Goal: Information Seeking & Learning: Learn about a topic

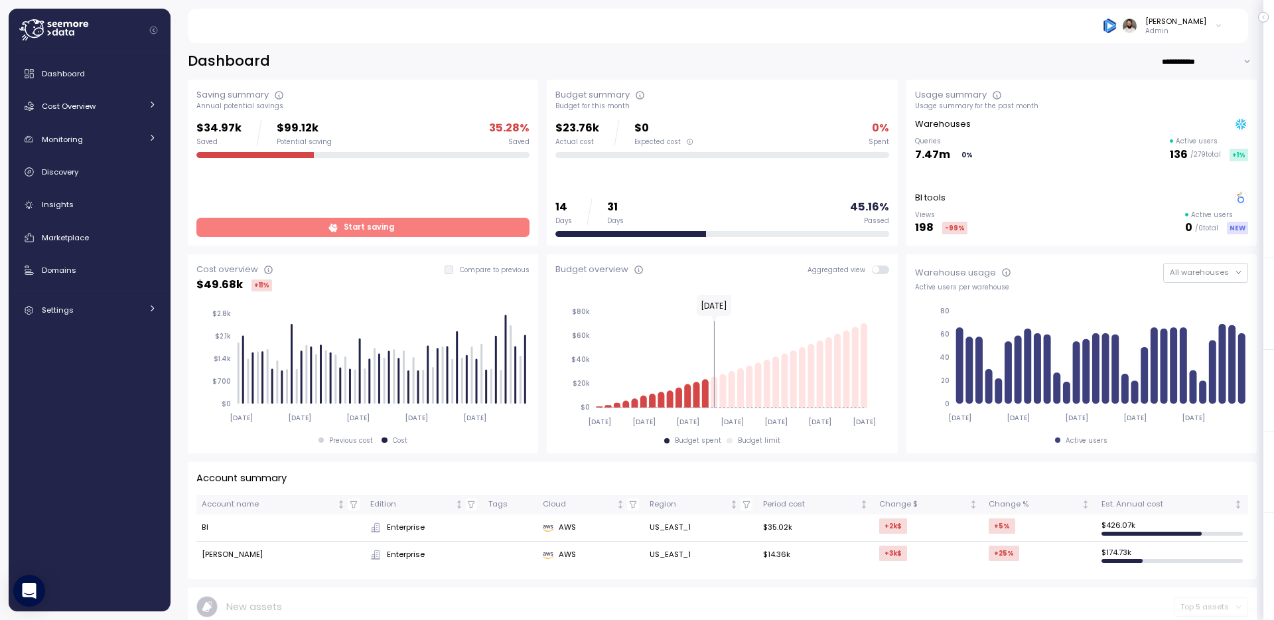
click at [373, 228] on span "Start saving" at bounding box center [369, 227] width 50 height 18
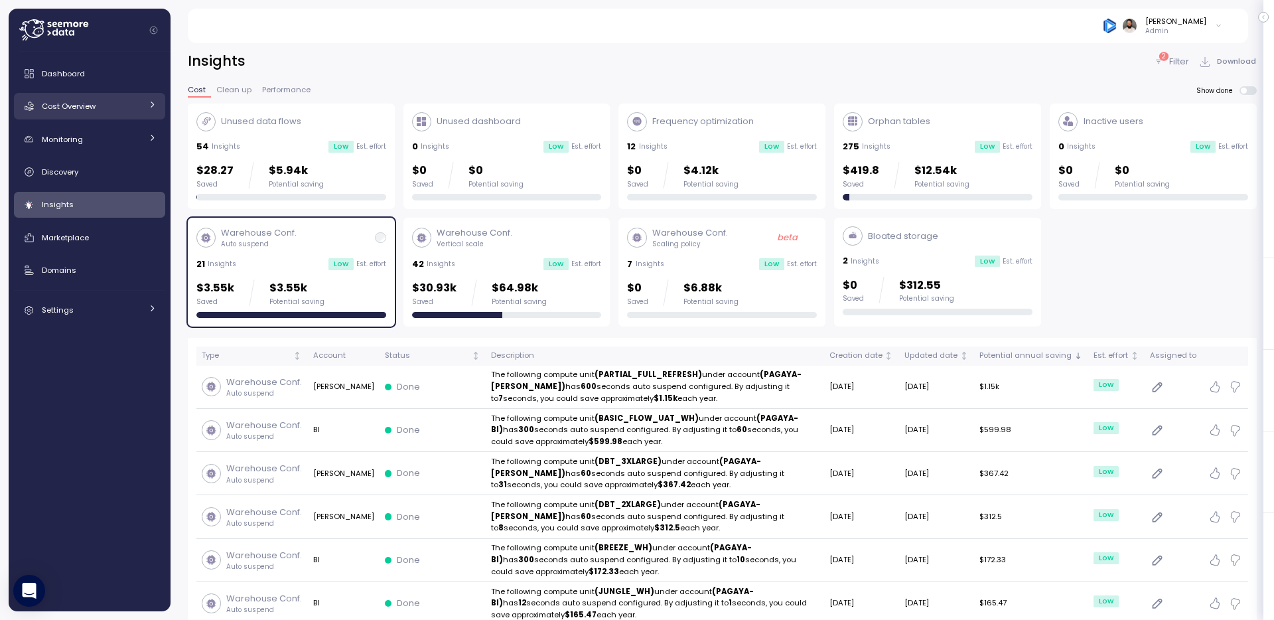
click at [123, 104] on div "Cost Overview" at bounding box center [92, 106] width 100 height 13
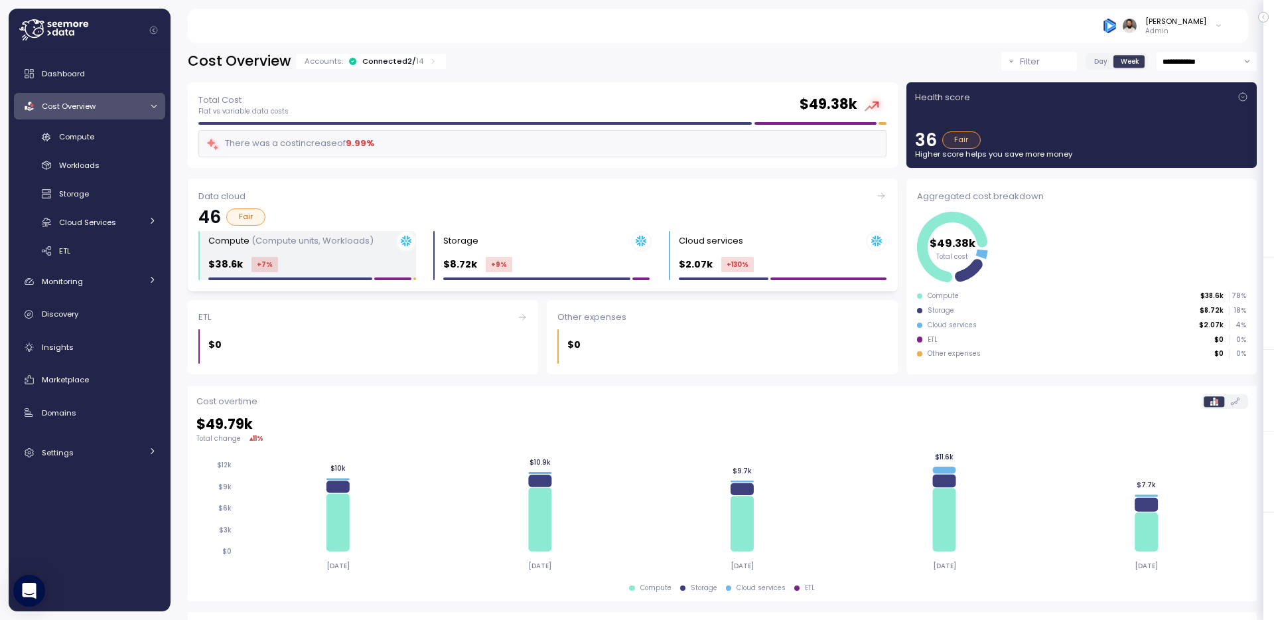
click at [360, 250] on div "Compute (Compute units, Workloads)" at bounding box center [312, 241] width 208 height 21
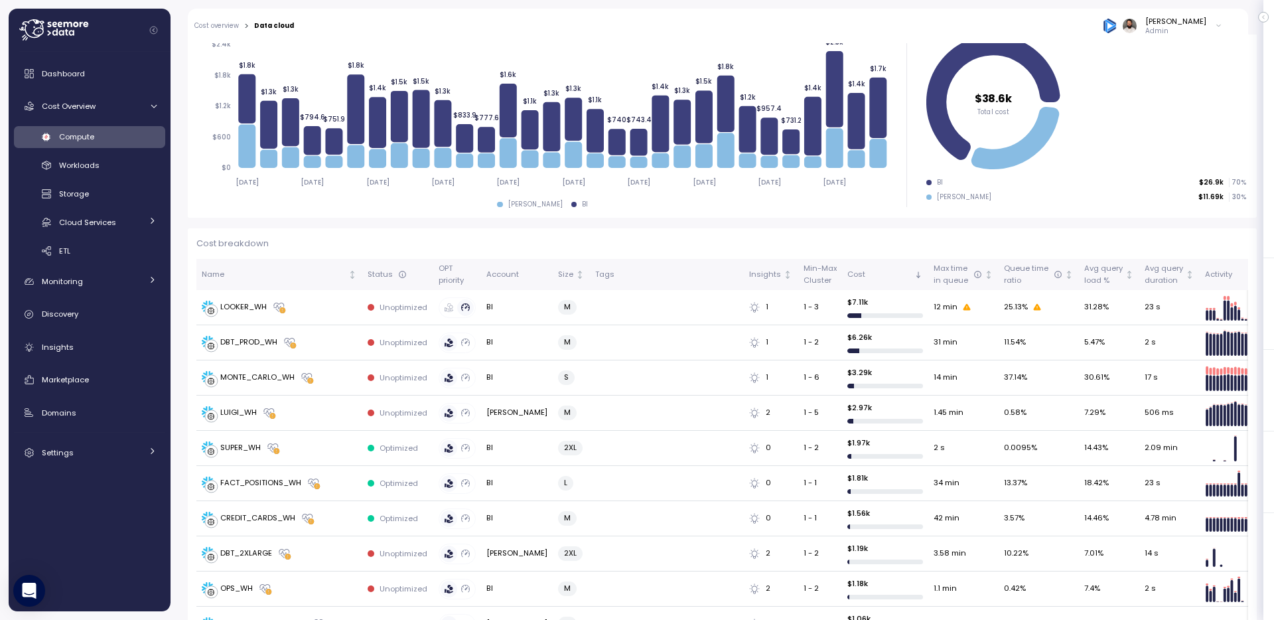
scroll to position [222, 0]
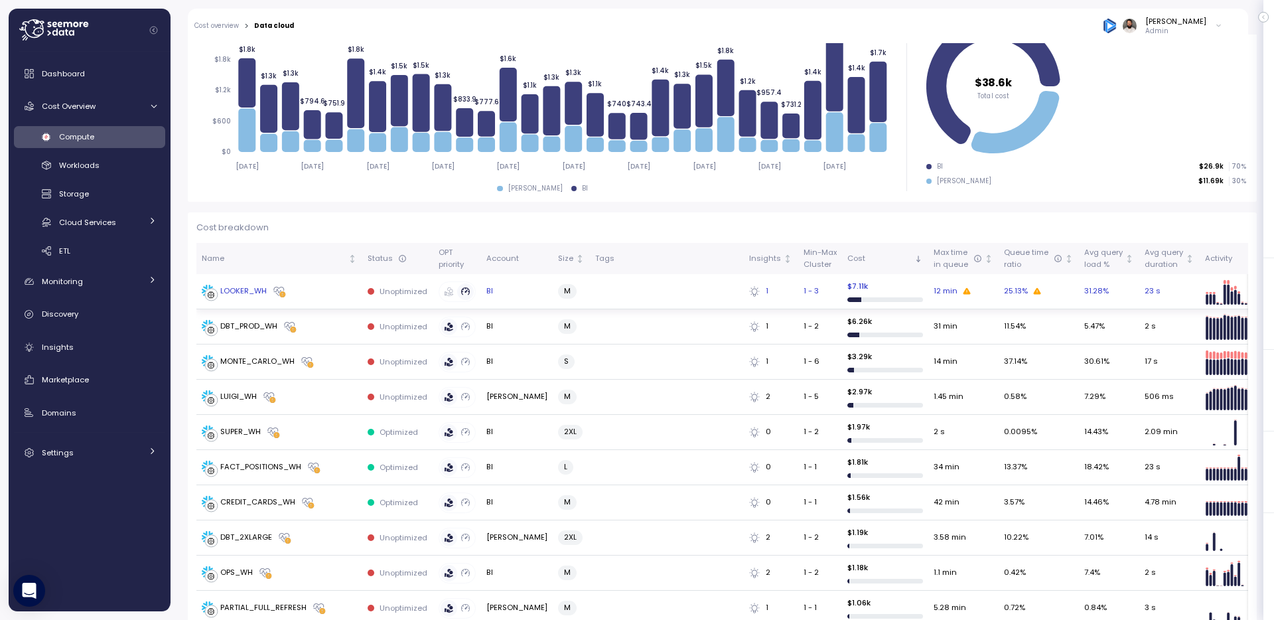
click at [298, 297] on div "LOOKER_WH" at bounding box center [279, 291] width 155 height 13
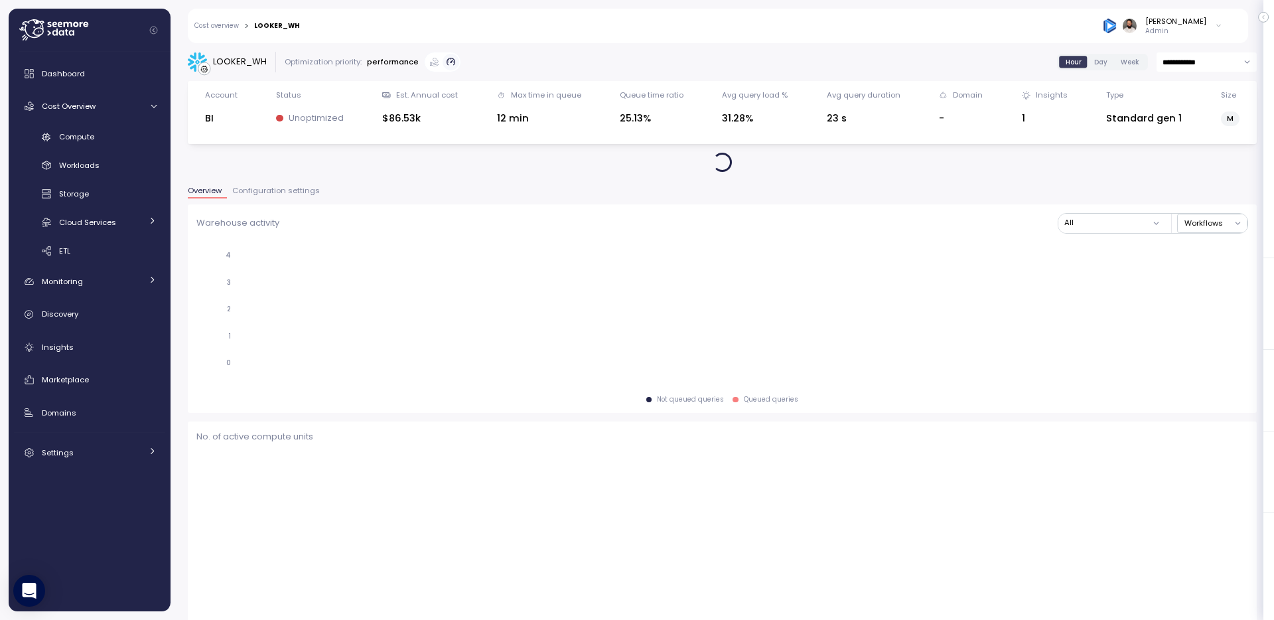
click at [289, 187] on span "Configuration settings" at bounding box center [276, 190] width 88 height 7
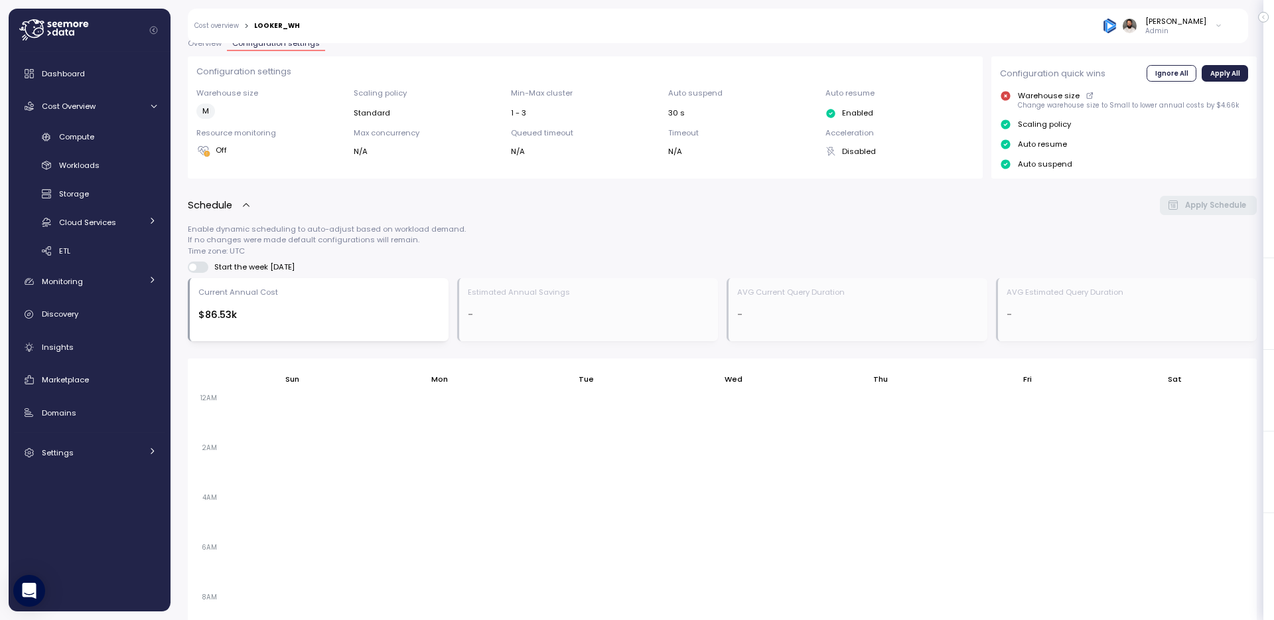
scroll to position [666, 0]
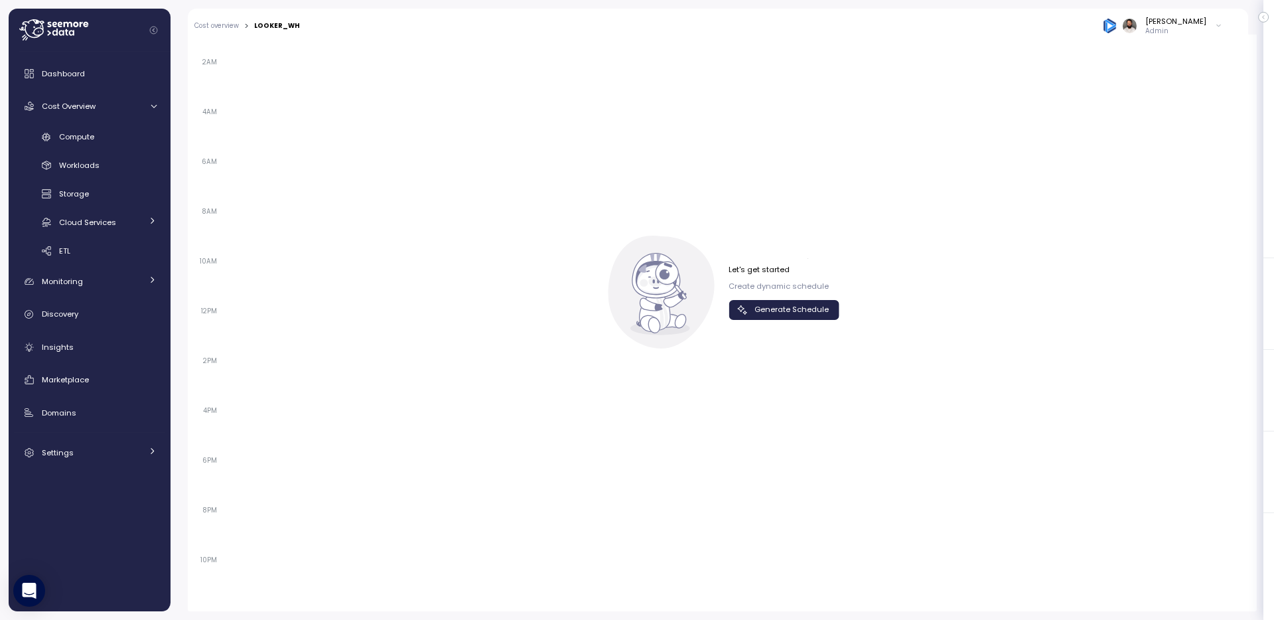
click at [798, 309] on span "Generate Schedule" at bounding box center [792, 310] width 74 height 18
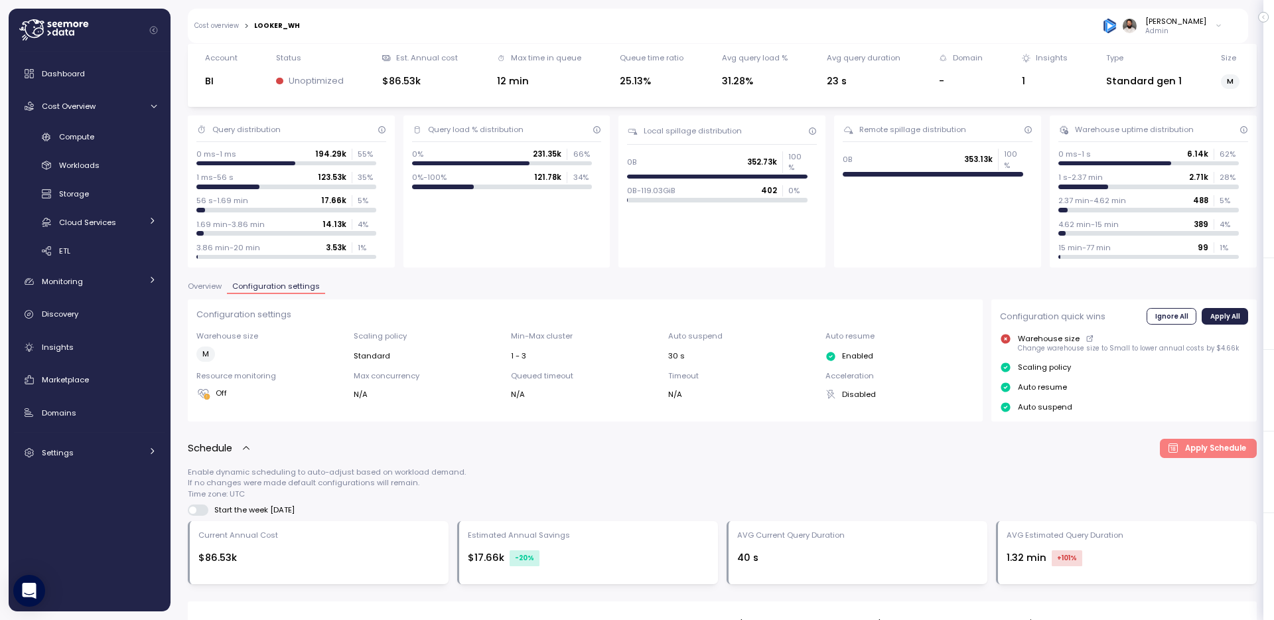
scroll to position [0, 0]
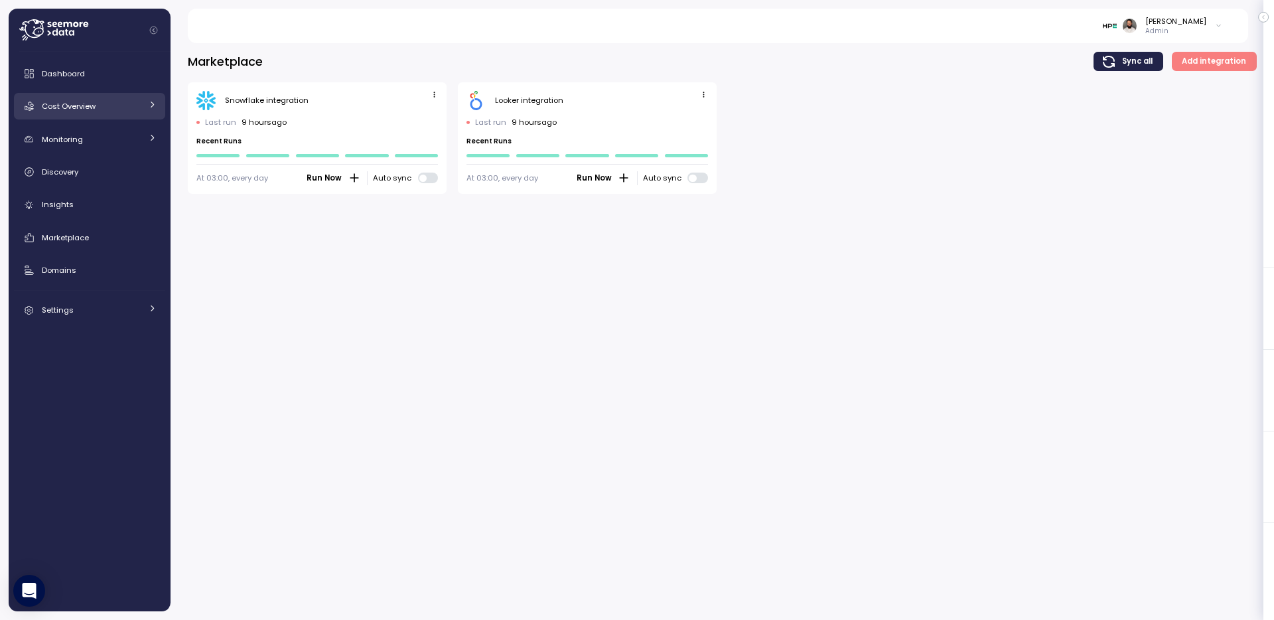
click at [143, 109] on link "Cost Overview" at bounding box center [89, 106] width 151 height 27
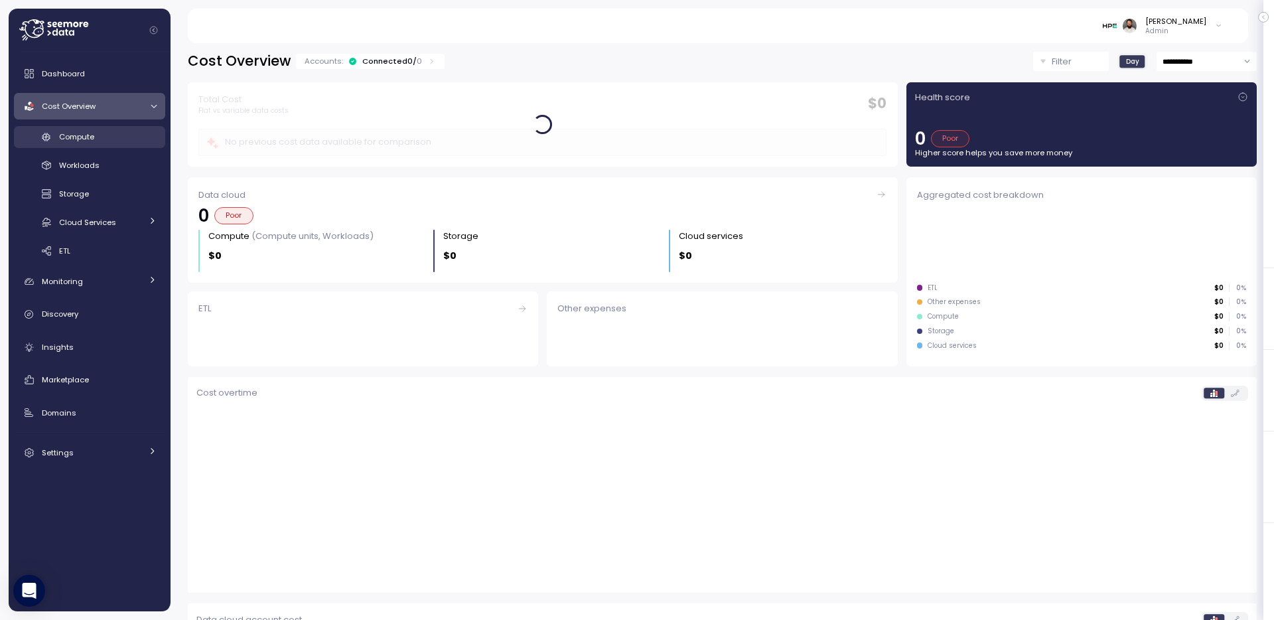
click at [130, 131] on div "Compute" at bounding box center [108, 136] width 98 height 13
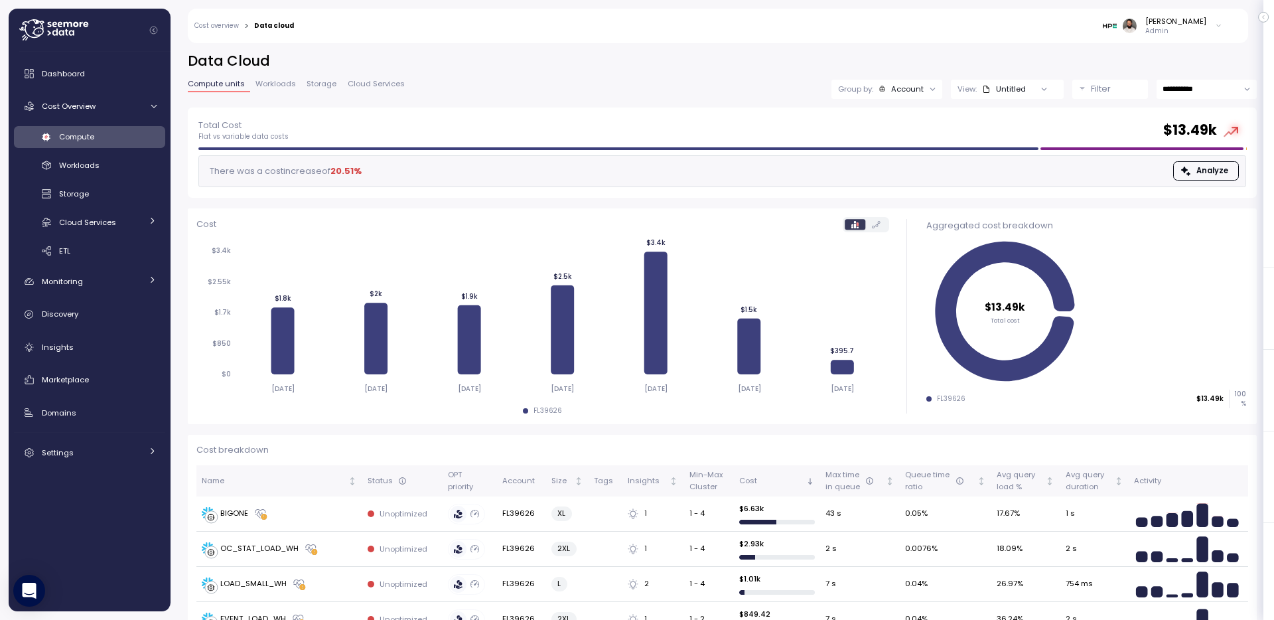
click at [1200, 33] on p "Admin" at bounding box center [1175, 31] width 61 height 9
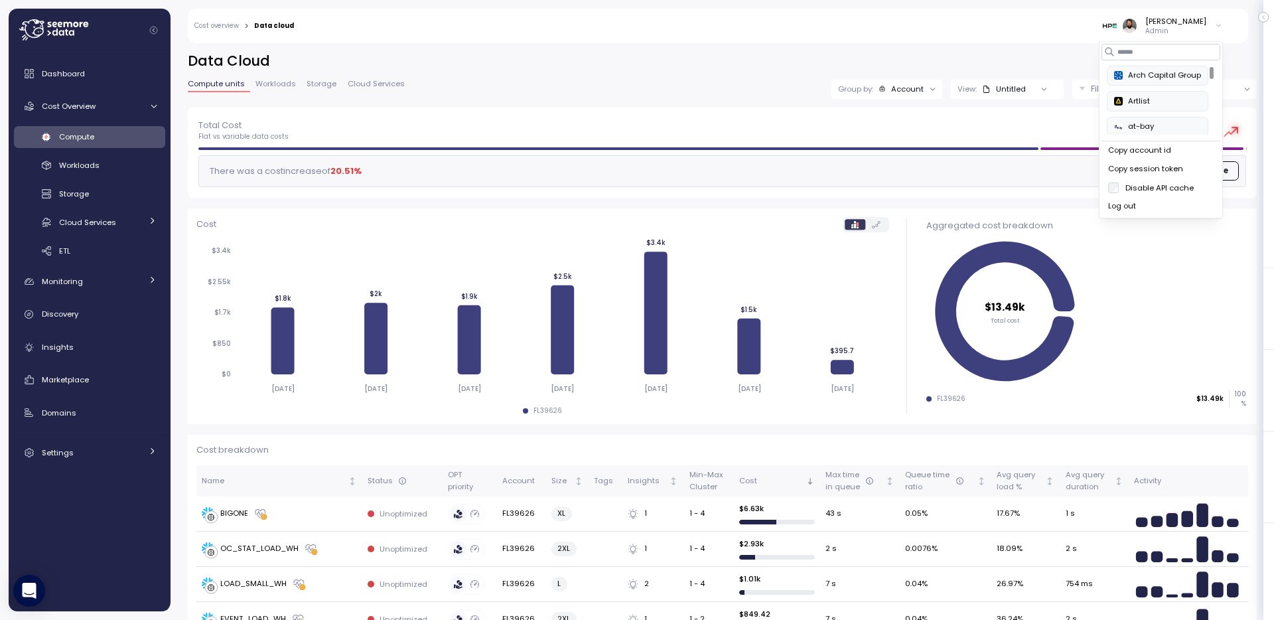
click at [1147, 188] on label "Disable API cache" at bounding box center [1156, 187] width 75 height 11
click at [109, 165] on div "Workloads" at bounding box center [108, 165] width 98 height 13
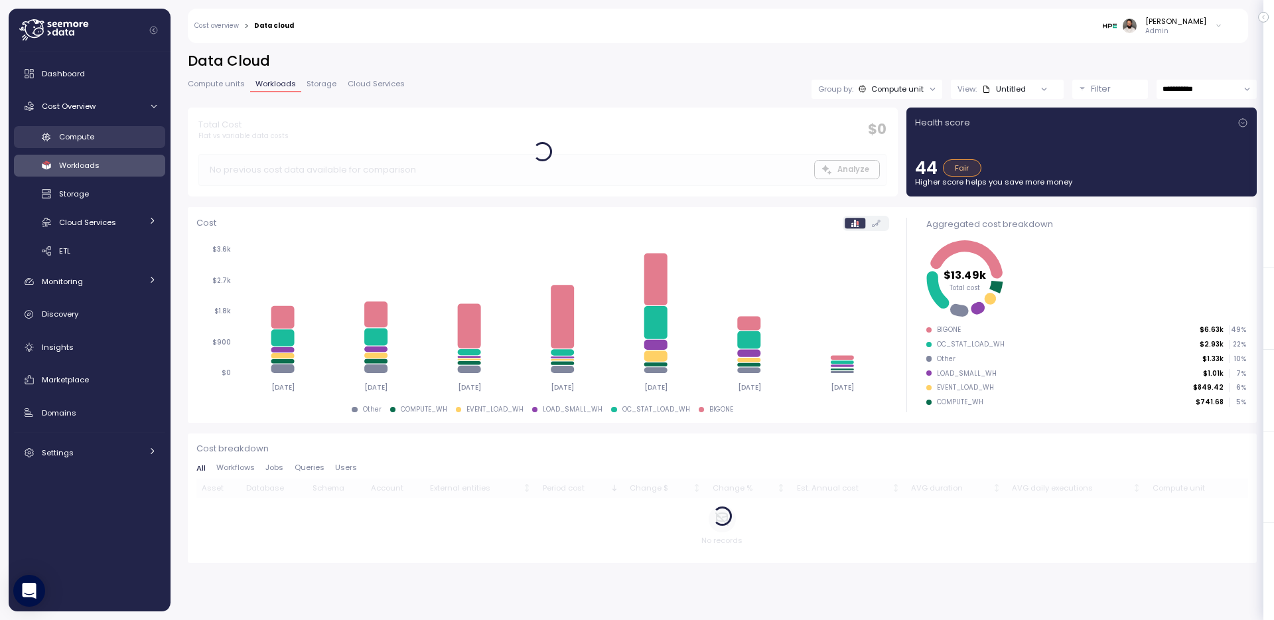
click at [109, 143] on div "Compute" at bounding box center [108, 136] width 98 height 13
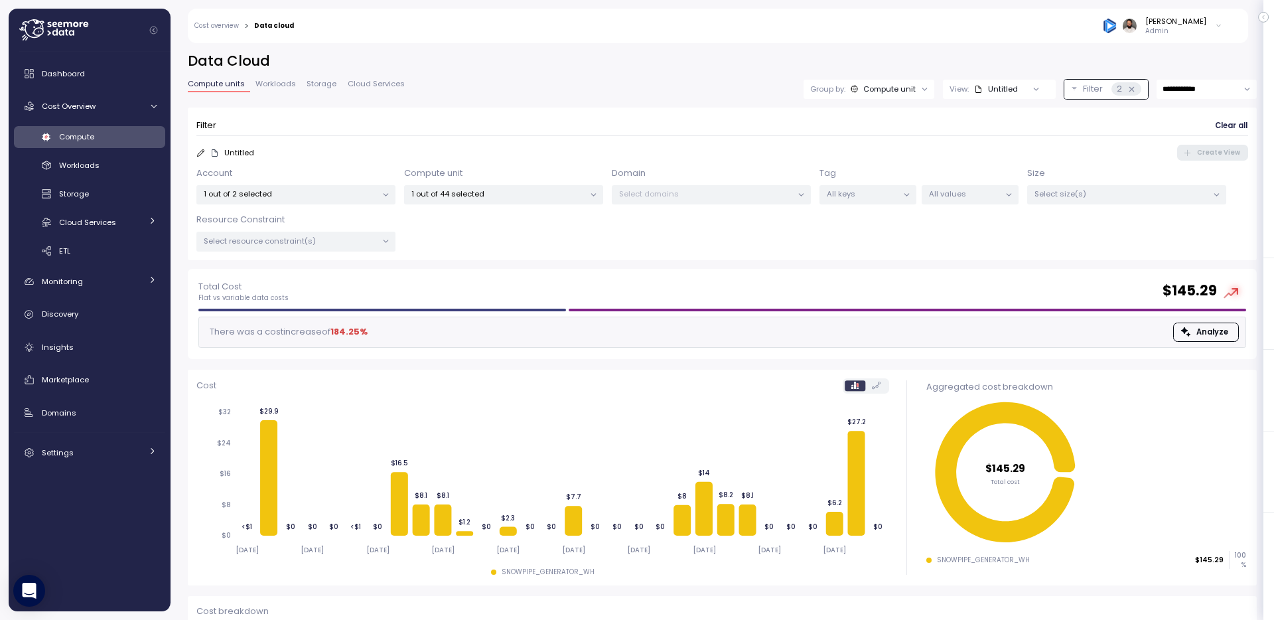
scroll to position [100, 0]
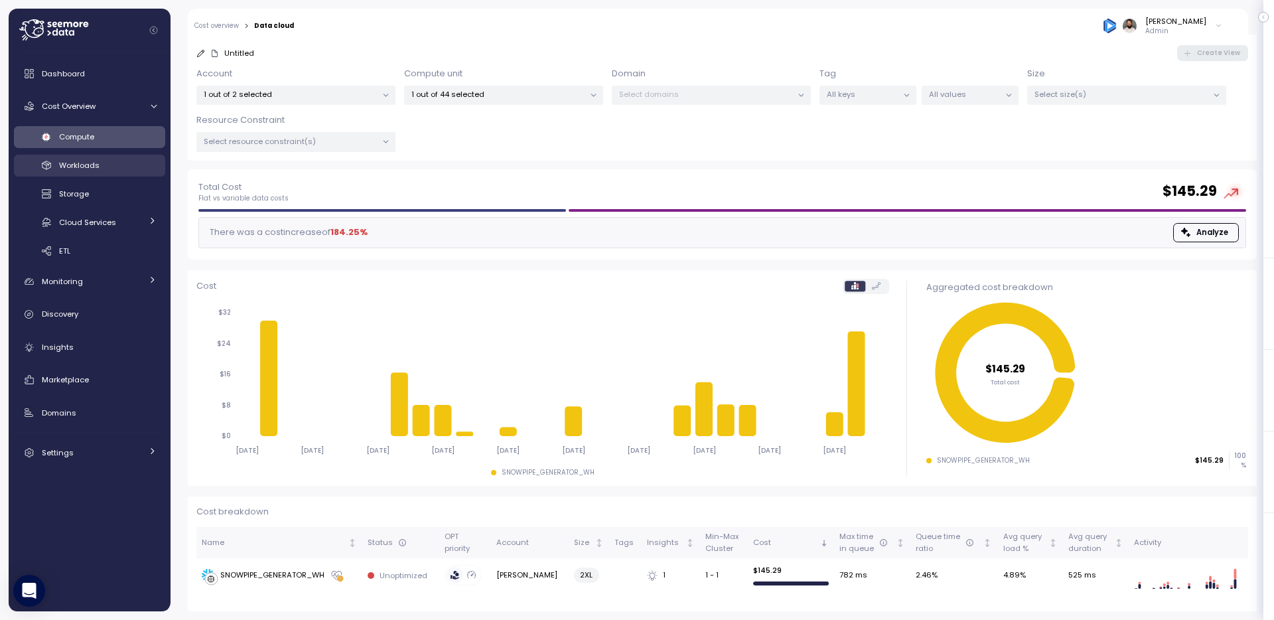
click at [119, 163] on div "Workloads" at bounding box center [108, 165] width 98 height 13
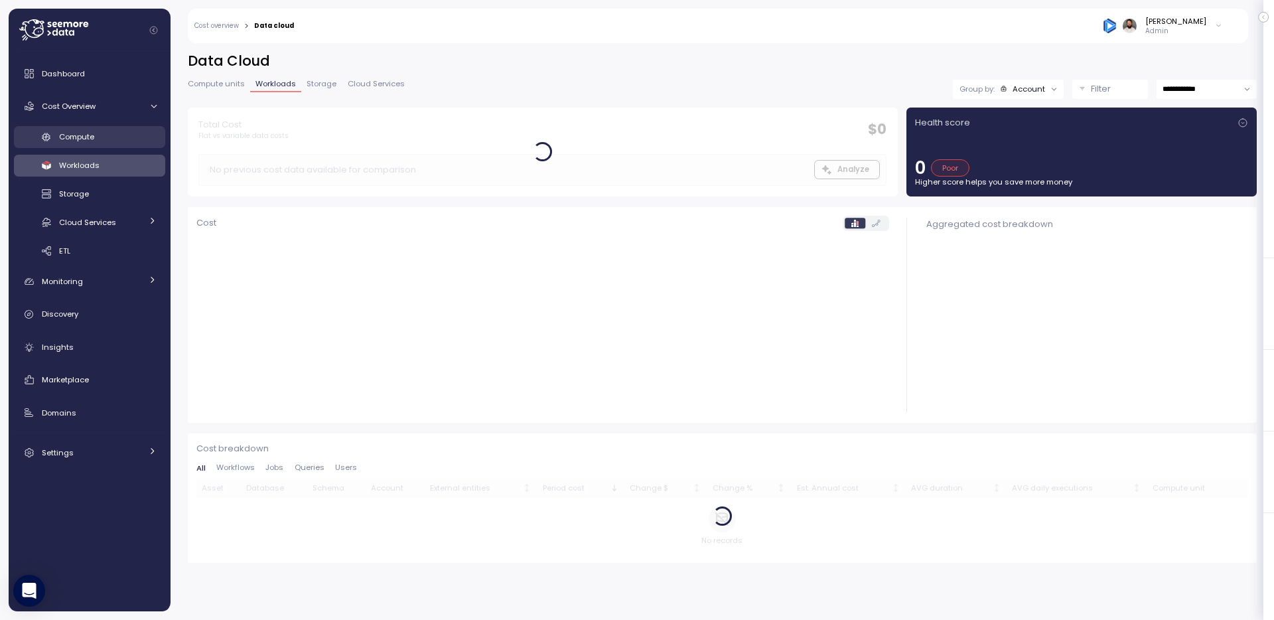
click at [157, 135] on link "Compute" at bounding box center [89, 137] width 151 height 22
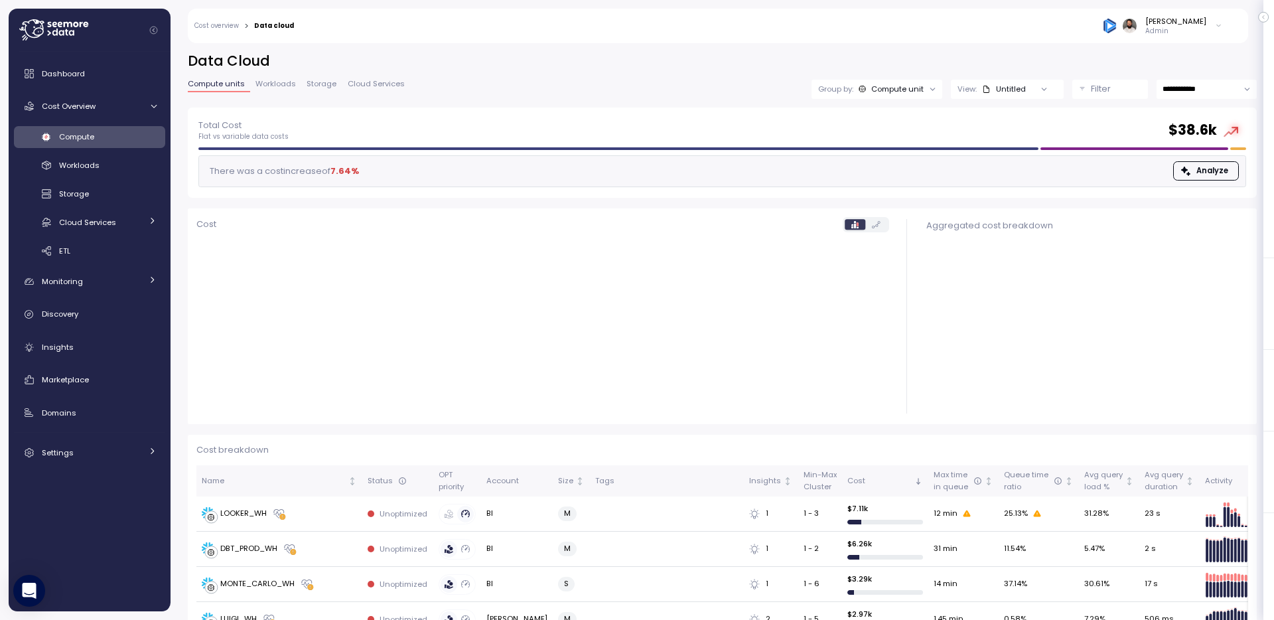
click at [920, 80] on div "Group by: Compute unit" at bounding box center [877, 89] width 131 height 19
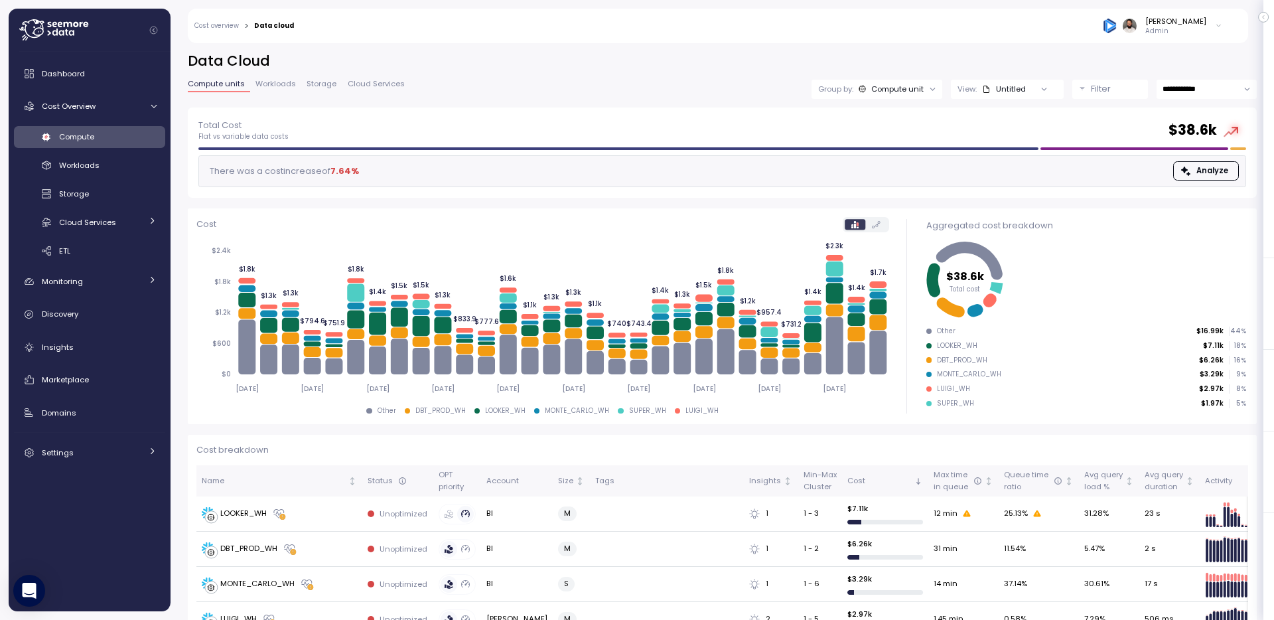
click at [629, 151] on div "Total Cost Flat vs variable data costs $ 38.6k There was a cost increase of 7.6…" at bounding box center [722, 152] width 1048 height 69
click at [1087, 88] on button "Filter" at bounding box center [1110, 89] width 76 height 19
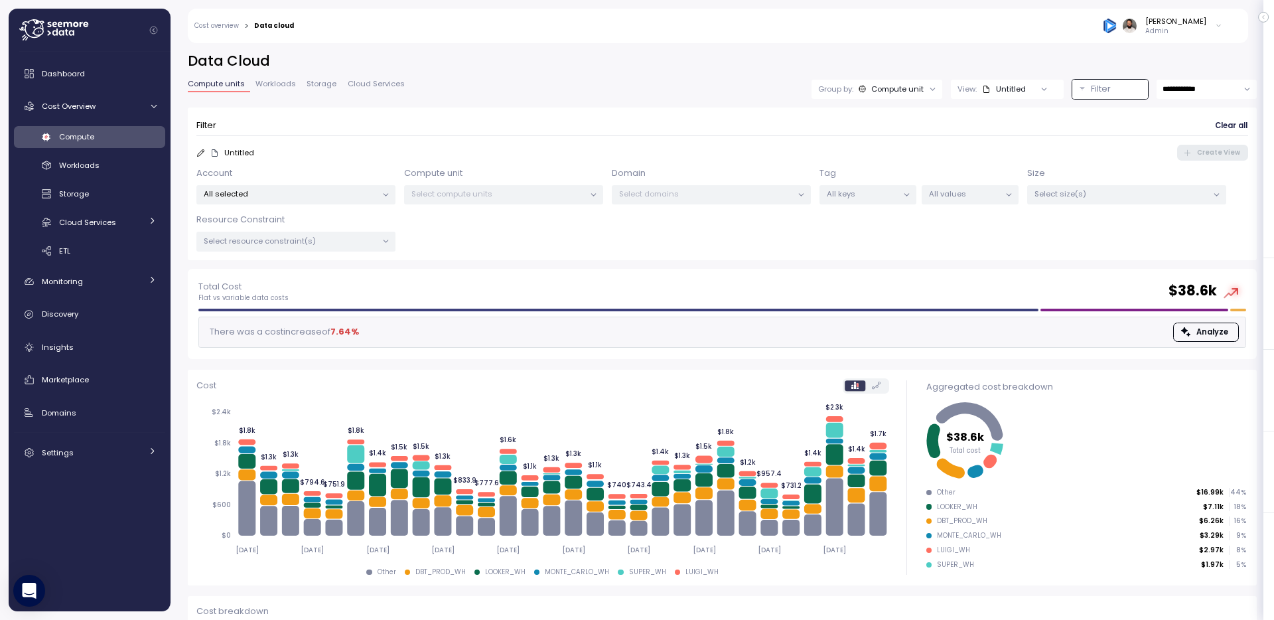
click at [326, 198] on p "All selected" at bounding box center [290, 193] width 173 height 11
click at [481, 206] on div "Account All selected Compute unit Select compute units Domain Select domains Ta…" at bounding box center [722, 209] width 1052 height 85
click at [481, 189] on p "Select compute units" at bounding box center [497, 193] width 173 height 11
click at [356, 199] on div "All selected" at bounding box center [295, 194] width 199 height 19
click at [342, 269] on span "only" at bounding box center [349, 266] width 15 height 15
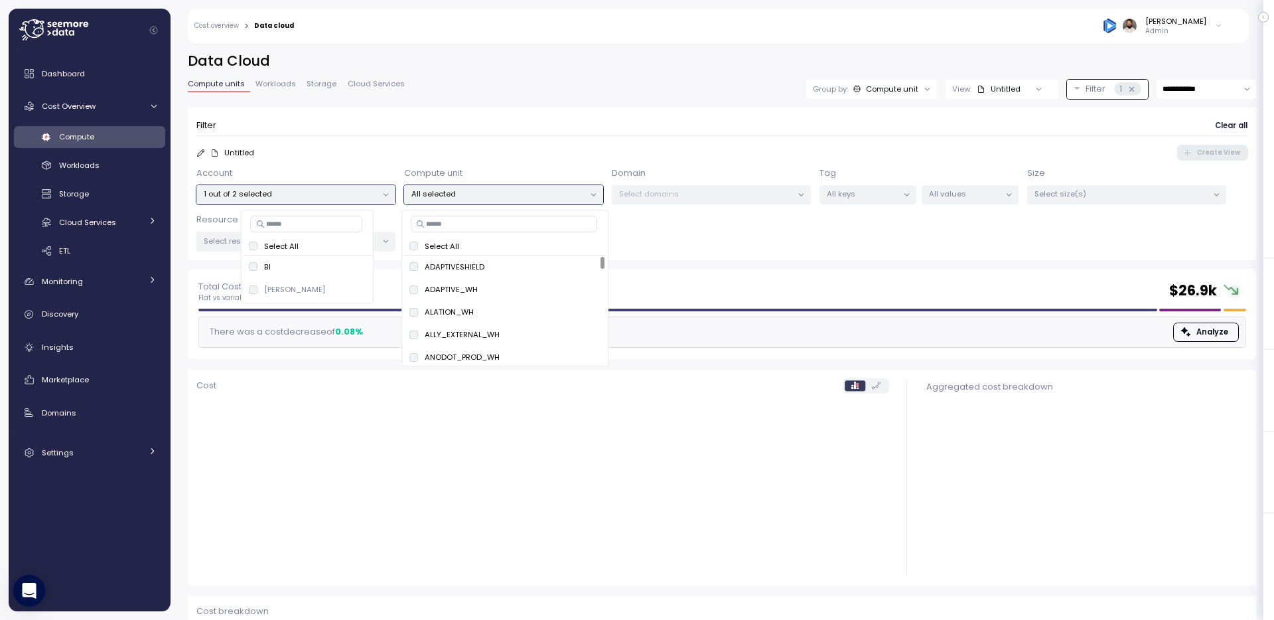
click at [532, 226] on input at bounding box center [504, 224] width 186 height 16
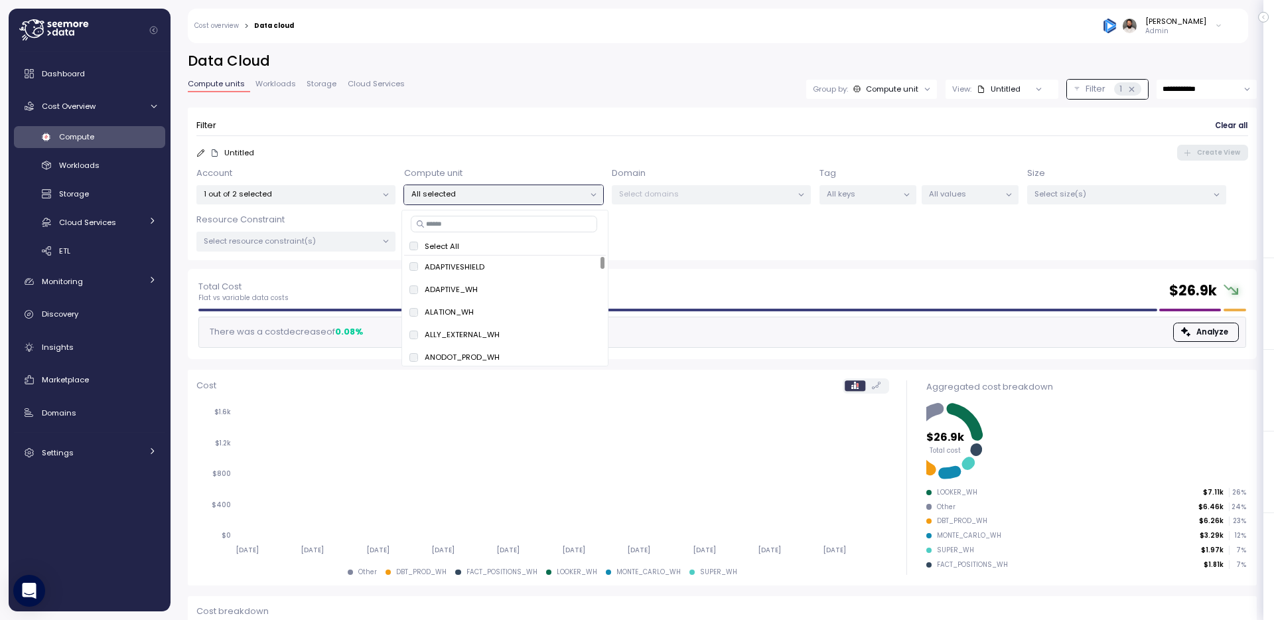
paste input "*****"
type input "*****"
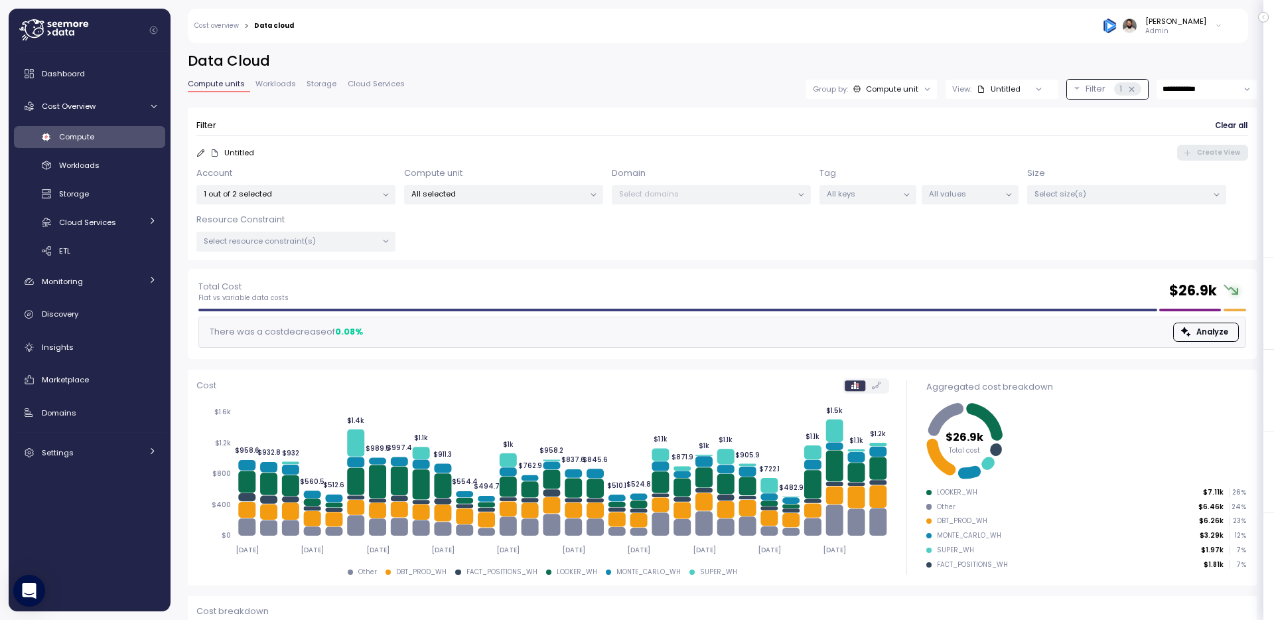
click at [359, 183] on div "Account 1 out of 2 selected" at bounding box center [295, 186] width 199 height 38
click at [356, 206] on div "Account 1 out of 2 selected Compute unit All selected Domain Select domains Tag…" at bounding box center [722, 209] width 1052 height 85
click at [356, 195] on p "1 out of 2 selected" at bounding box center [290, 193] width 173 height 11
click at [342, 286] on span "only" at bounding box center [349, 289] width 15 height 15
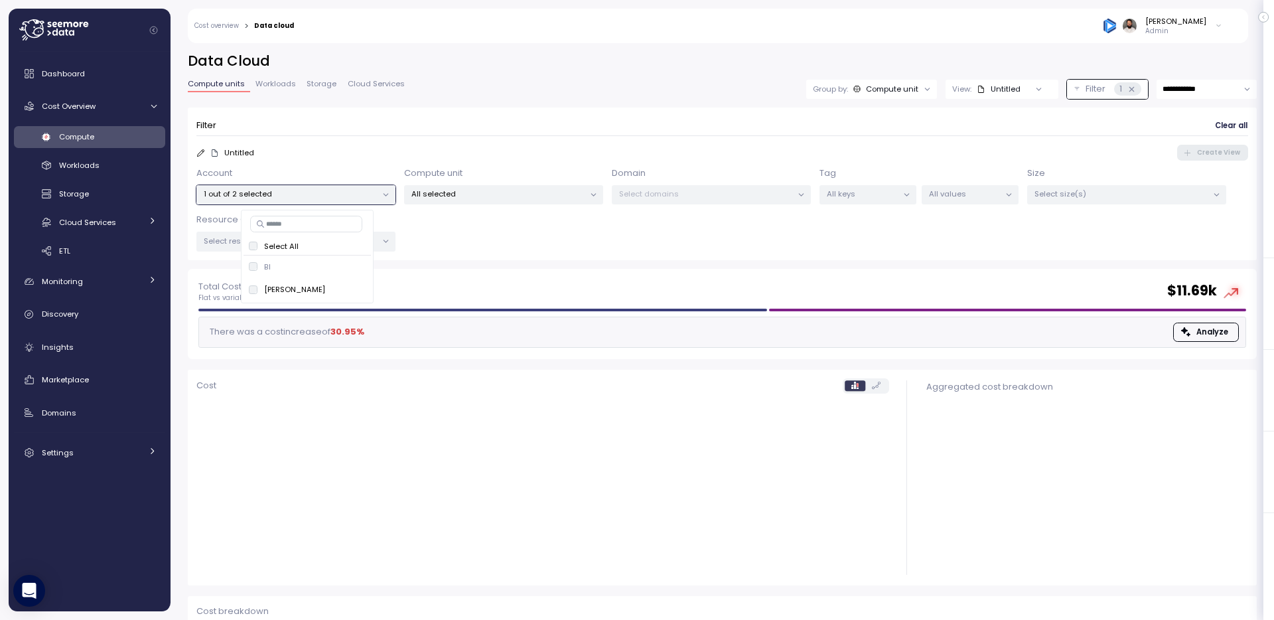
click at [480, 197] on p "All selected" at bounding box center [497, 193] width 173 height 11
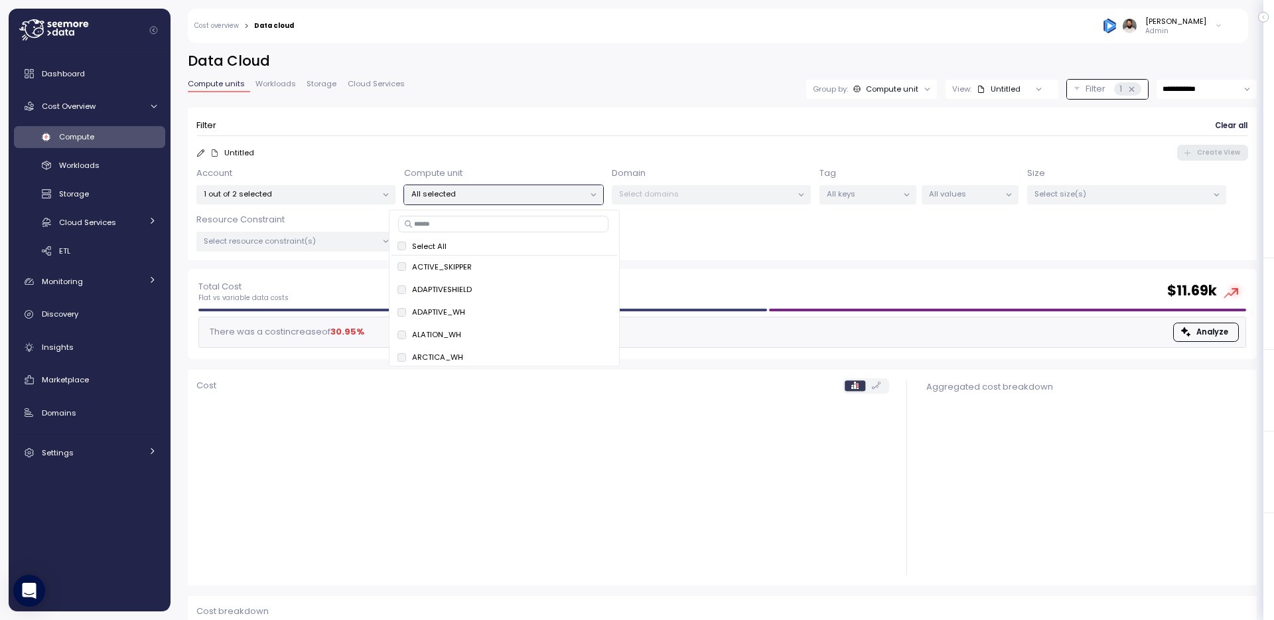
click at [480, 196] on p "All selected" at bounding box center [497, 193] width 173 height 11
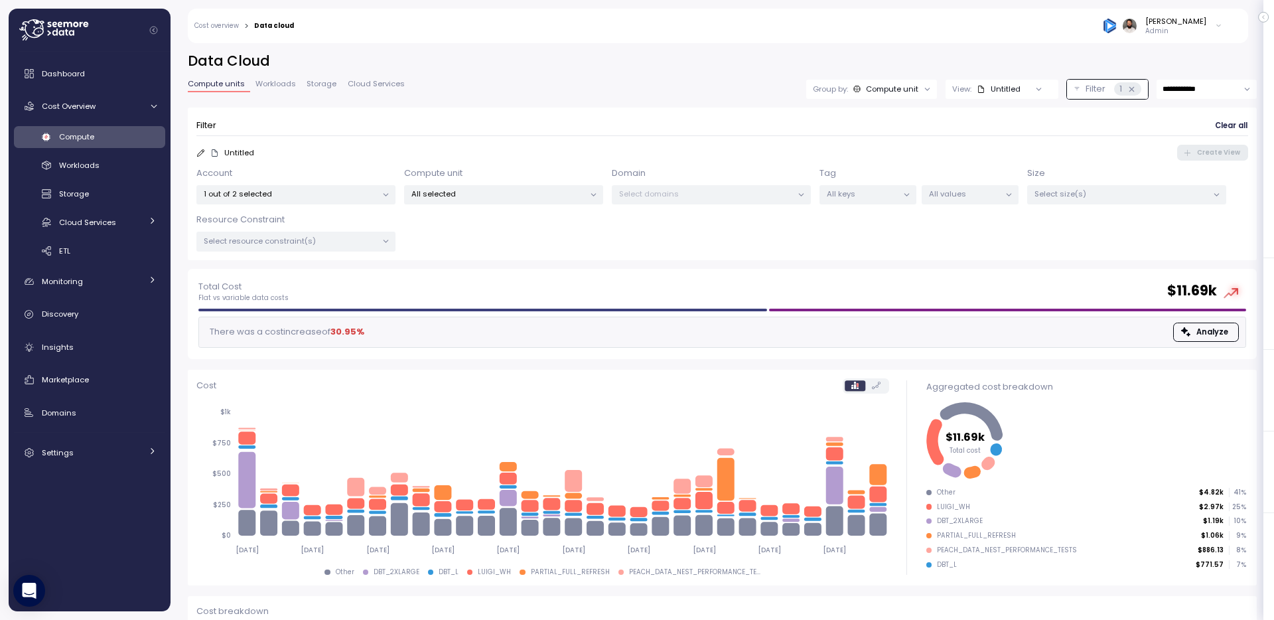
click at [478, 199] on p "All selected" at bounding box center [497, 193] width 173 height 11
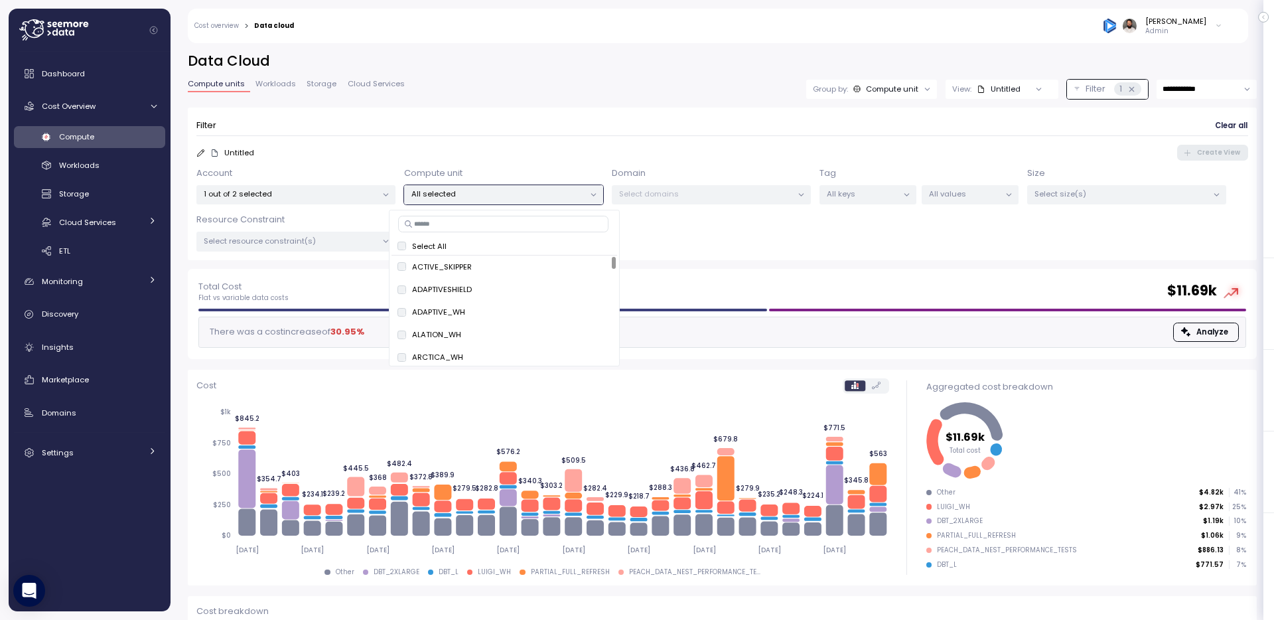
click at [476, 225] on input at bounding box center [503, 224] width 210 height 16
paste input "*****"
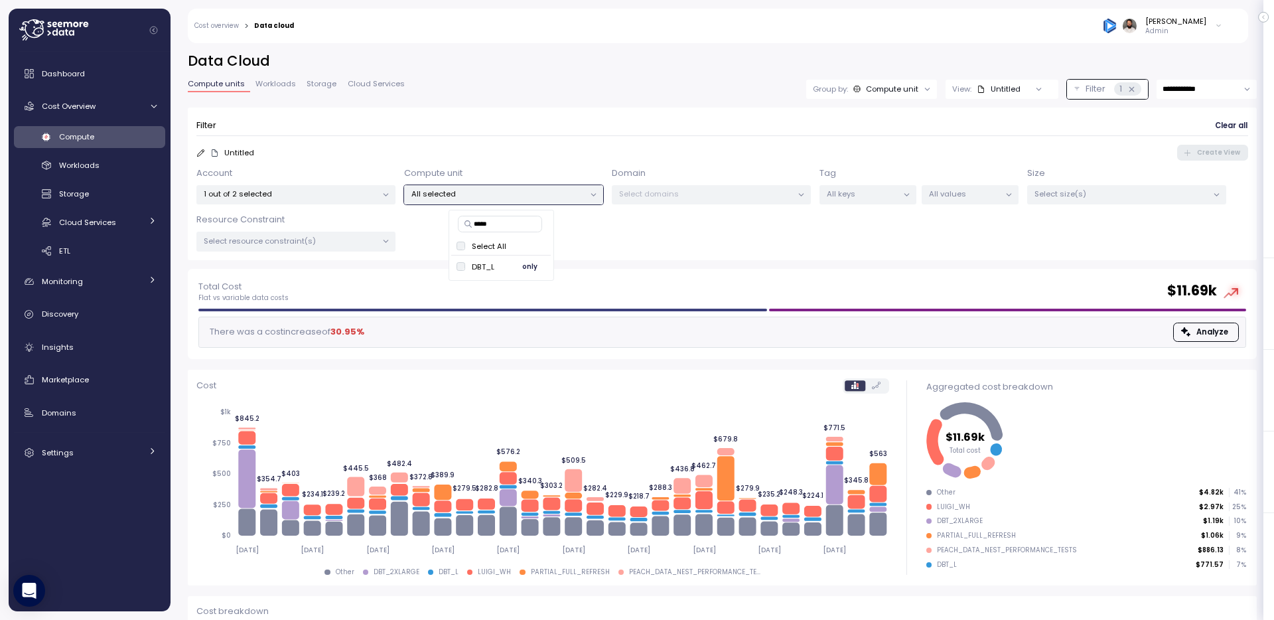
click at [542, 268] on button "only" at bounding box center [530, 267] width 32 height 16
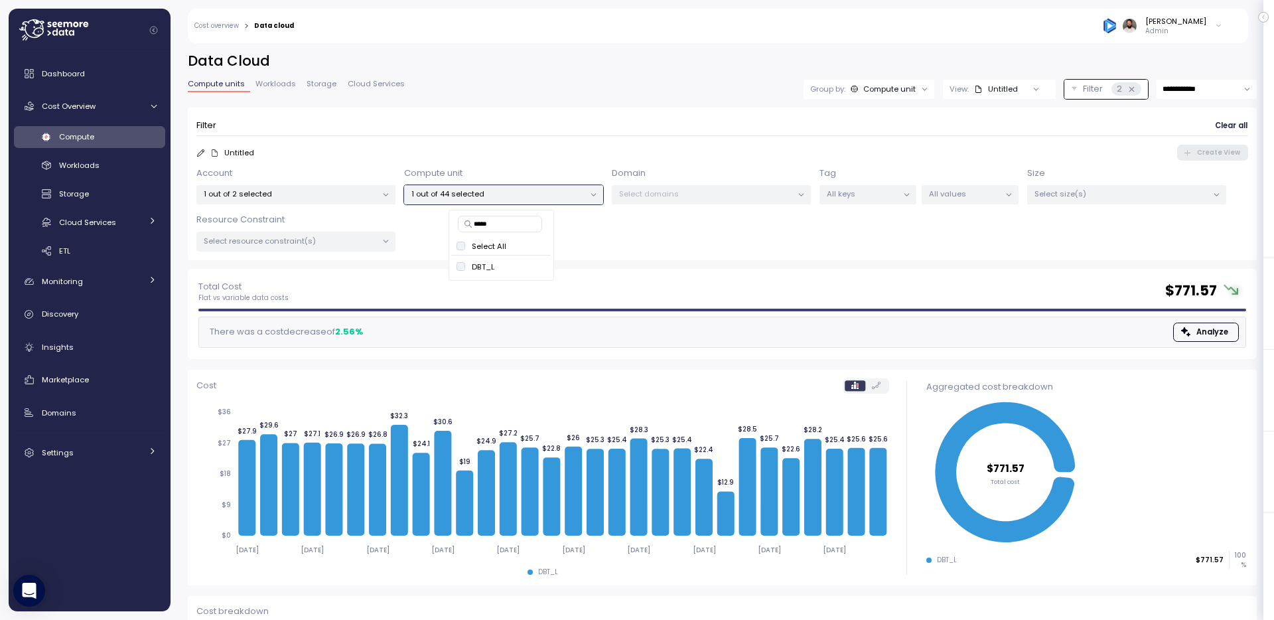
type input "*****"
click at [496, 232] on div "***** Select All DBT_L only" at bounding box center [502, 245] width 106 height 71
click at [496, 228] on input "*****" at bounding box center [500, 224] width 85 height 16
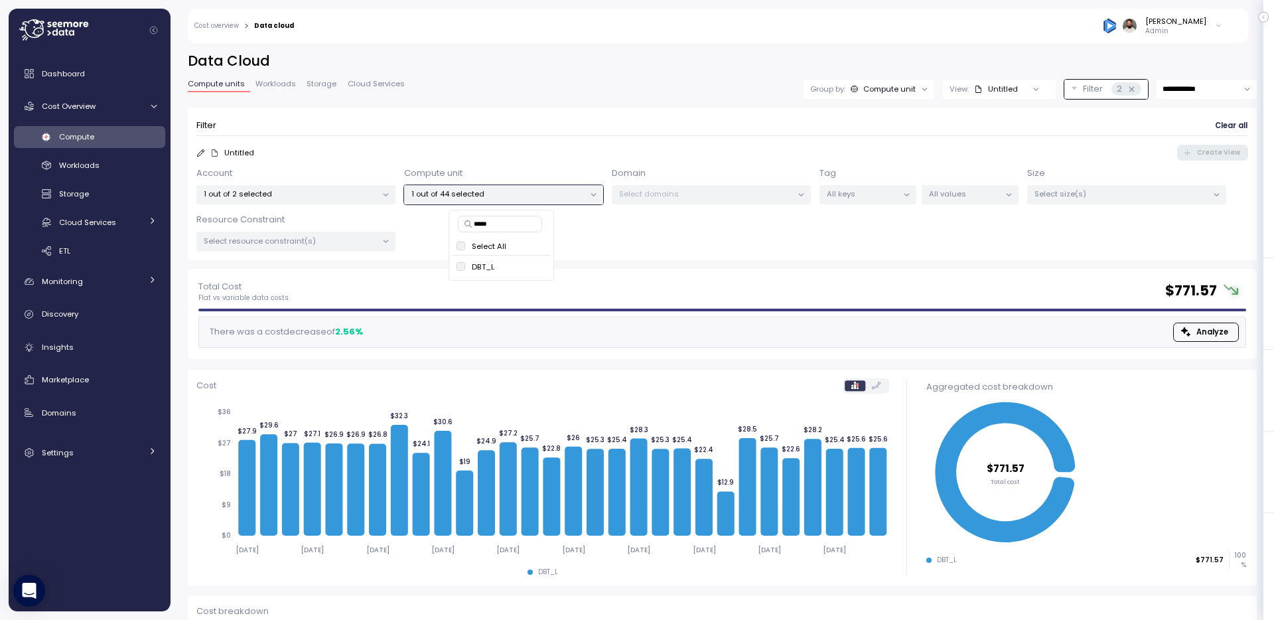
click at [496, 228] on input "*****" at bounding box center [500, 224] width 85 height 16
click at [412, 246] on p "Select All" at bounding box center [429, 246] width 35 height 11
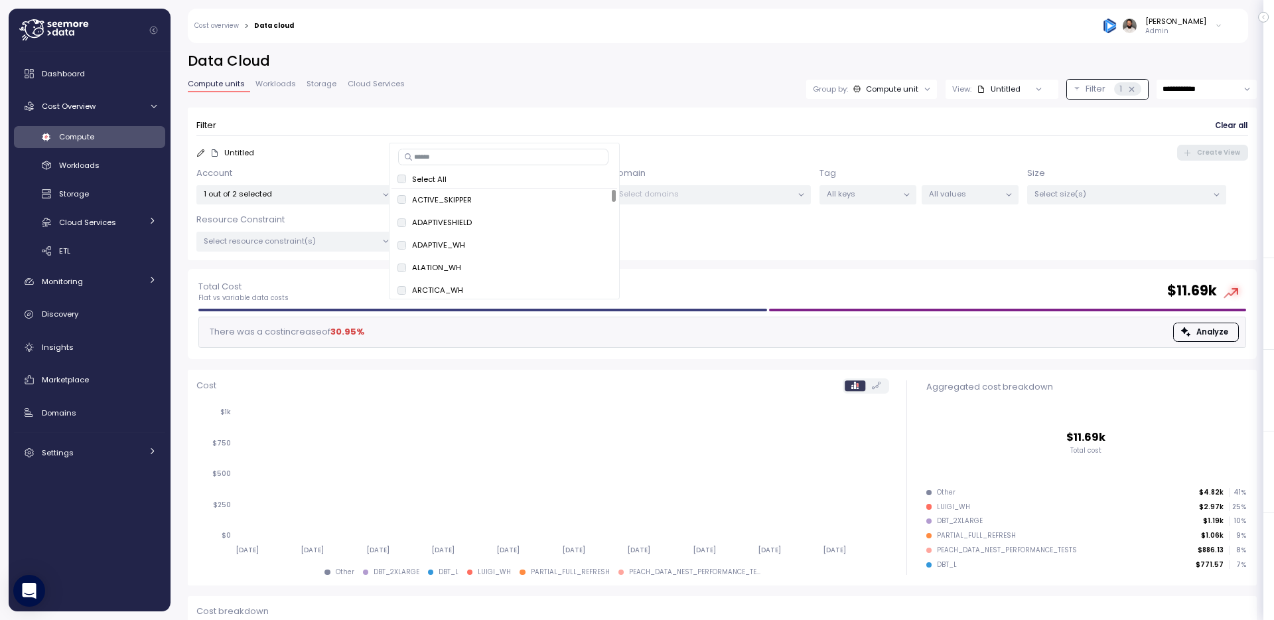
scroll to position [91, 0]
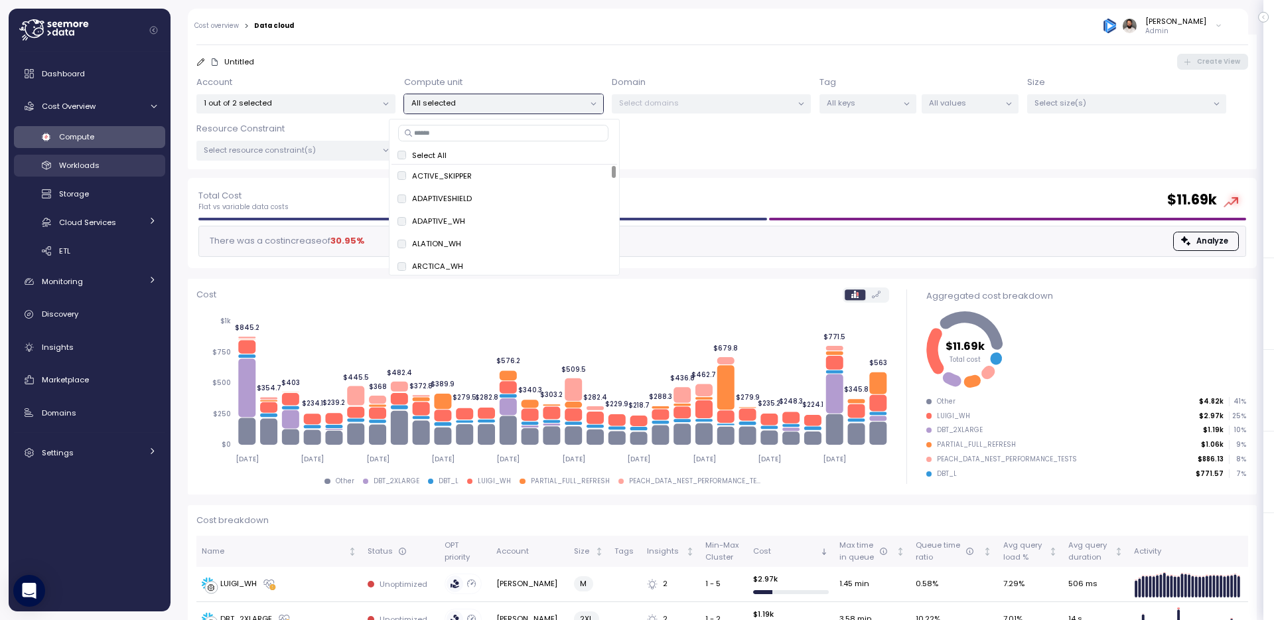
click at [111, 173] on link "Workloads" at bounding box center [89, 166] width 151 height 22
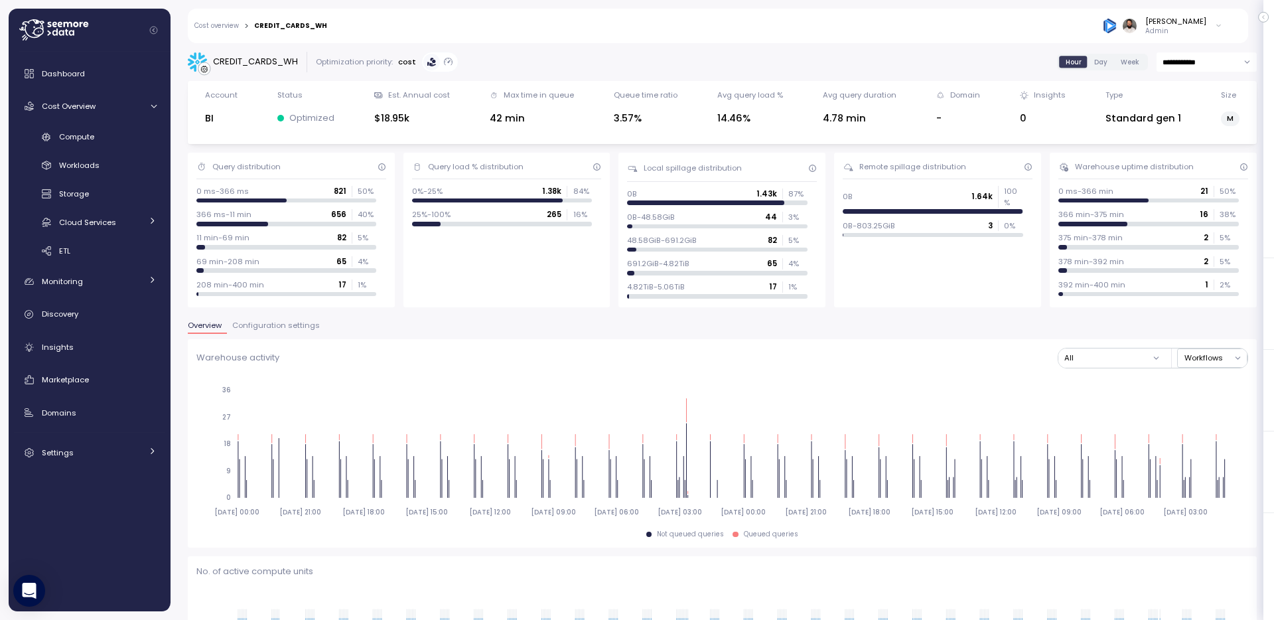
click at [1190, 63] on input "**********" at bounding box center [1207, 61] width 100 height 19
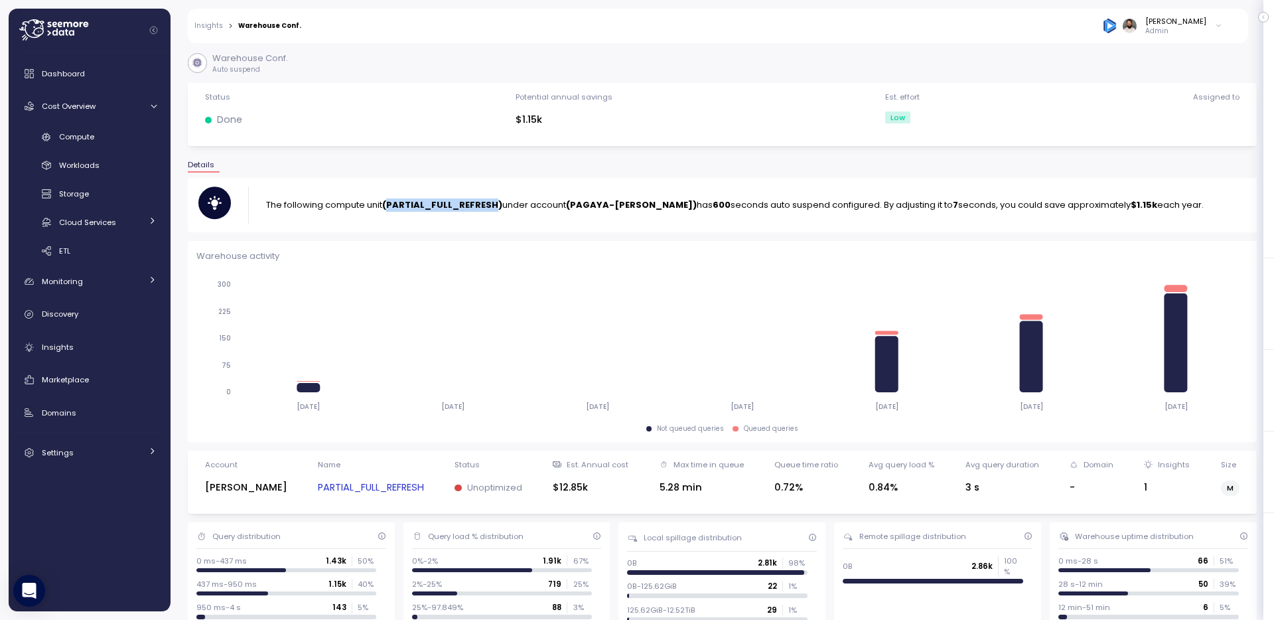
click at [447, 204] on strong "(PARTIAL_FULL_REFRESH)" at bounding box center [442, 204] width 120 height 13
click at [364, 494] on link "PARTIAL_FULL_REFRESH" at bounding box center [371, 487] width 106 height 15
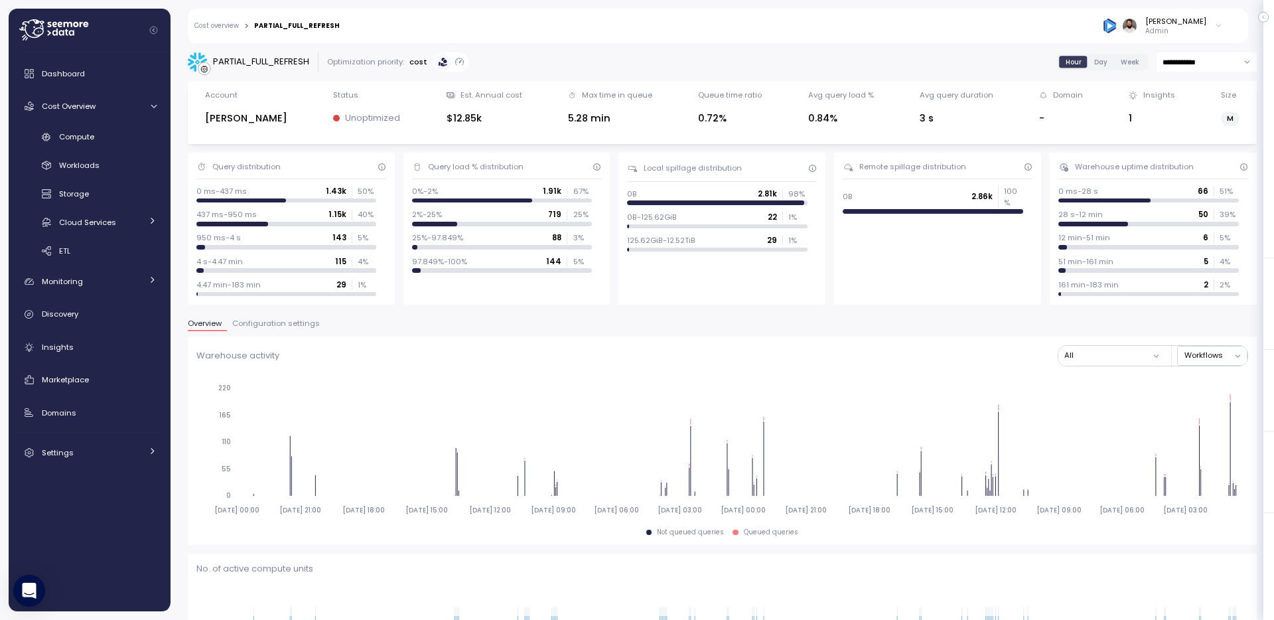
click at [1205, 66] on input "**********" at bounding box center [1207, 61] width 100 height 19
click at [1193, 123] on span "Last 7 days" at bounding box center [1184, 125] width 43 height 12
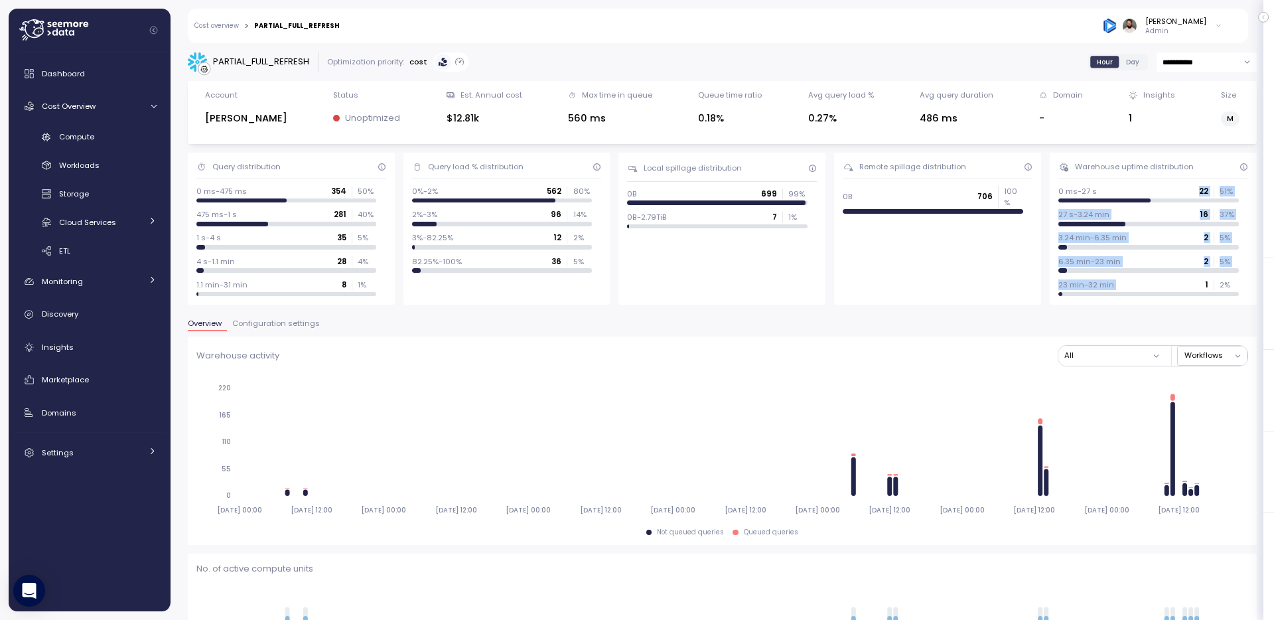
drag, startPoint x: 1200, startPoint y: 189, endPoint x: 1201, endPoint y: 282, distance: 92.9
click at [1201, 282] on div "0 ms-27 s 22 51 % 27 s-3.24 min 16 37 % 3.24 min-6.35 min 2 5 % 6.35 min-23 min…" at bounding box center [1153, 241] width 190 height 110
click at [309, 320] on span "Configuration settings" at bounding box center [276, 323] width 88 height 7
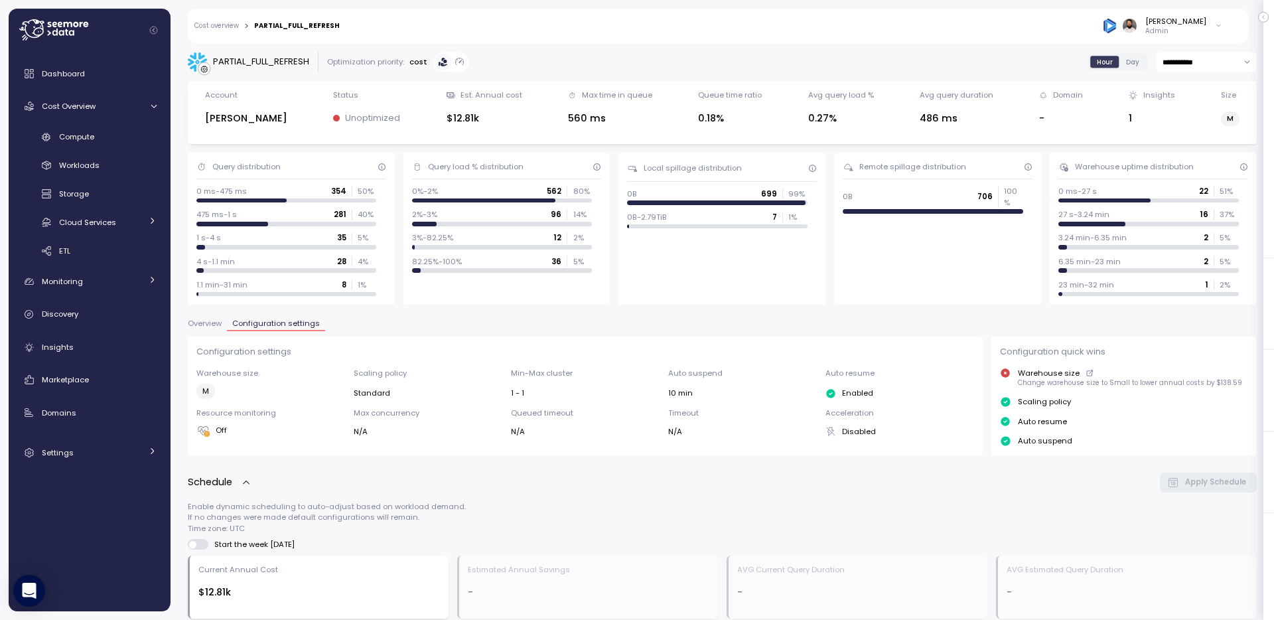
click at [213, 327] on span "Overview" at bounding box center [205, 323] width 34 height 7
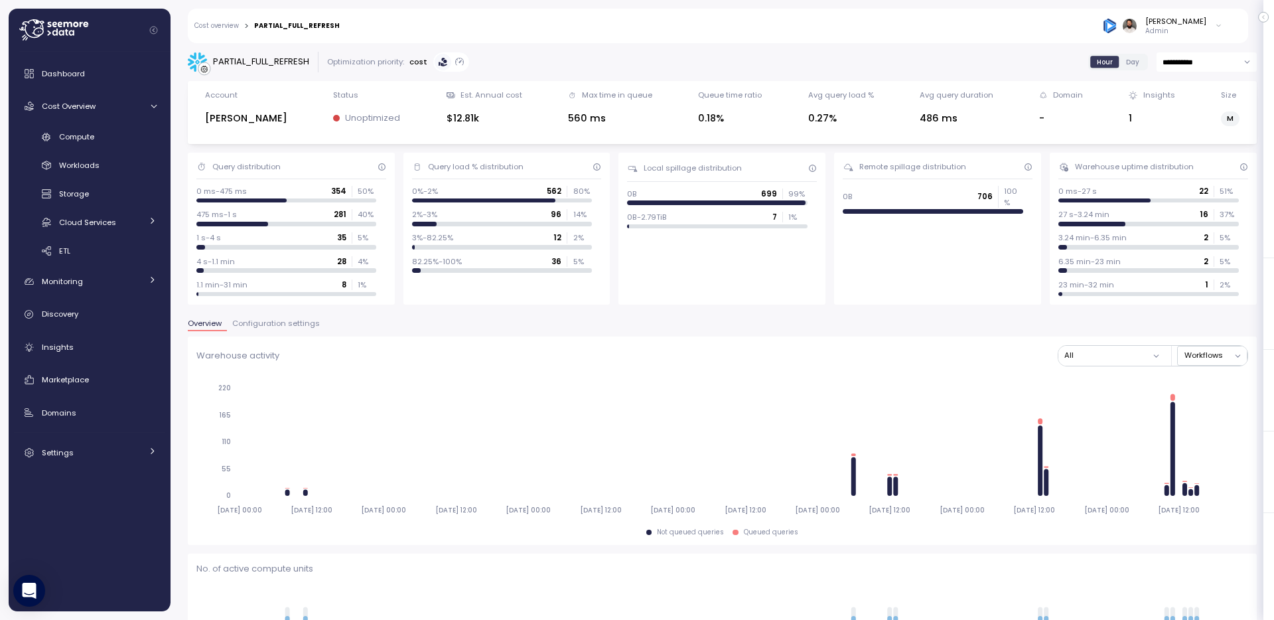
click at [1185, 58] on input "**********" at bounding box center [1207, 61] width 100 height 19
click at [1187, 157] on span "Last 30 days" at bounding box center [1187, 162] width 49 height 12
type input "**********"
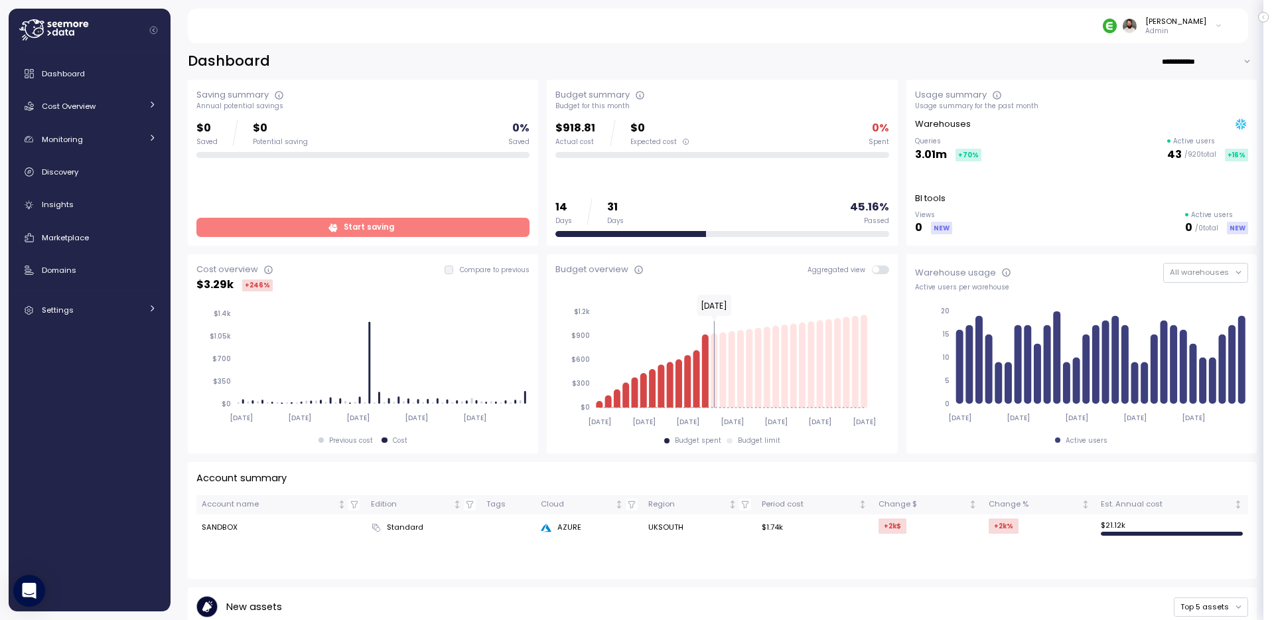
click at [1190, 58] on input "**********" at bounding box center [1209, 61] width 96 height 19
click at [1202, 144] on span "Last year" at bounding box center [1186, 143] width 35 height 12
type input "*********"
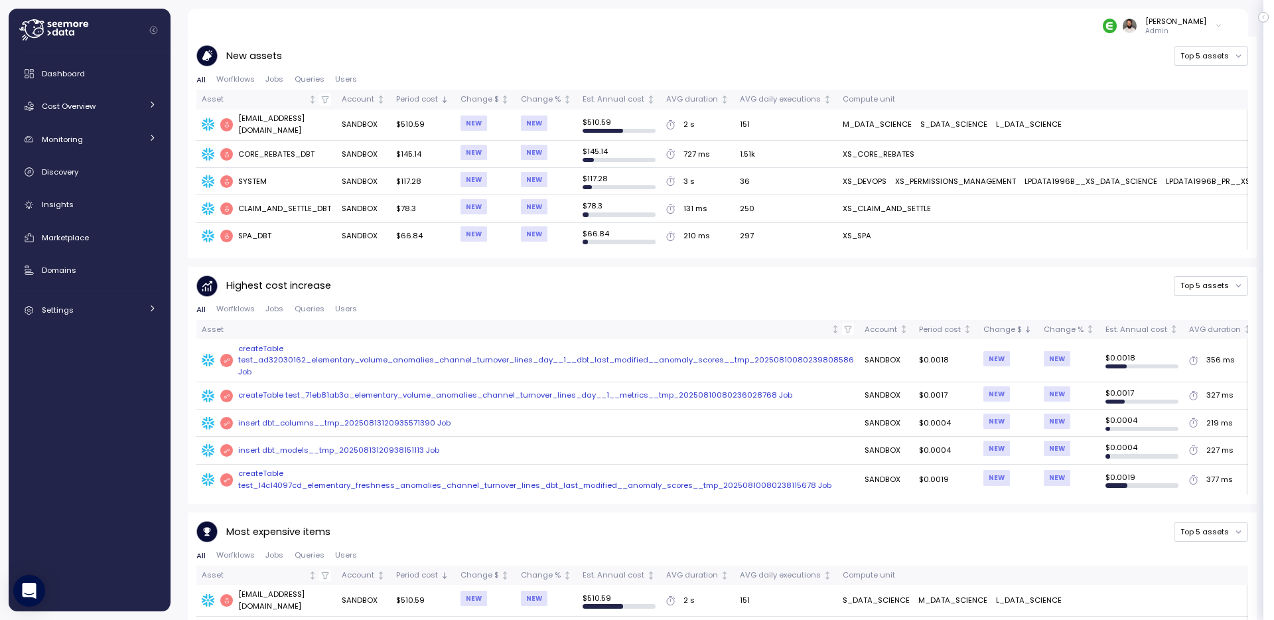
scroll to position [553, 0]
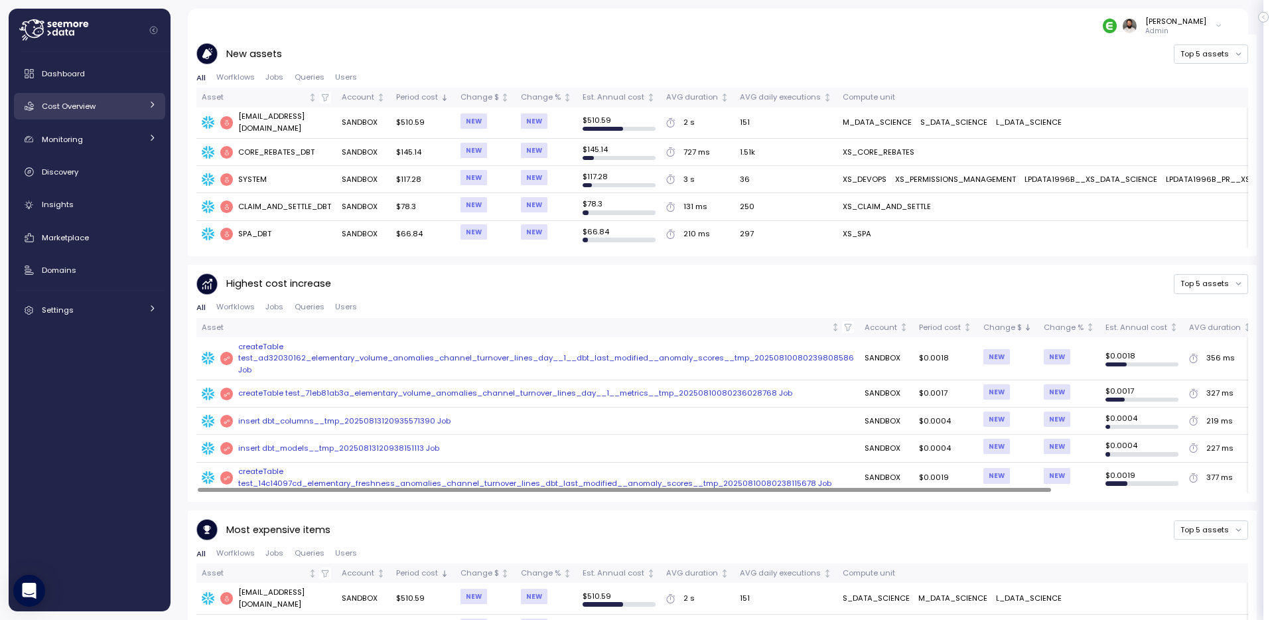
click at [81, 111] on span "Cost Overview" at bounding box center [69, 106] width 54 height 11
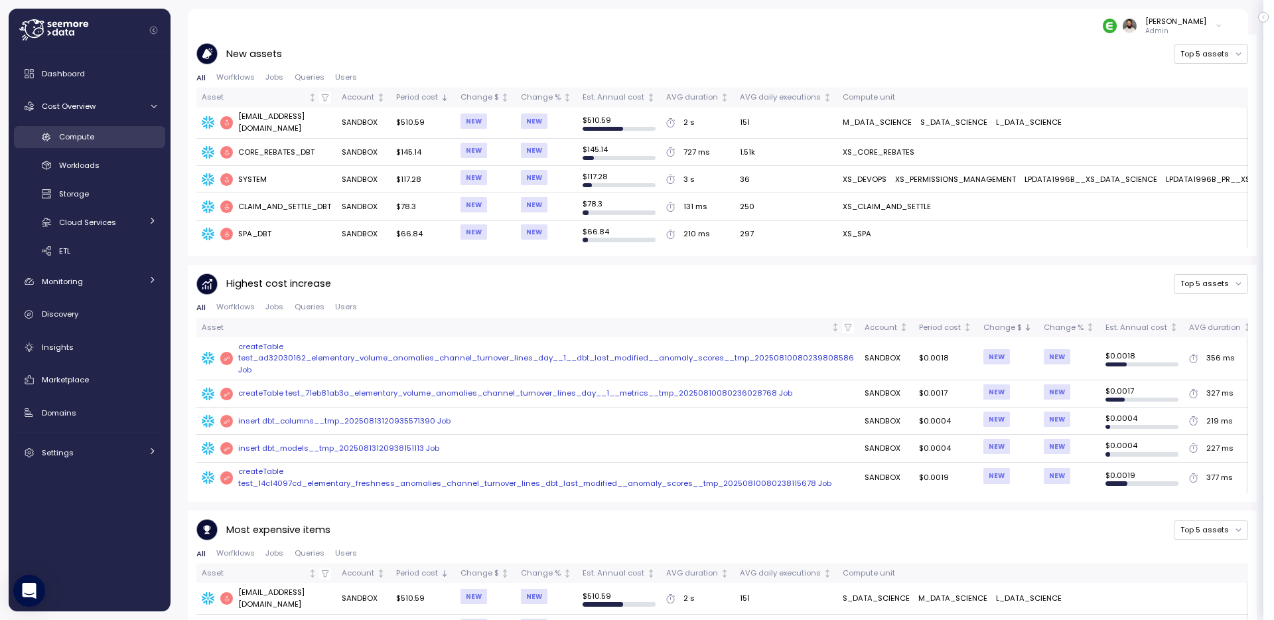
scroll to position [208, 0]
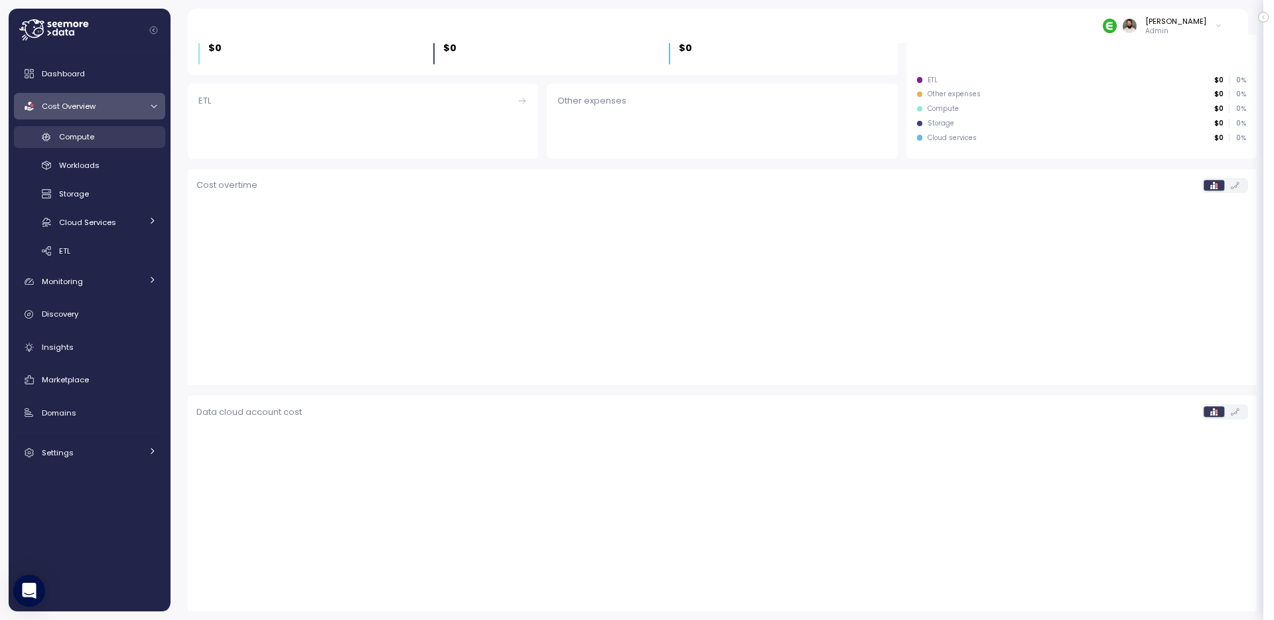
click at [78, 135] on span "Compute" at bounding box center [76, 136] width 35 height 11
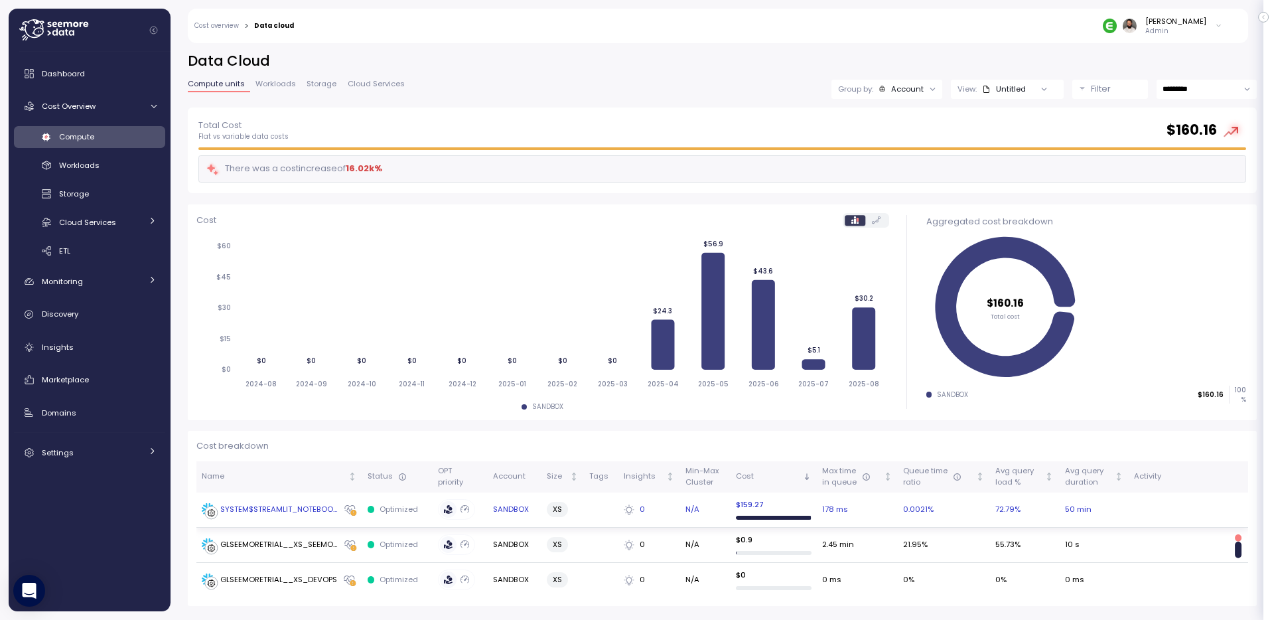
click at [302, 517] on td "SYSTEM$STREAMLIT_NOTEBOOK_WH" at bounding box center [279, 509] width 166 height 35
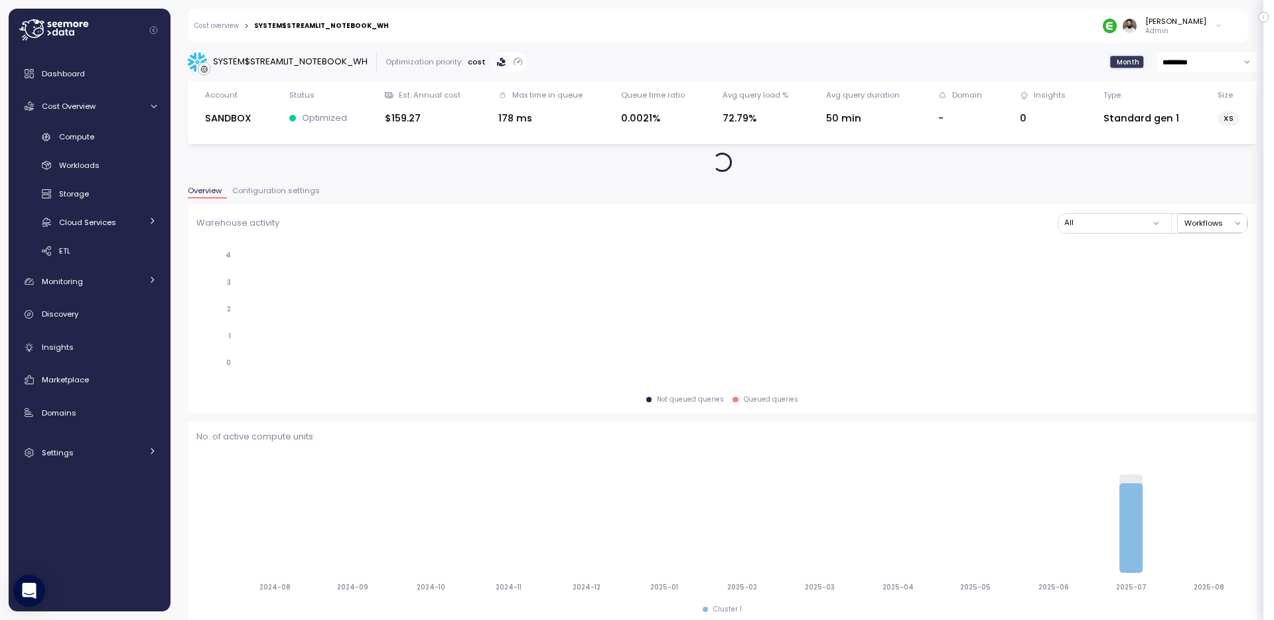
click at [295, 194] on span "Configuration settings" at bounding box center [276, 190] width 88 height 7
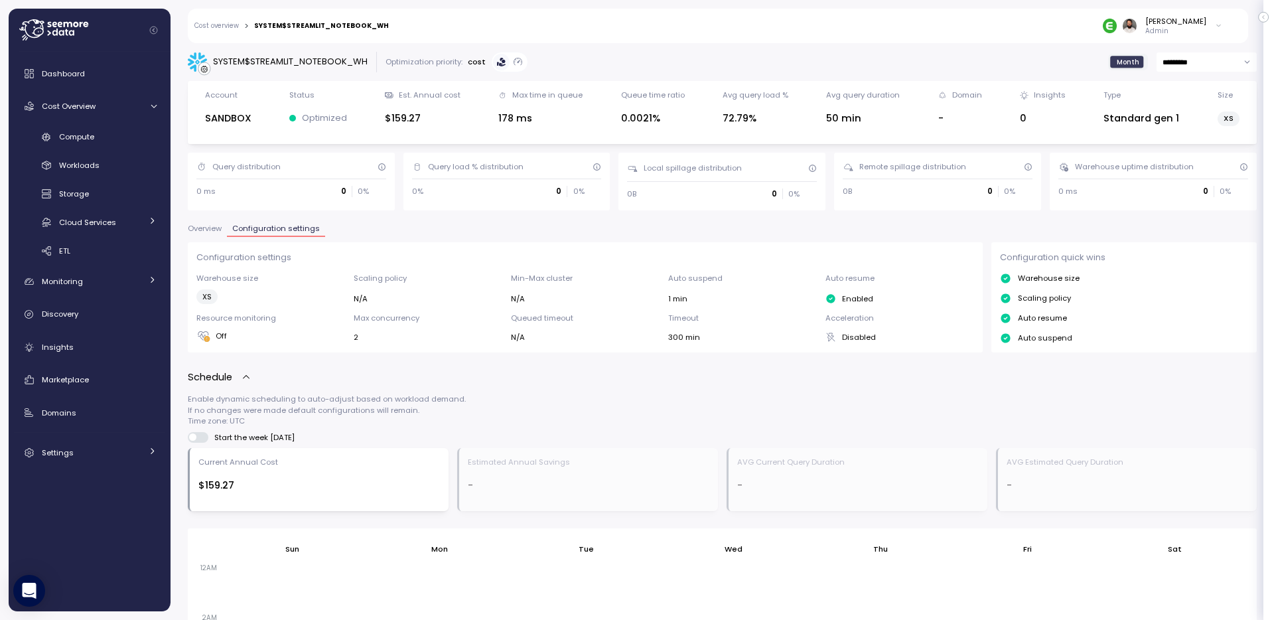
click at [201, 242] on div "Configuration settings Warehouse size XS Scaling policy N/A Min-Max cluster N/A…" at bounding box center [586, 297] width 796 height 110
click at [212, 232] on span "Overview" at bounding box center [205, 228] width 34 height 7
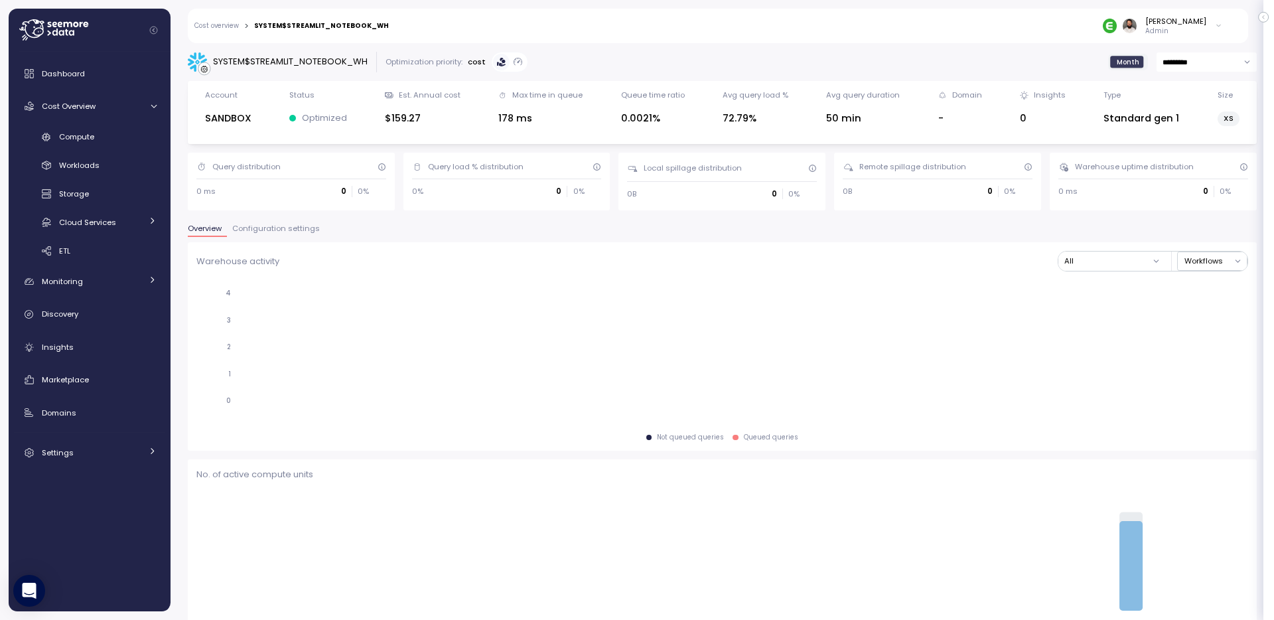
click at [271, 230] on span "Configuration settings" at bounding box center [276, 228] width 88 height 7
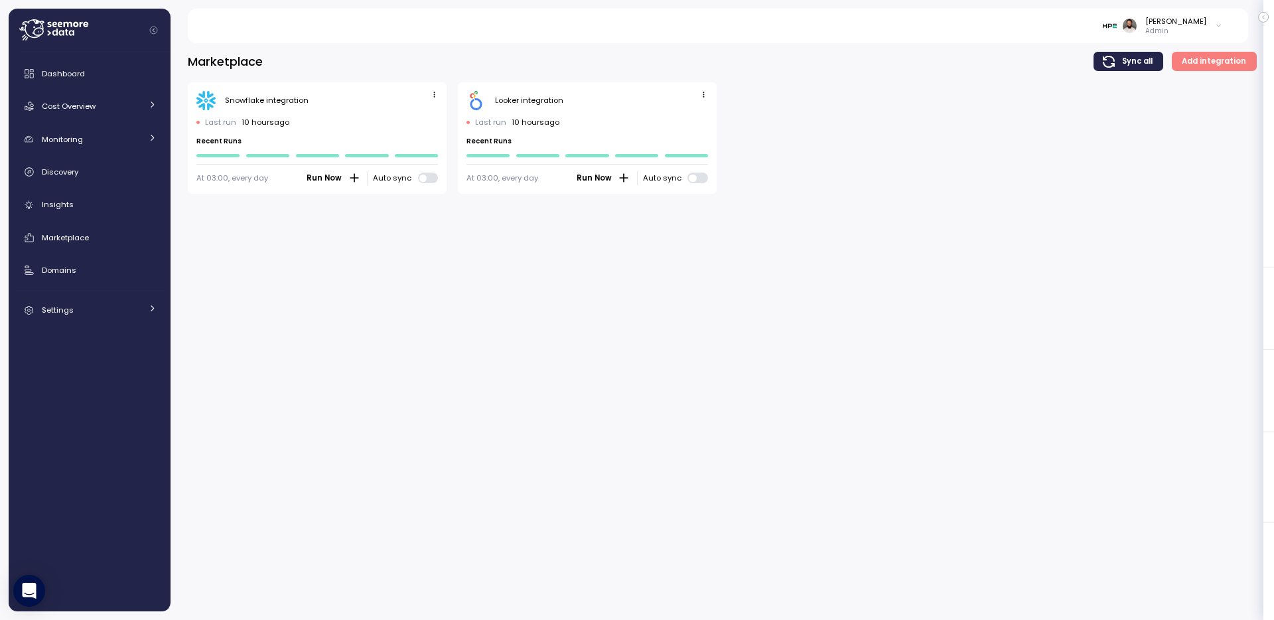
click at [112, 222] on div "Dashboard Cost Overview Compute Workloads Storage Cloud Services Clustering col…" at bounding box center [89, 191] width 151 height 263
click at [112, 207] on div "Insights" at bounding box center [99, 204] width 115 height 13
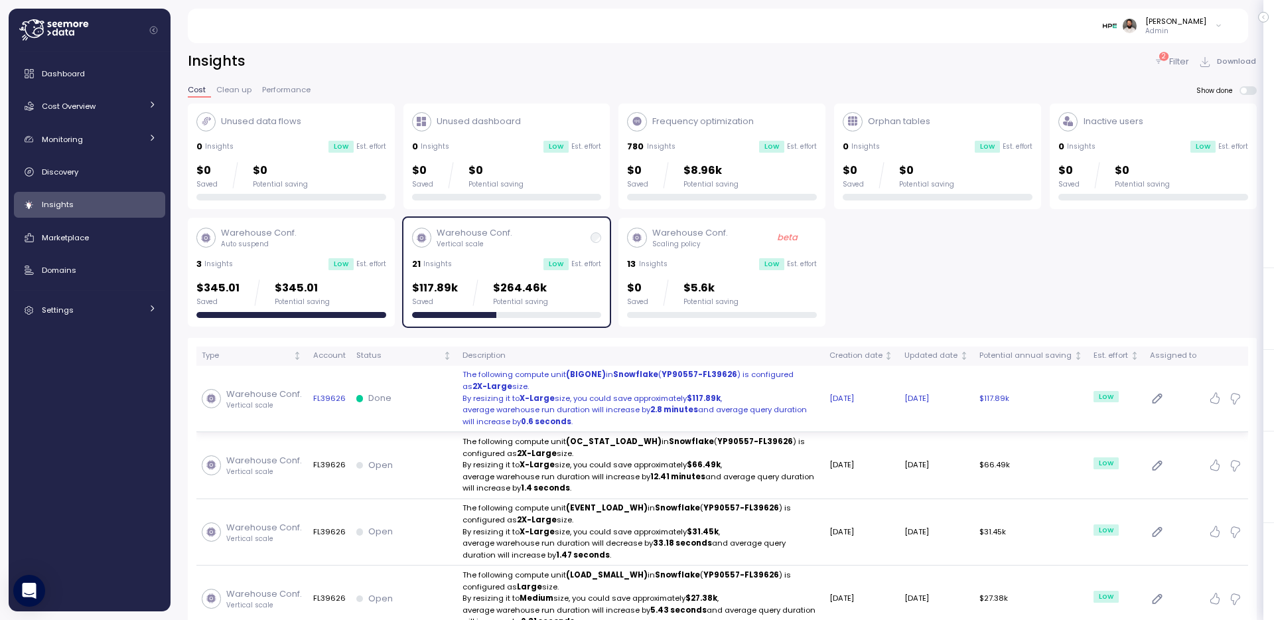
click at [283, 403] on p "Vertical scale" at bounding box center [264, 405] width 76 height 9
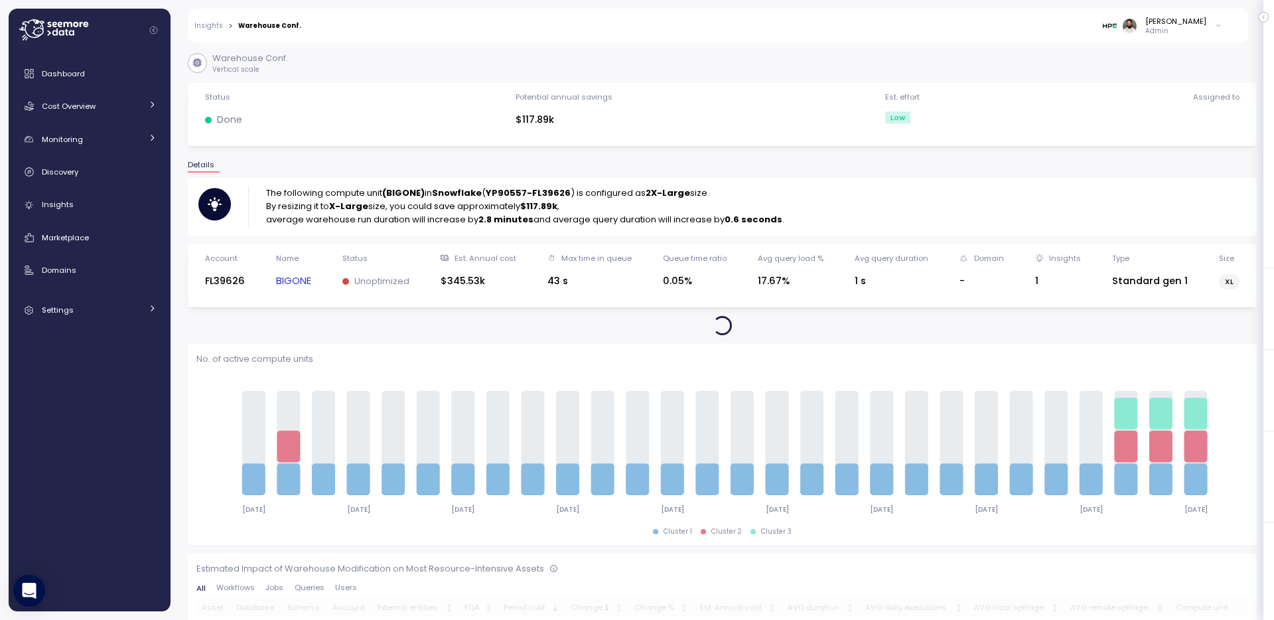
click at [311, 279] on link "BIGONE" at bounding box center [293, 280] width 35 height 15
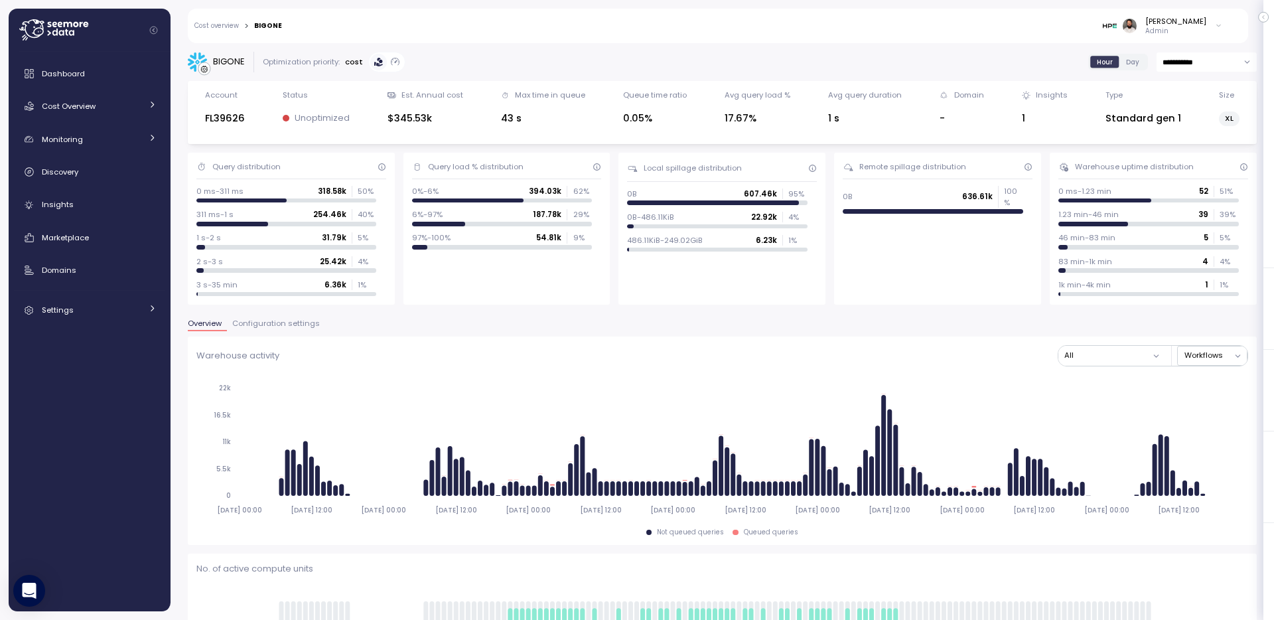
click at [1203, 68] on input "**********" at bounding box center [1207, 61] width 100 height 19
click at [1188, 154] on div "Last 30 days" at bounding box center [1206, 162] width 96 height 18
type input "**********"
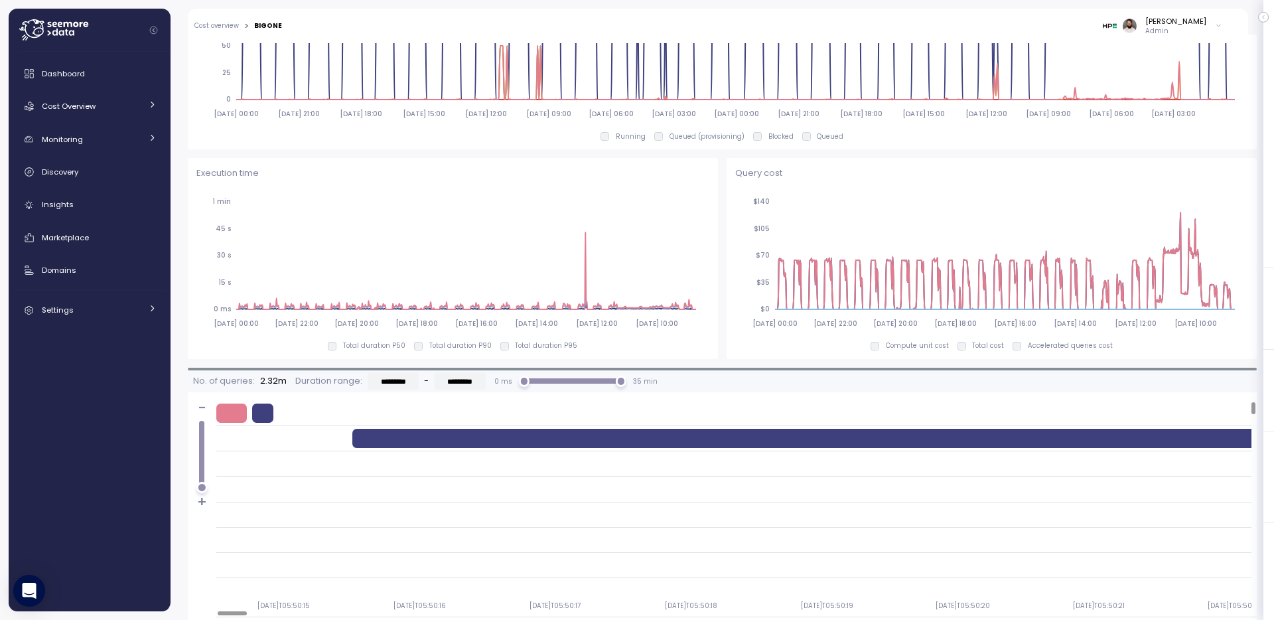
scroll to position [817, 0]
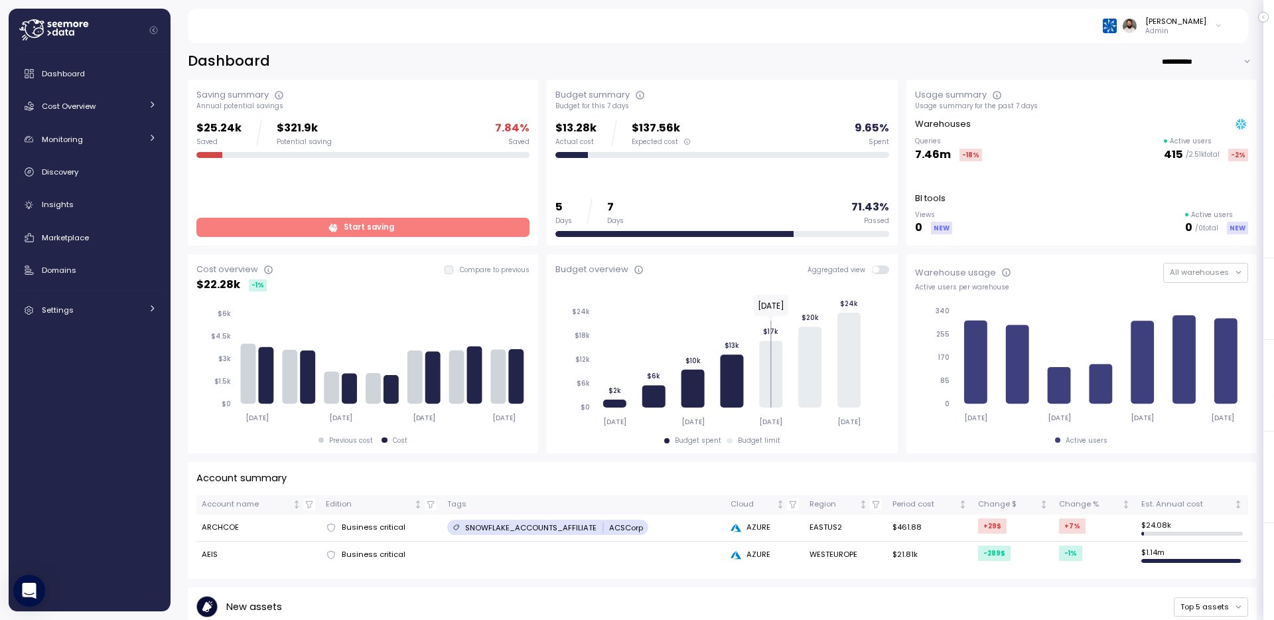
click at [1184, 19] on div "[PERSON_NAME]" at bounding box center [1175, 21] width 61 height 11
click at [1152, 153] on div "Copy account id" at bounding box center [1161, 151] width 106 height 12
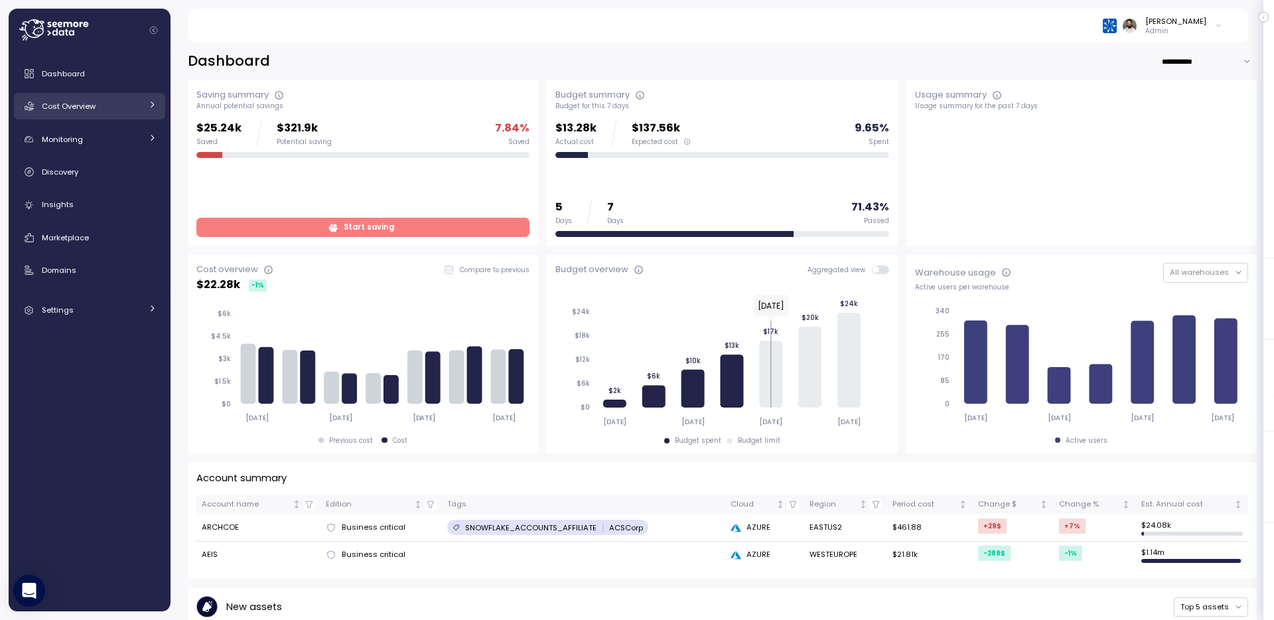
click at [115, 106] on div "Cost Overview" at bounding box center [92, 106] width 100 height 13
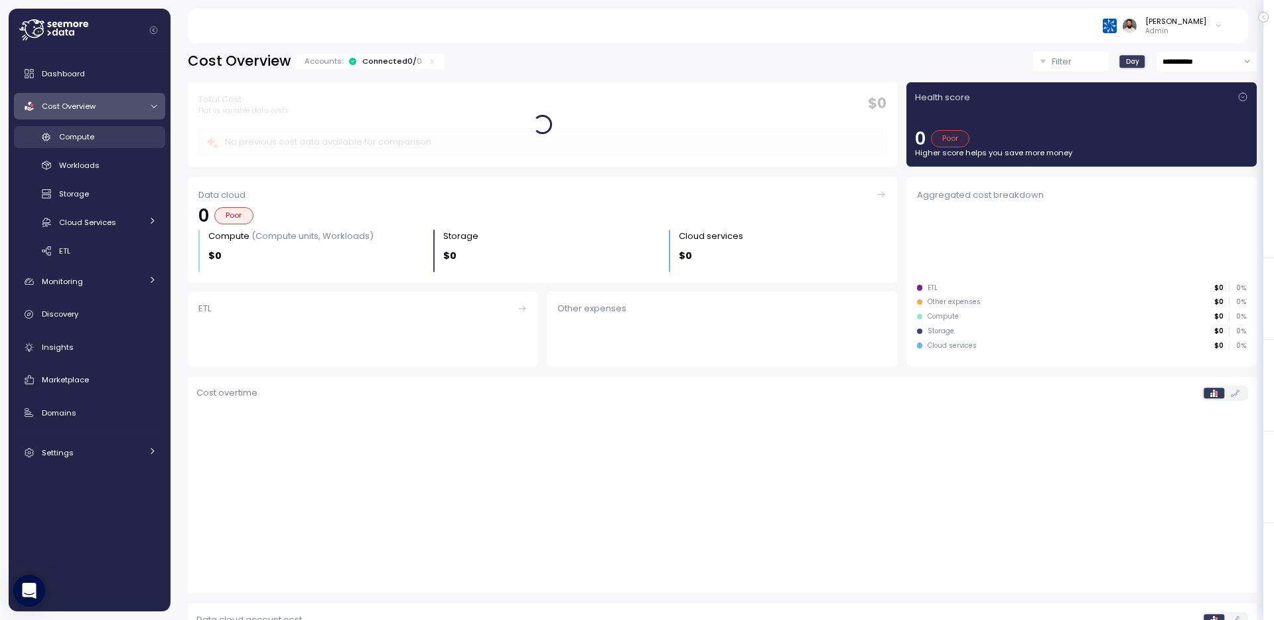
click at [113, 138] on div "Compute" at bounding box center [108, 136] width 98 height 13
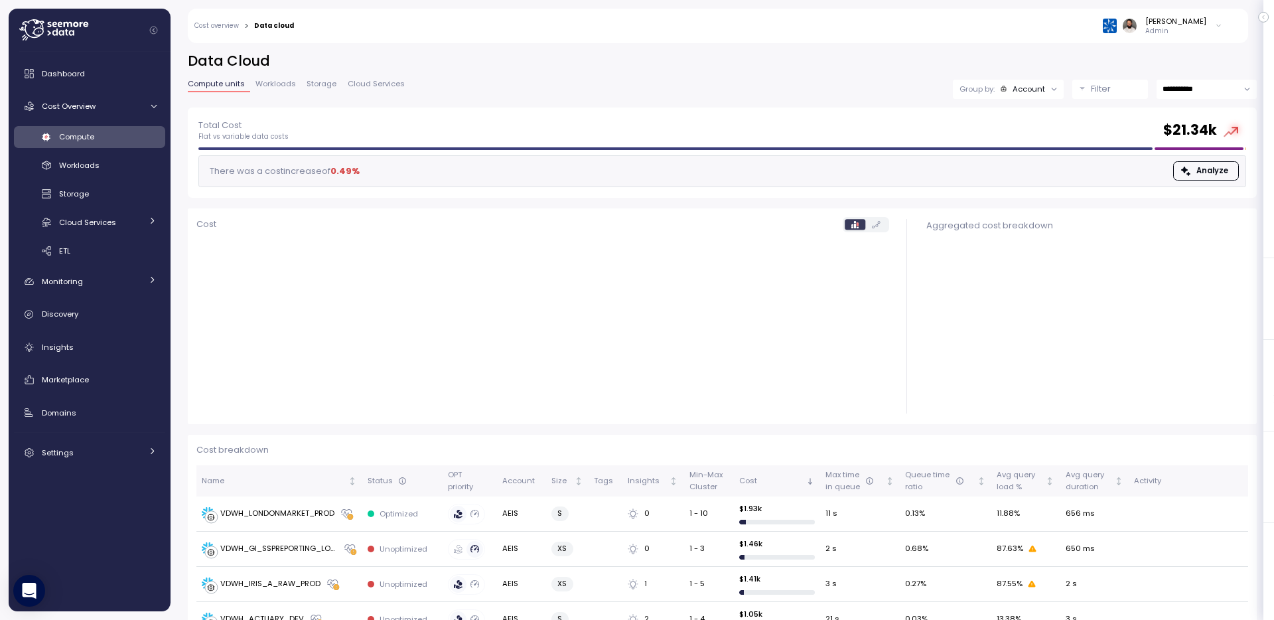
click at [1091, 93] on p "Filter" at bounding box center [1101, 88] width 20 height 13
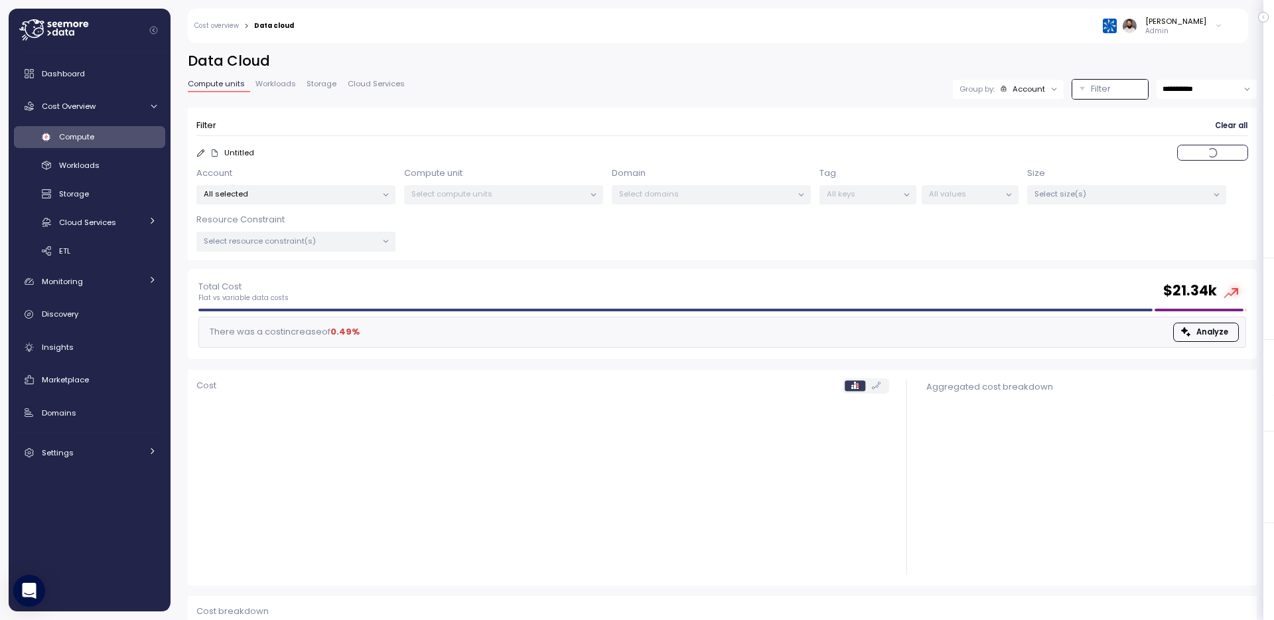
click at [354, 190] on p "All selected" at bounding box center [290, 193] width 173 height 11
click at [324, 290] on span "only" at bounding box center [325, 289] width 15 height 15
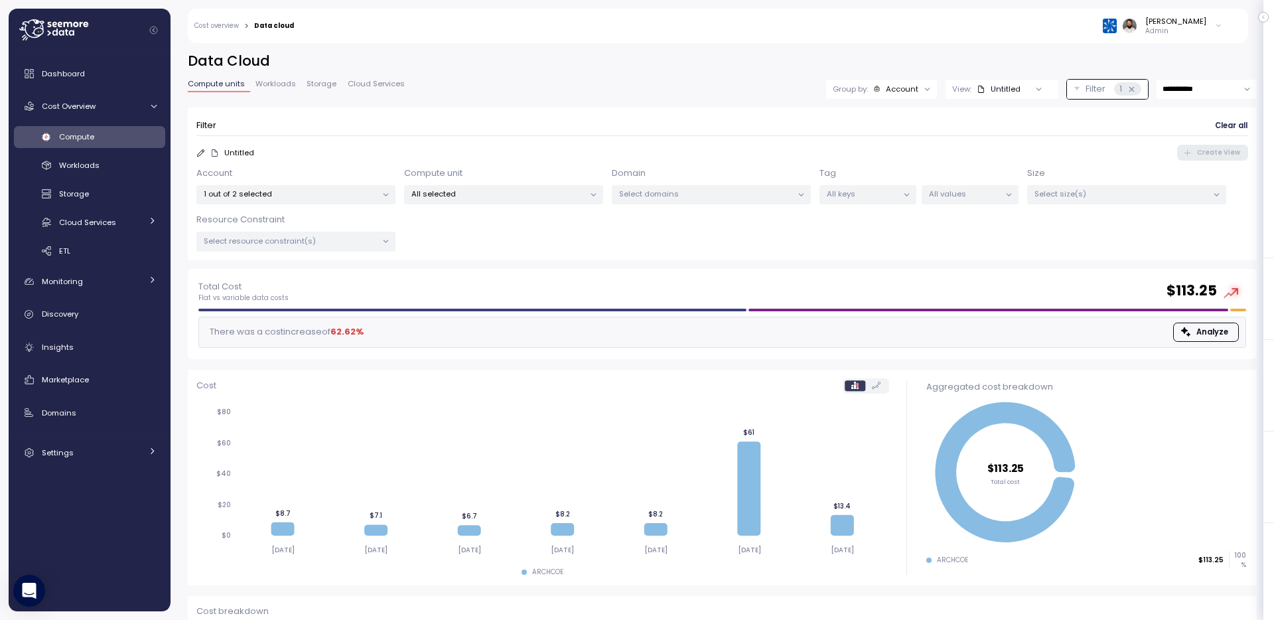
click at [525, 197] on p "All selected" at bounding box center [497, 193] width 173 height 11
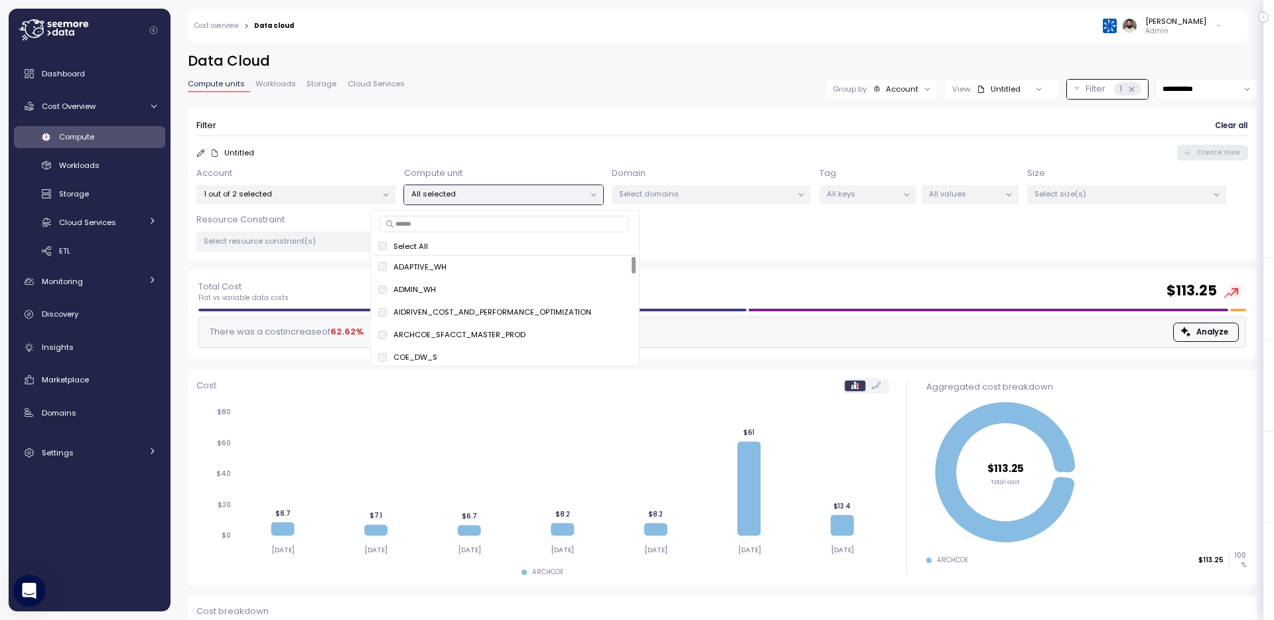
click at [518, 226] on input at bounding box center [504, 224] width 249 height 16
paste input "**********"
type input "**********"
click at [370, 193] on p "1 out of 2 selected" at bounding box center [290, 193] width 173 height 11
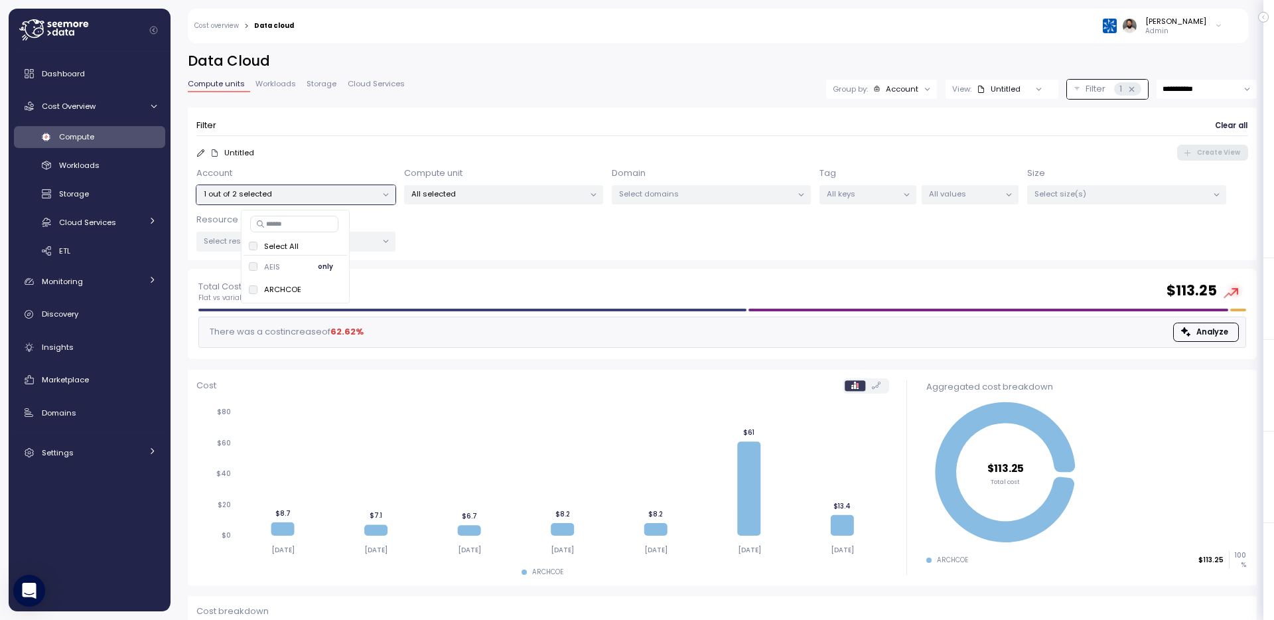
click at [332, 265] on span "only" at bounding box center [325, 266] width 15 height 15
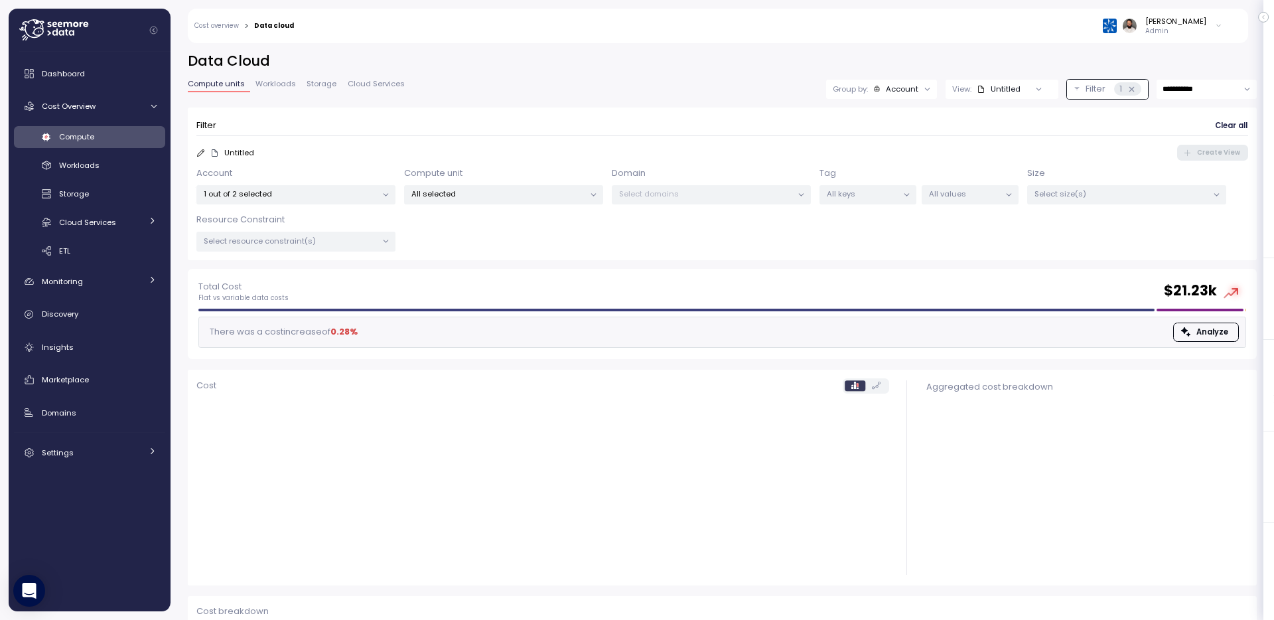
click at [484, 199] on div "All selected" at bounding box center [503, 194] width 199 height 19
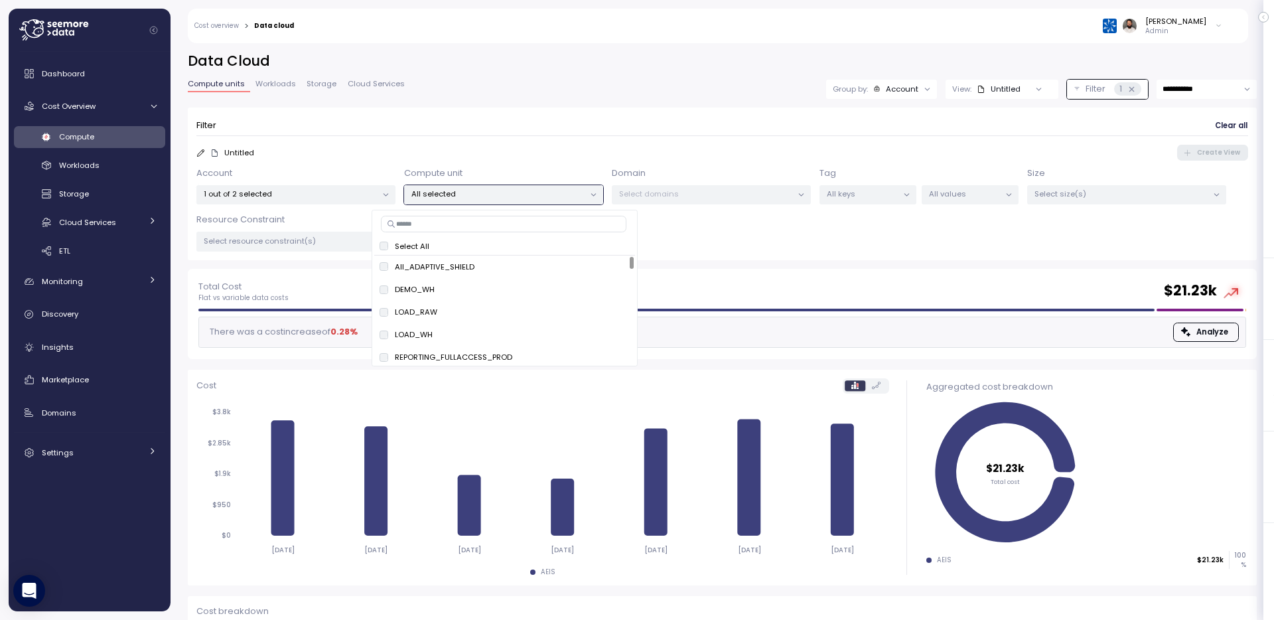
click at [477, 224] on input at bounding box center [504, 224] width 246 height 16
paste input "**********"
type input "**********"
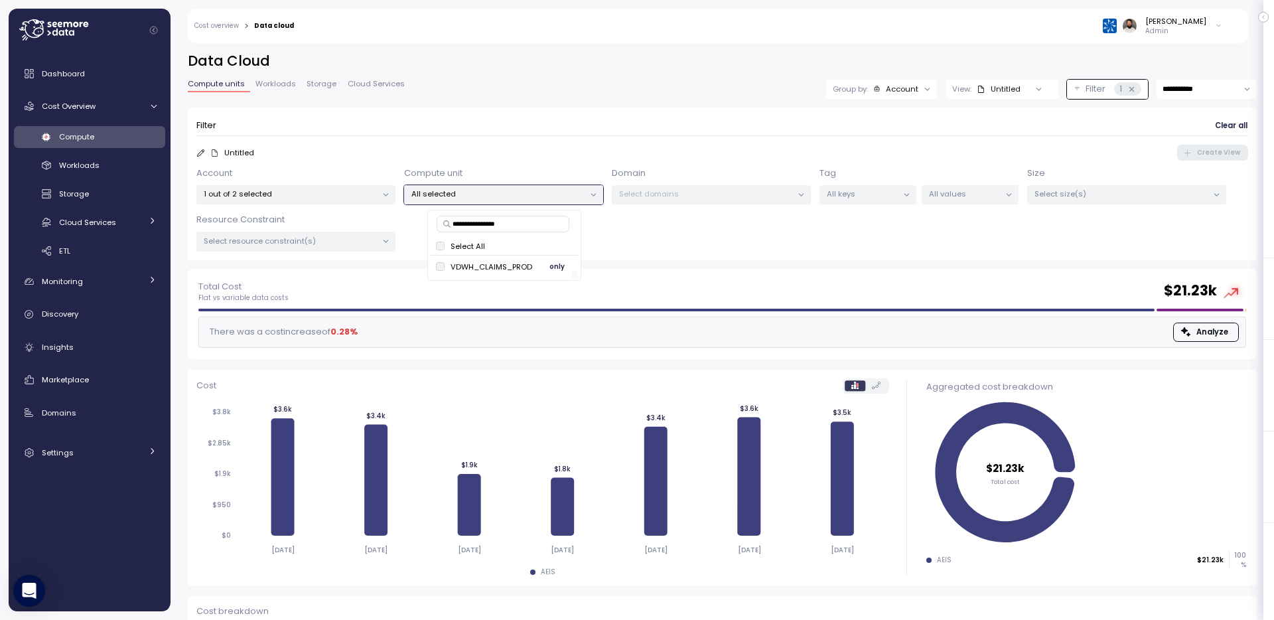
click at [555, 269] on span "only" at bounding box center [556, 266] width 15 height 15
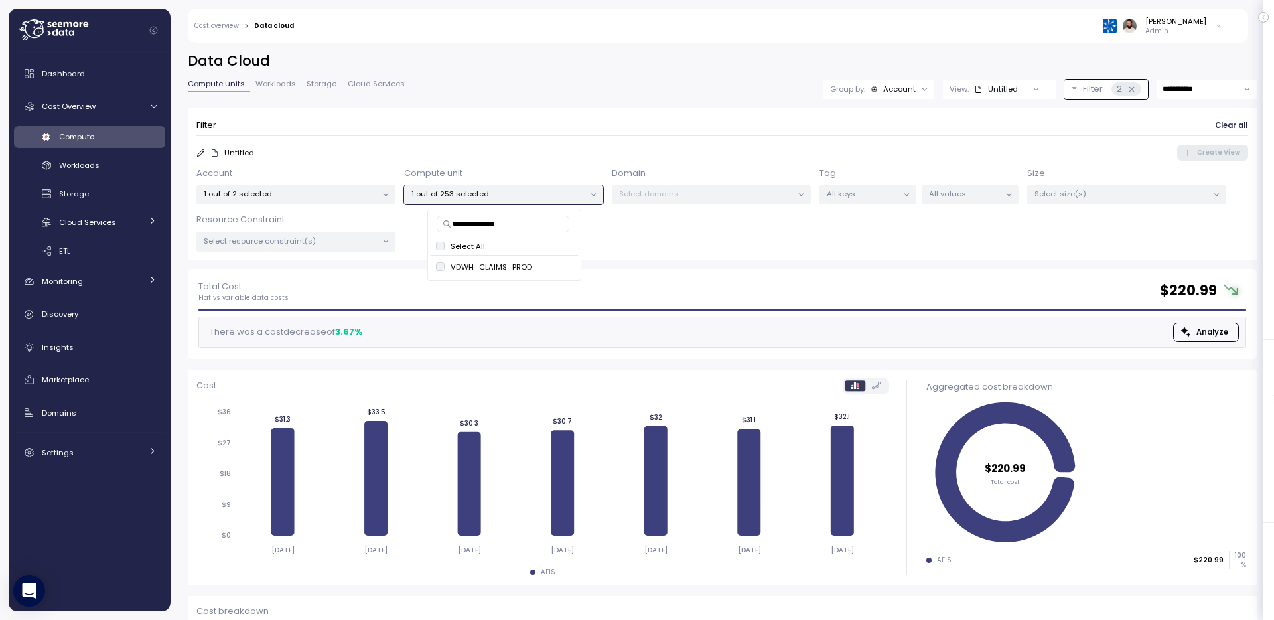
click at [762, 292] on div "Total Cost Flat vs variable data costs $ 220.99" at bounding box center [722, 291] width 1048 height 24
click at [1196, 96] on input "**********" at bounding box center [1207, 89] width 100 height 19
click at [1199, 187] on span "Last 30 days" at bounding box center [1187, 188] width 49 height 12
type input "**********"
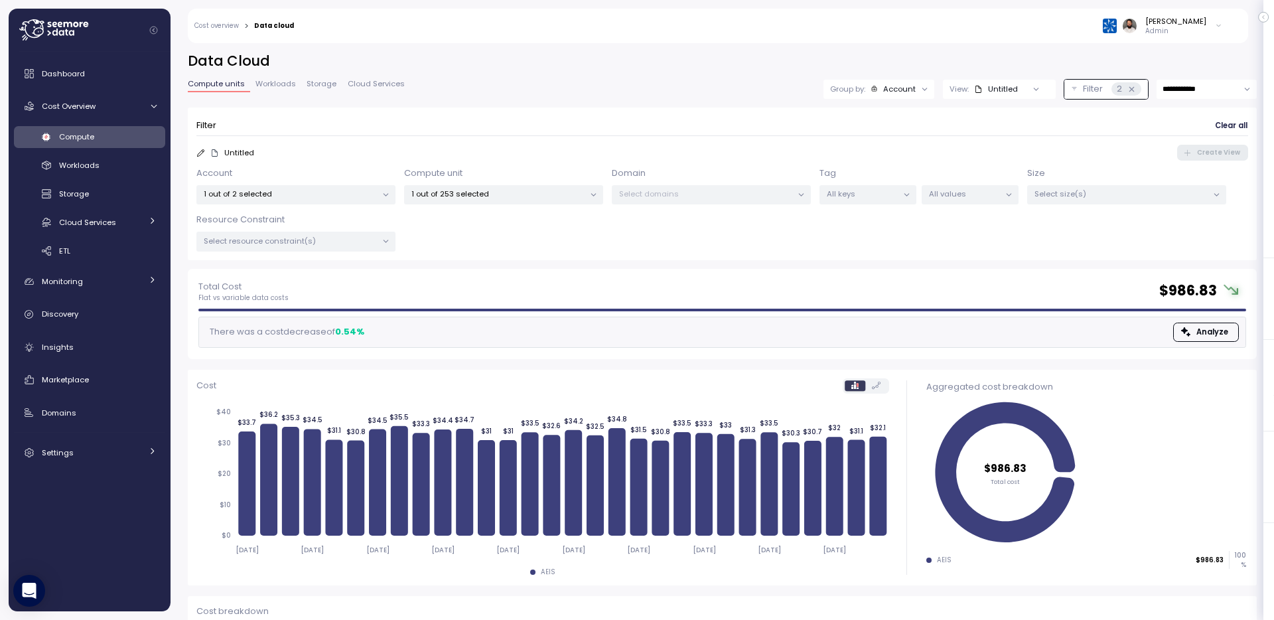
click at [528, 187] on div "1 out of 253 selected" at bounding box center [503, 194] width 199 height 19
click at [516, 226] on input at bounding box center [504, 224] width 246 height 16
paste input "**********"
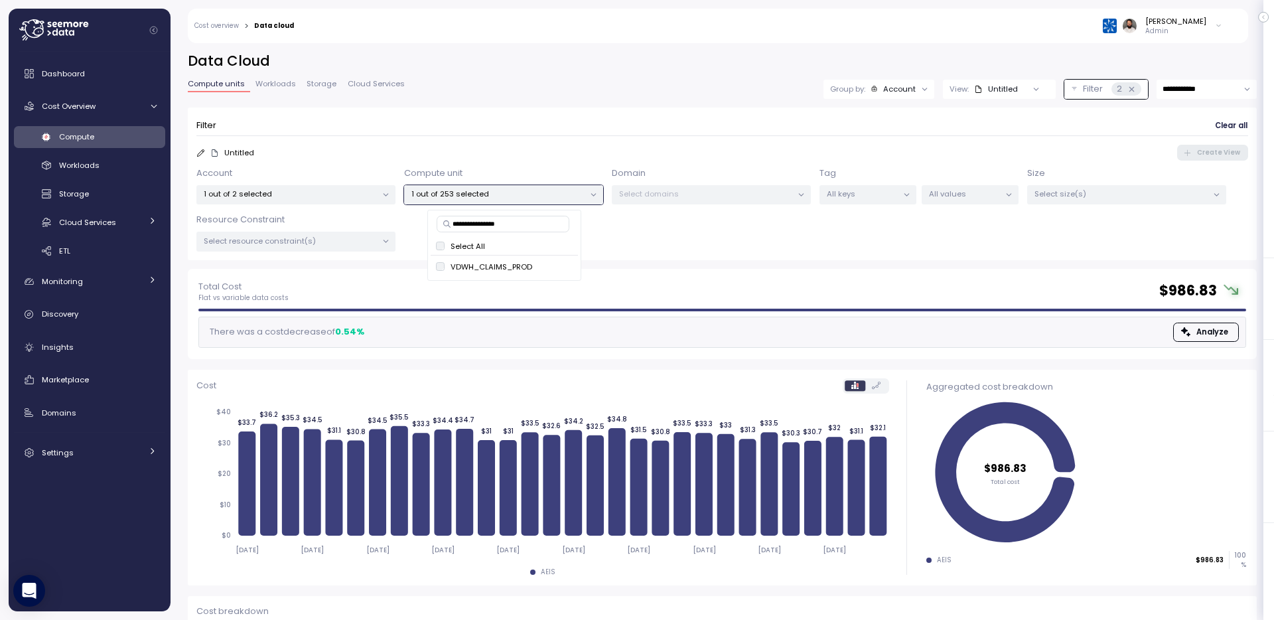
type input "**********"
click at [553, 269] on span "only" at bounding box center [556, 266] width 15 height 15
click at [495, 268] on p "VDWH_CLAIMS_PROD" at bounding box center [492, 266] width 82 height 11
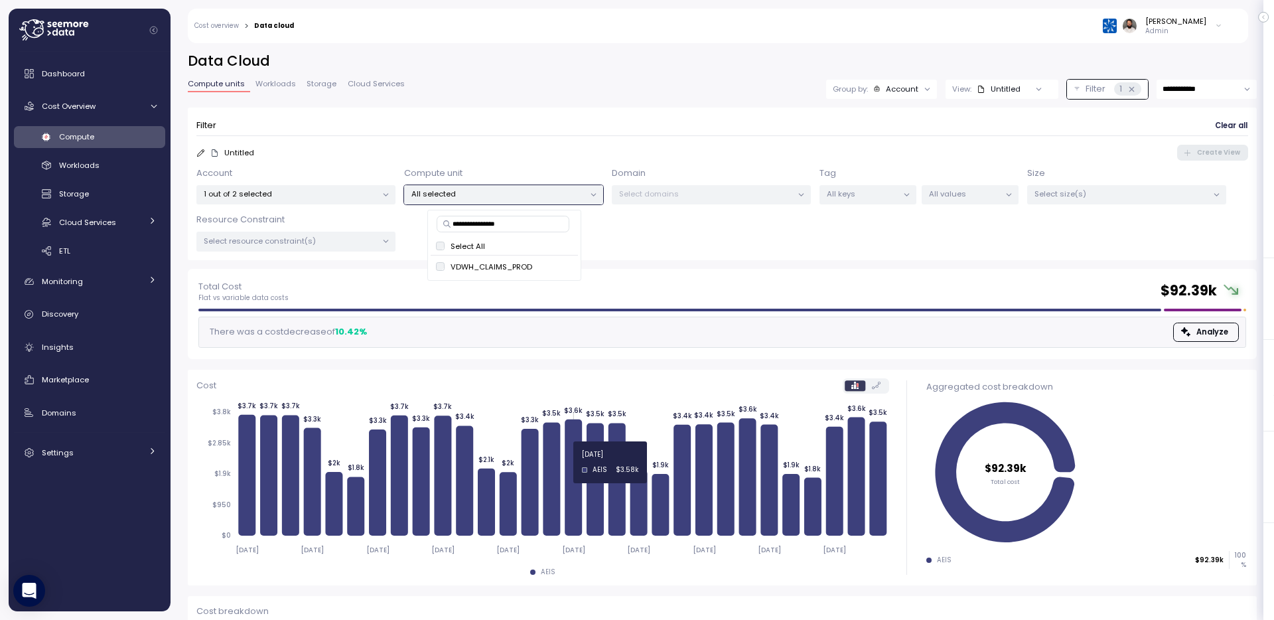
scroll to position [15, 0]
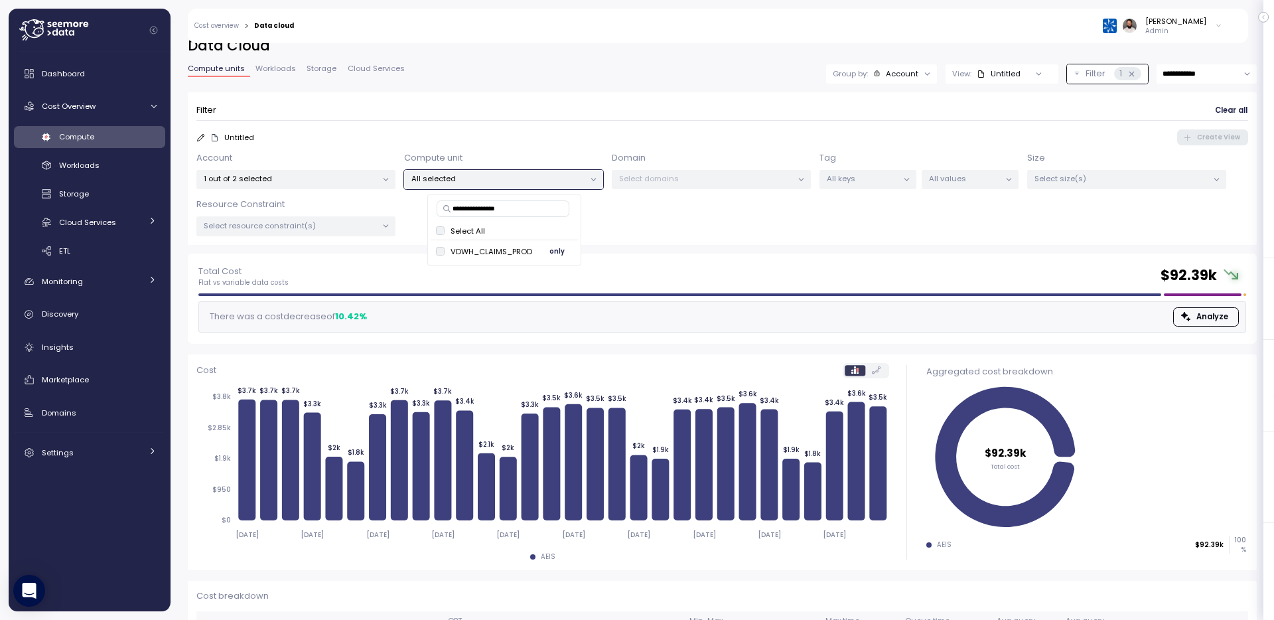
click at [562, 251] on span "only" at bounding box center [556, 251] width 15 height 15
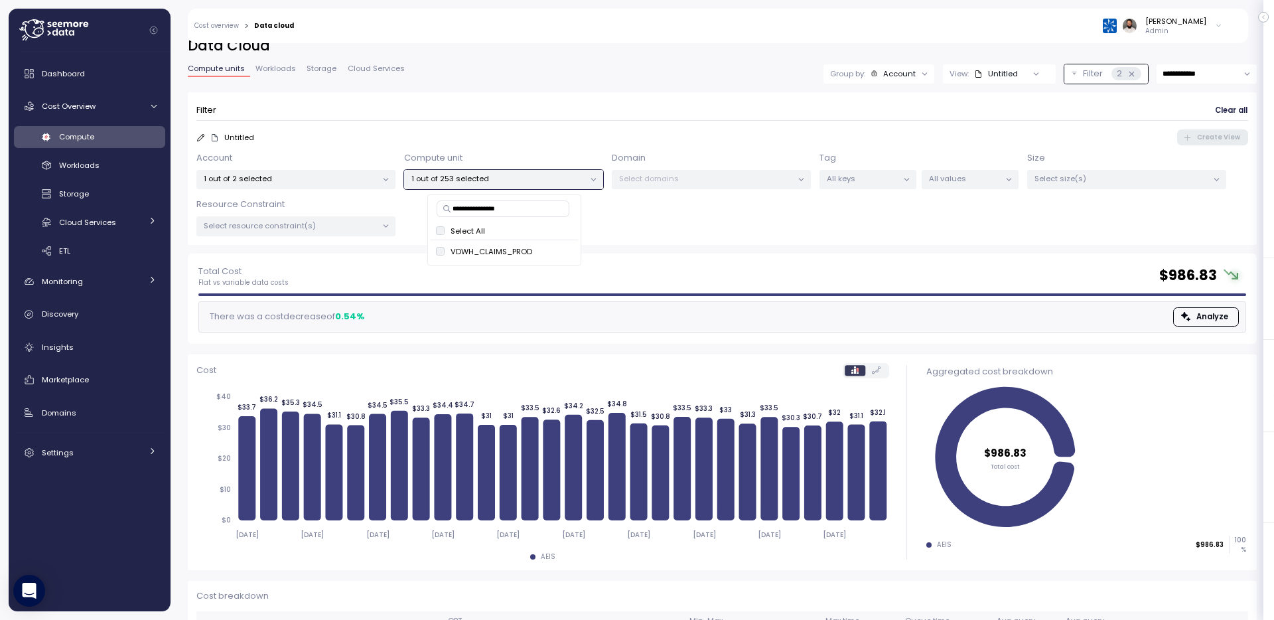
scroll to position [100, 0]
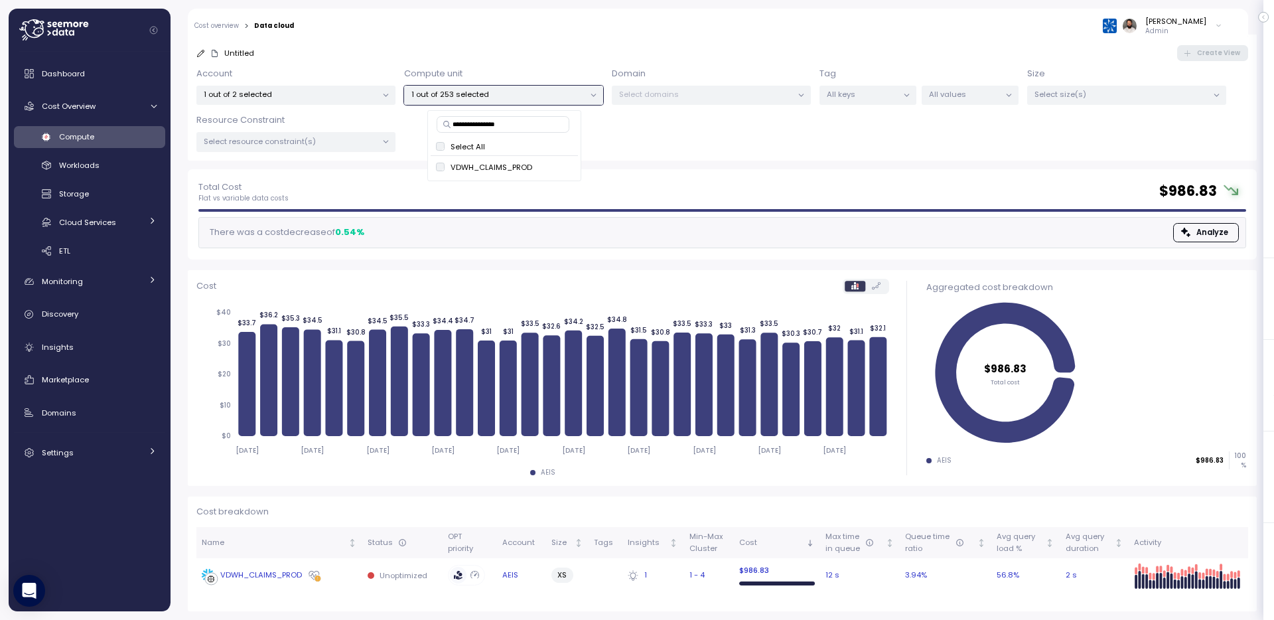
click at [283, 580] on div "VDWH_CLAIMS_PROD" at bounding box center [261, 575] width 82 height 12
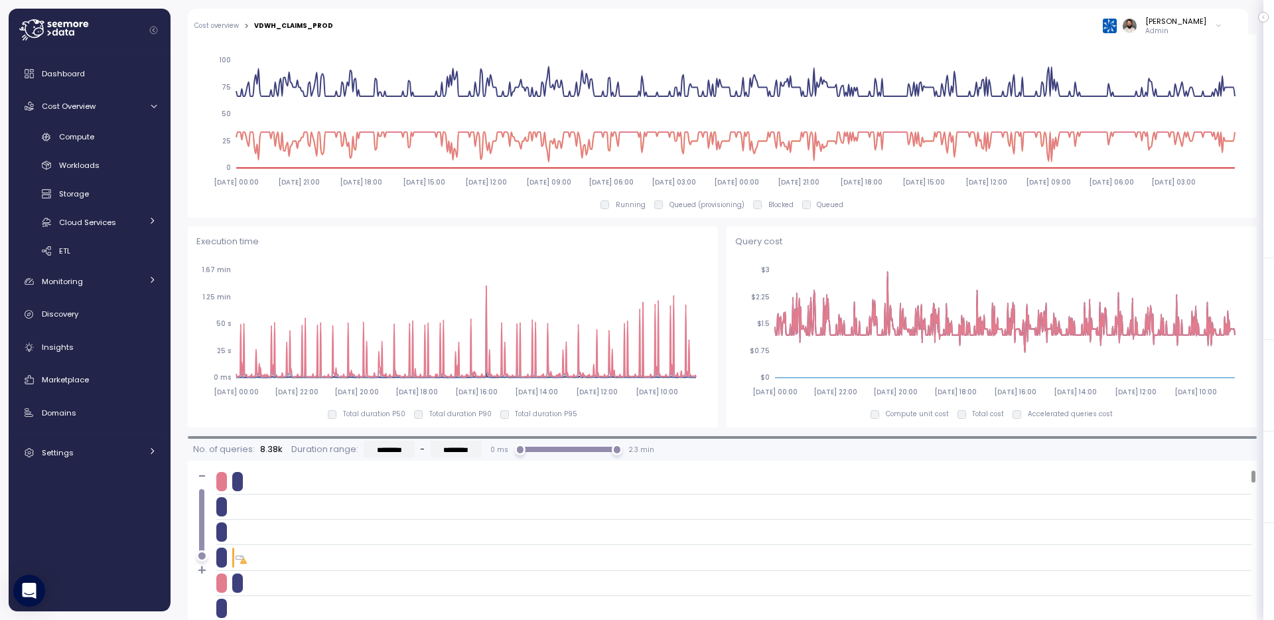
scroll to position [129, 0]
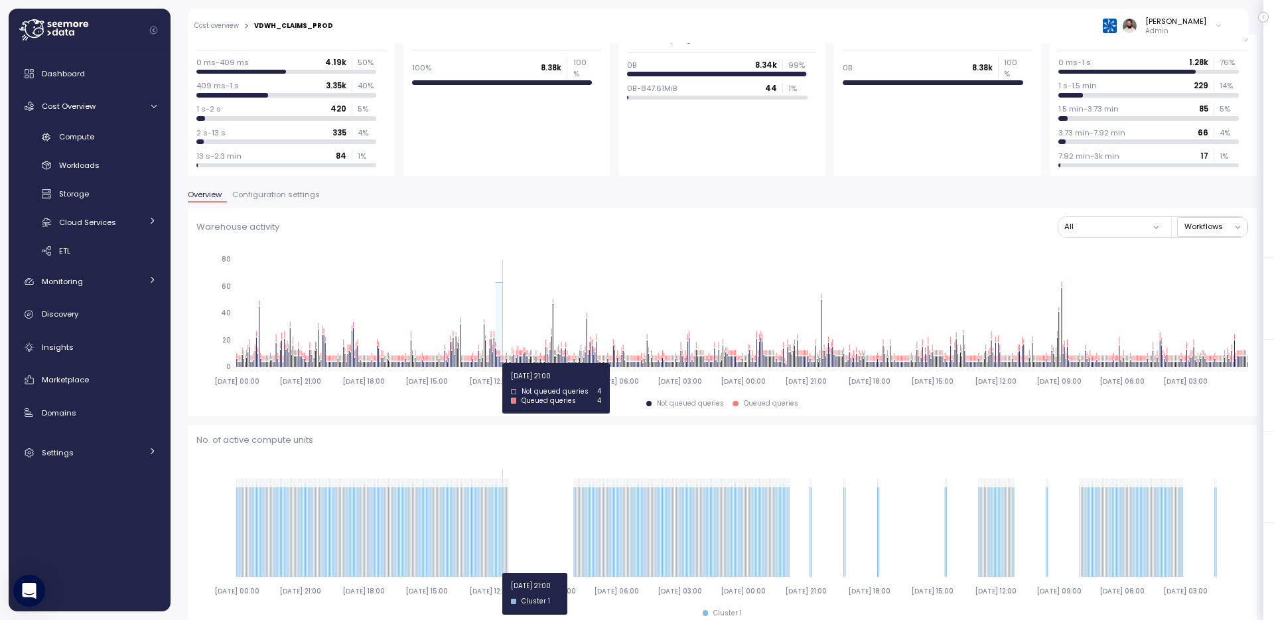
click at [502, 363] on icon "2025-07-15 00:00 2025-07-16 21:00 2025-07-18 18:00 2025-07-20 15:00 2025-07-22 …" at bounding box center [722, 319] width 1052 height 147
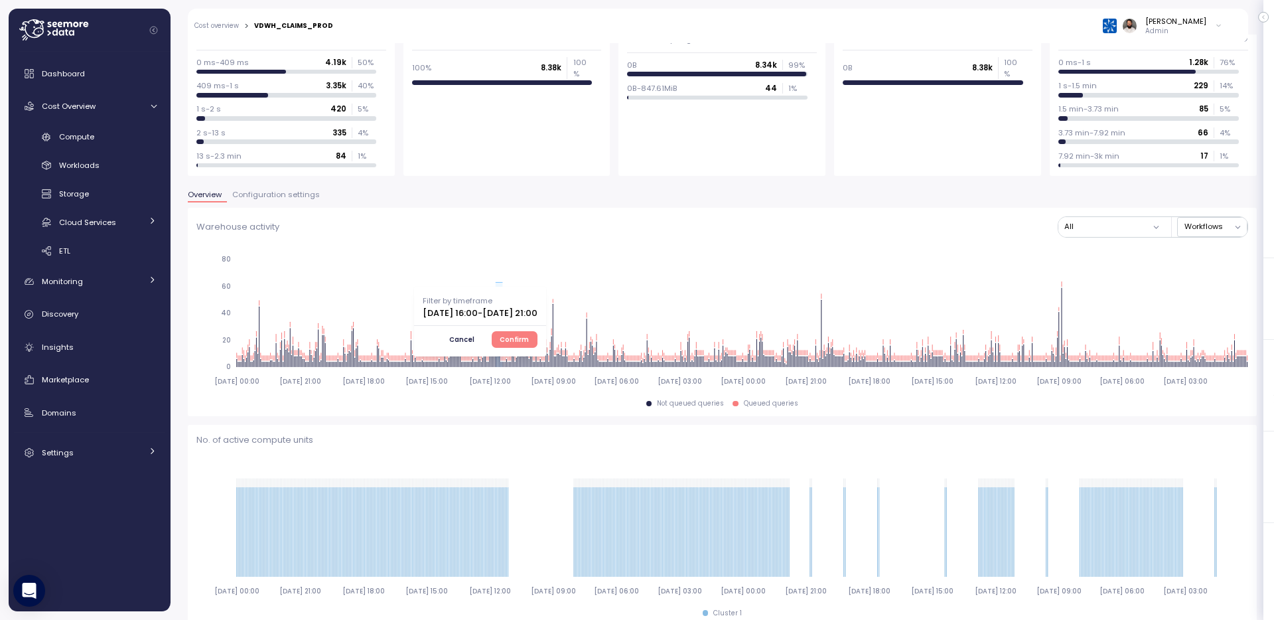
click at [529, 336] on span "Confirm" at bounding box center [514, 339] width 29 height 15
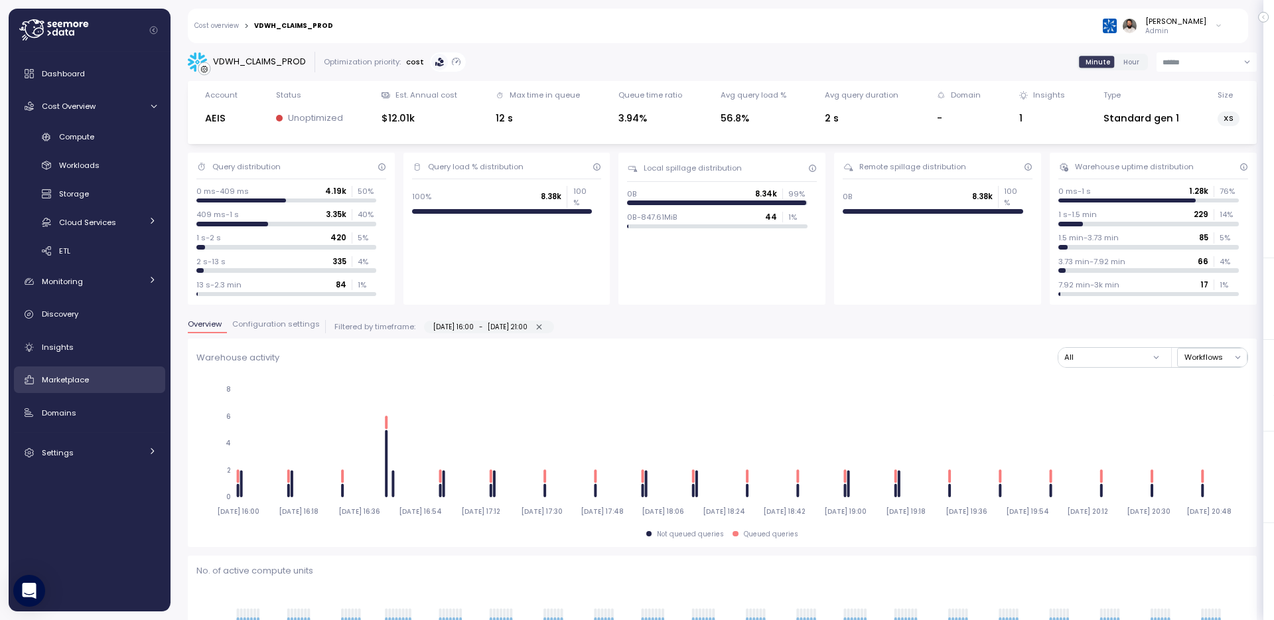
click at [100, 381] on div "Marketplace" at bounding box center [99, 379] width 115 height 13
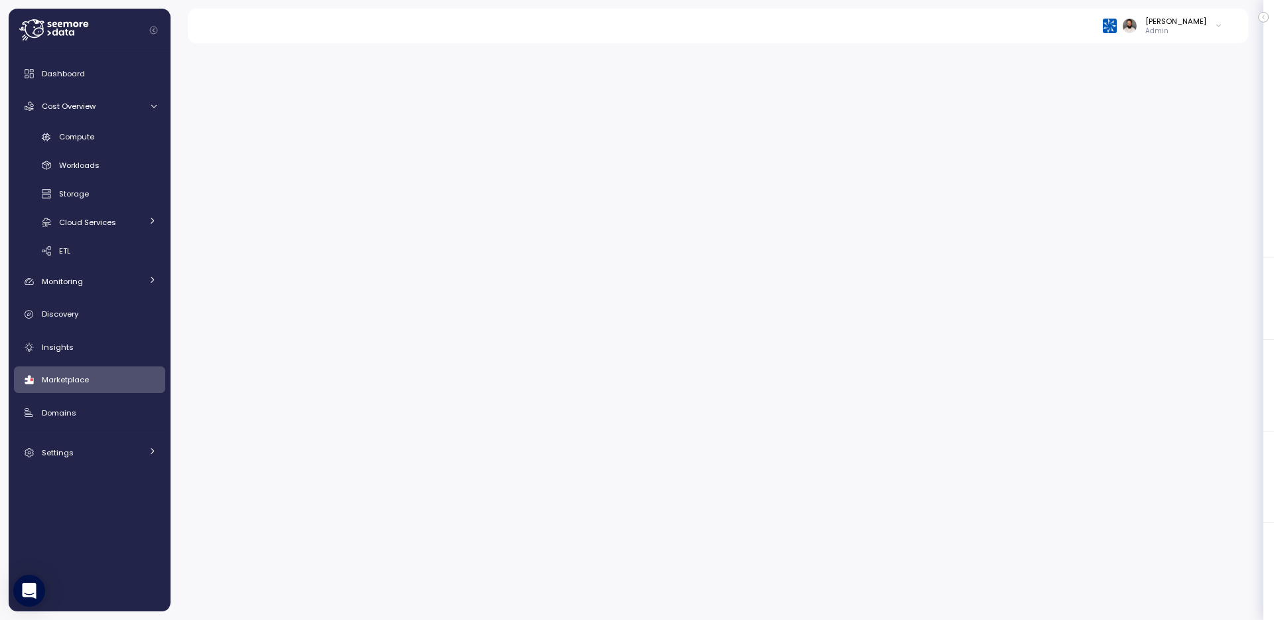
click at [134, 376] on div "Marketplace" at bounding box center [99, 379] width 115 height 13
click at [54, 340] on div "Insights" at bounding box center [99, 346] width 115 height 13
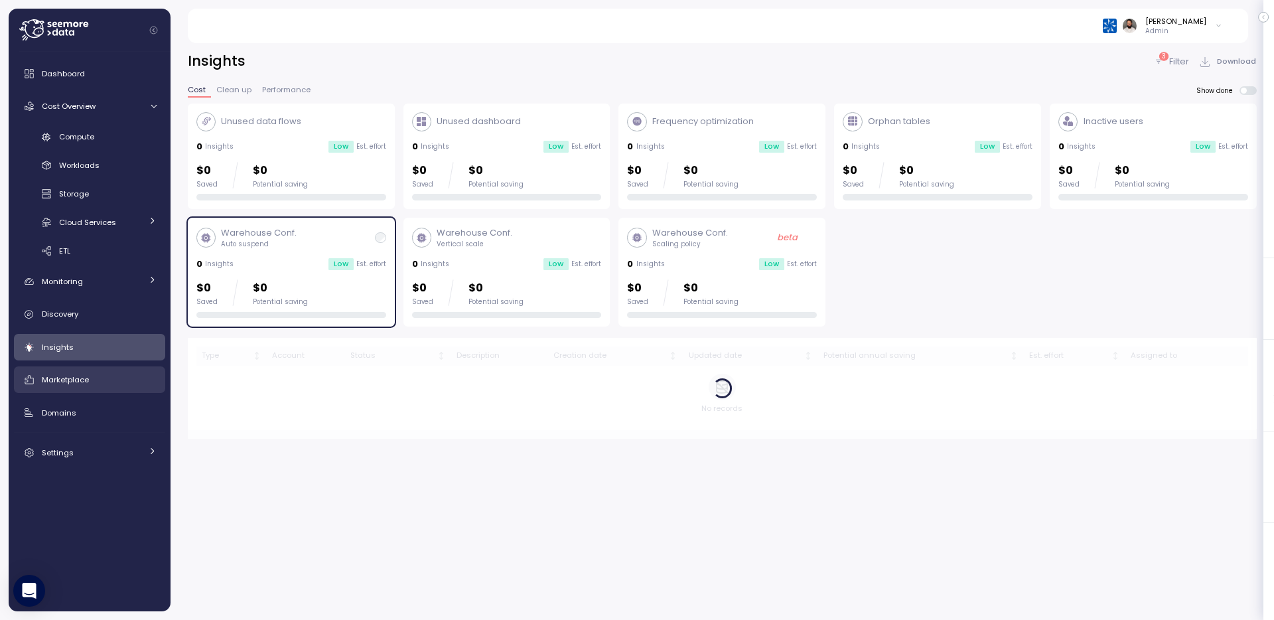
click at [60, 372] on link "Marketplace" at bounding box center [89, 379] width 151 height 27
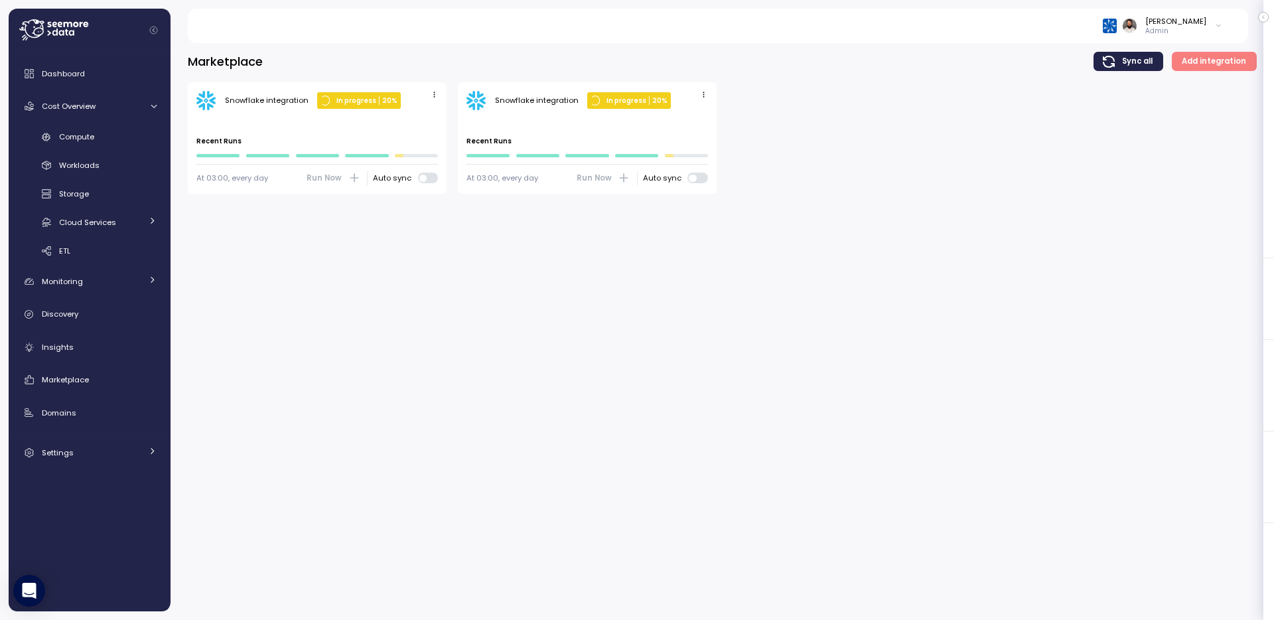
click at [431, 99] on span "button" at bounding box center [434, 95] width 14 height 14
click at [421, 115] on div "Edit" at bounding box center [420, 120] width 24 height 12
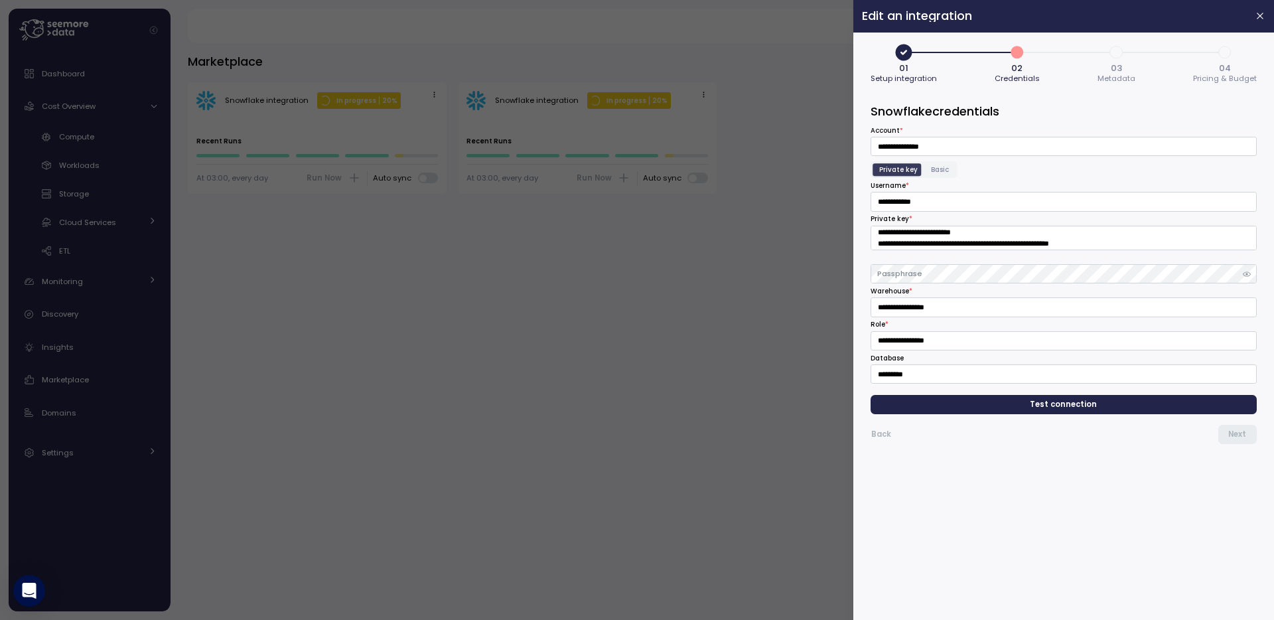
click at [1221, 54] on span "4" at bounding box center [1225, 52] width 23 height 23
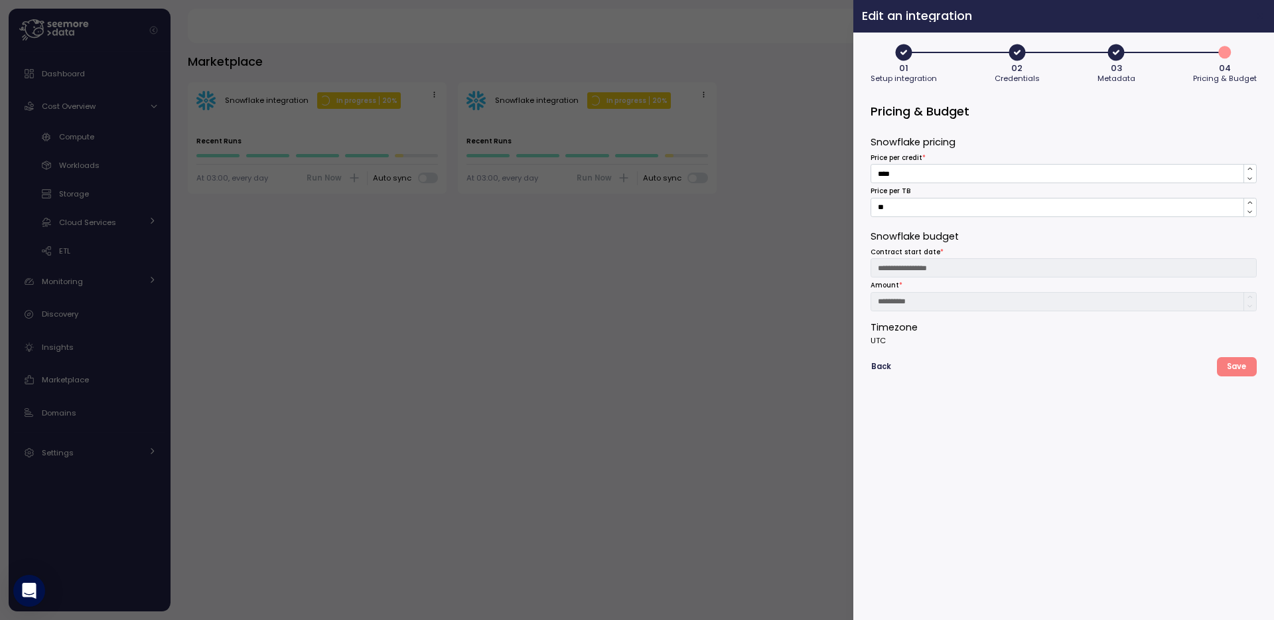
click at [1258, 9] on button "button" at bounding box center [1260, 16] width 15 height 15
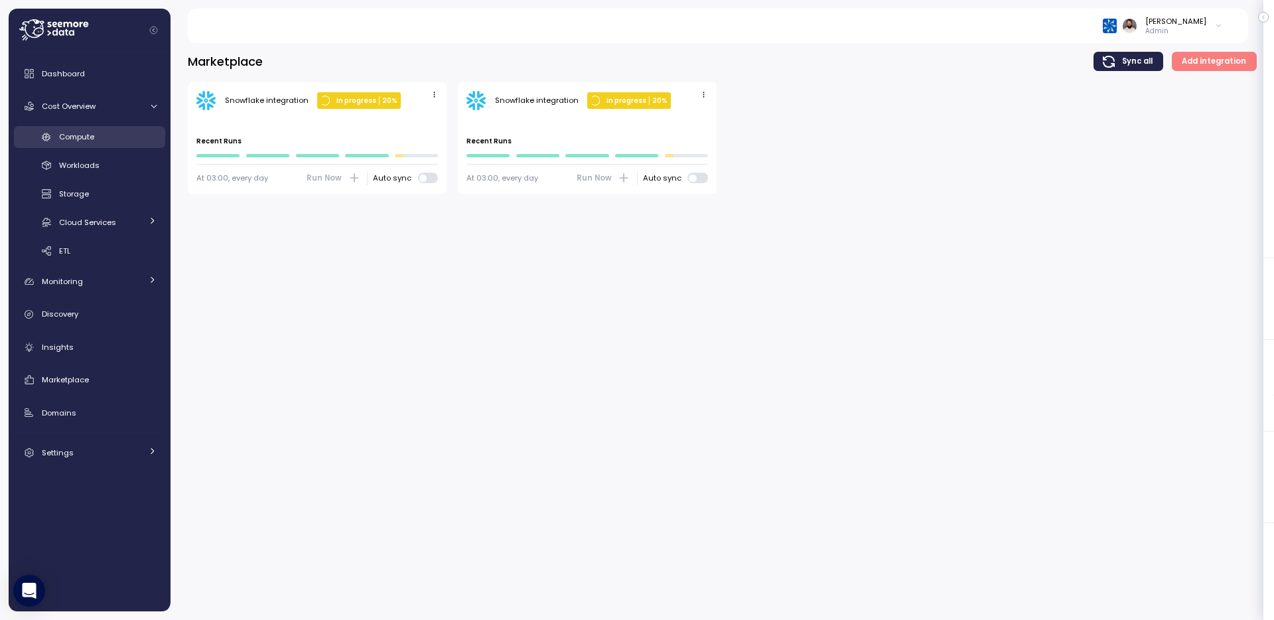
click at [98, 139] on div "Compute" at bounding box center [108, 136] width 98 height 13
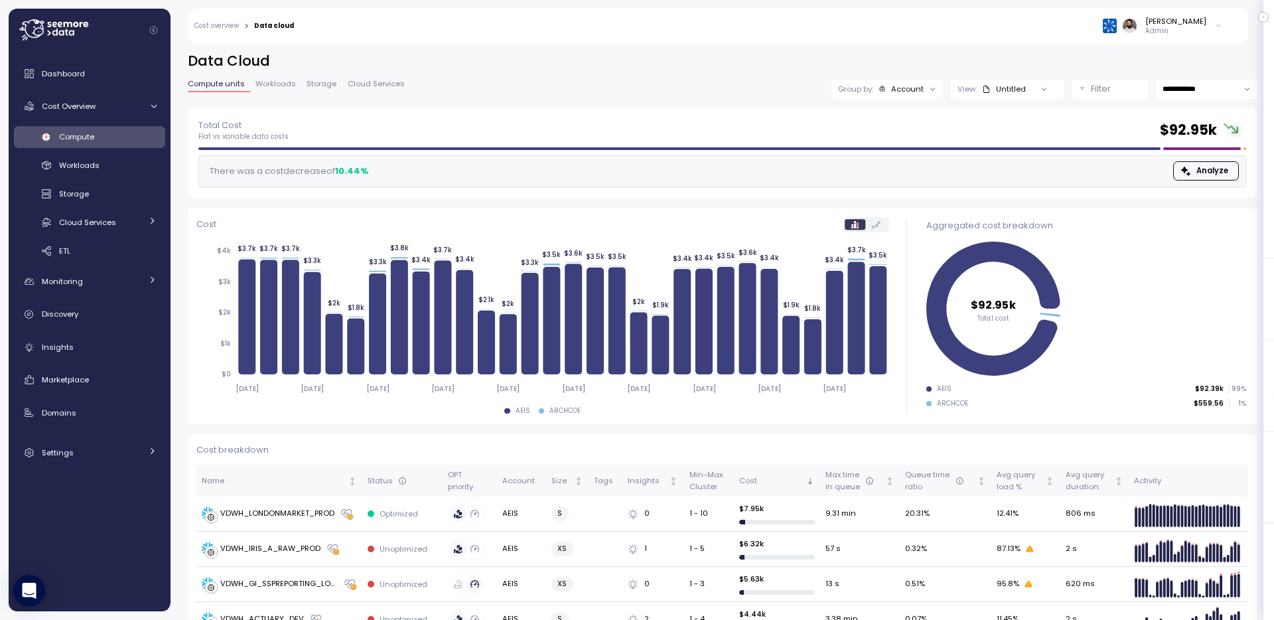
click at [282, 74] on div "**********" at bounding box center [722, 80] width 1069 height 56
click at [282, 84] on span "Workloads" at bounding box center [275, 83] width 40 height 7
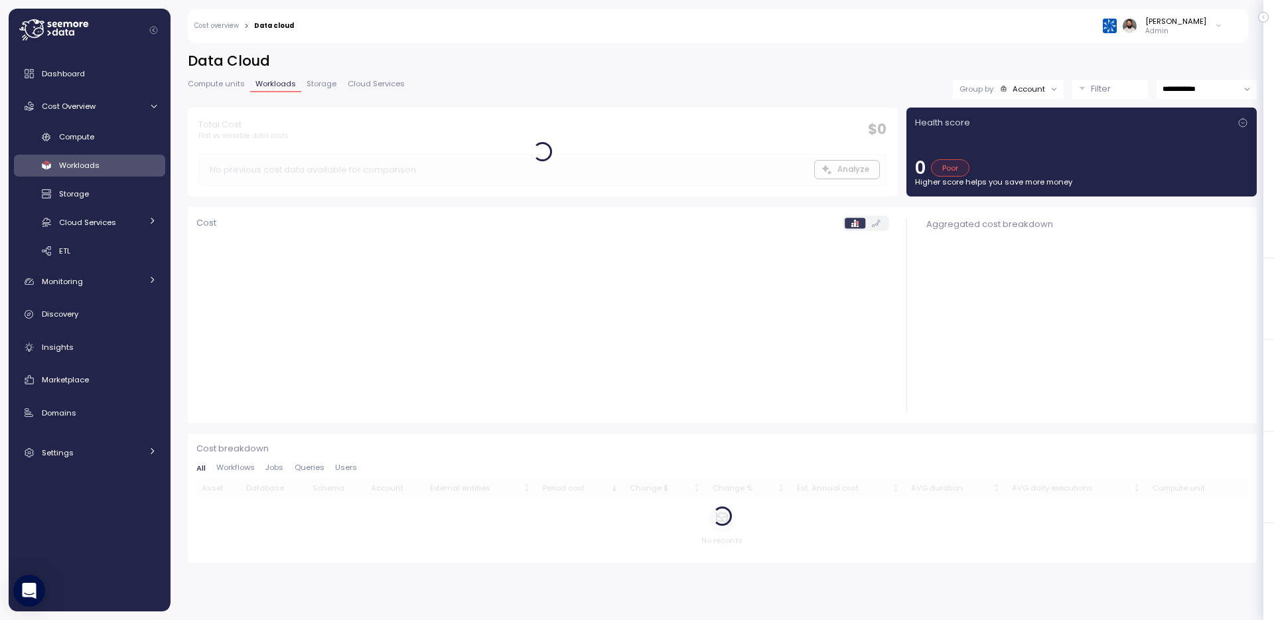
click at [1112, 88] on div "Filter" at bounding box center [1116, 88] width 50 height 13
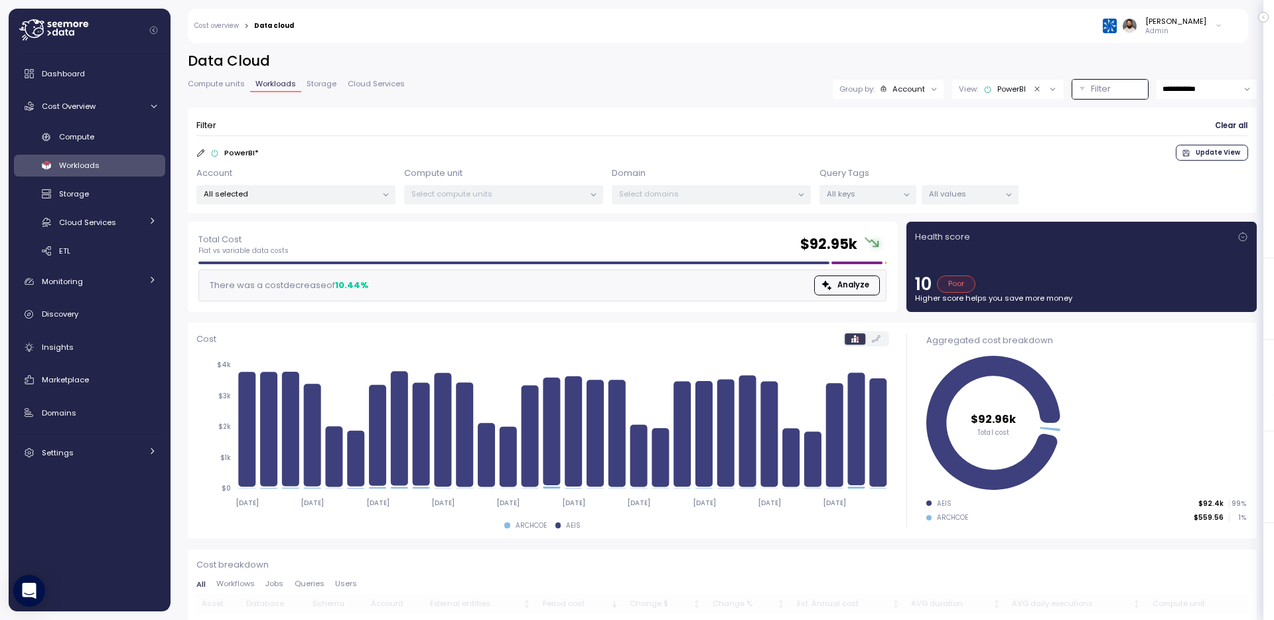
click at [373, 195] on p "All selected" at bounding box center [290, 193] width 173 height 11
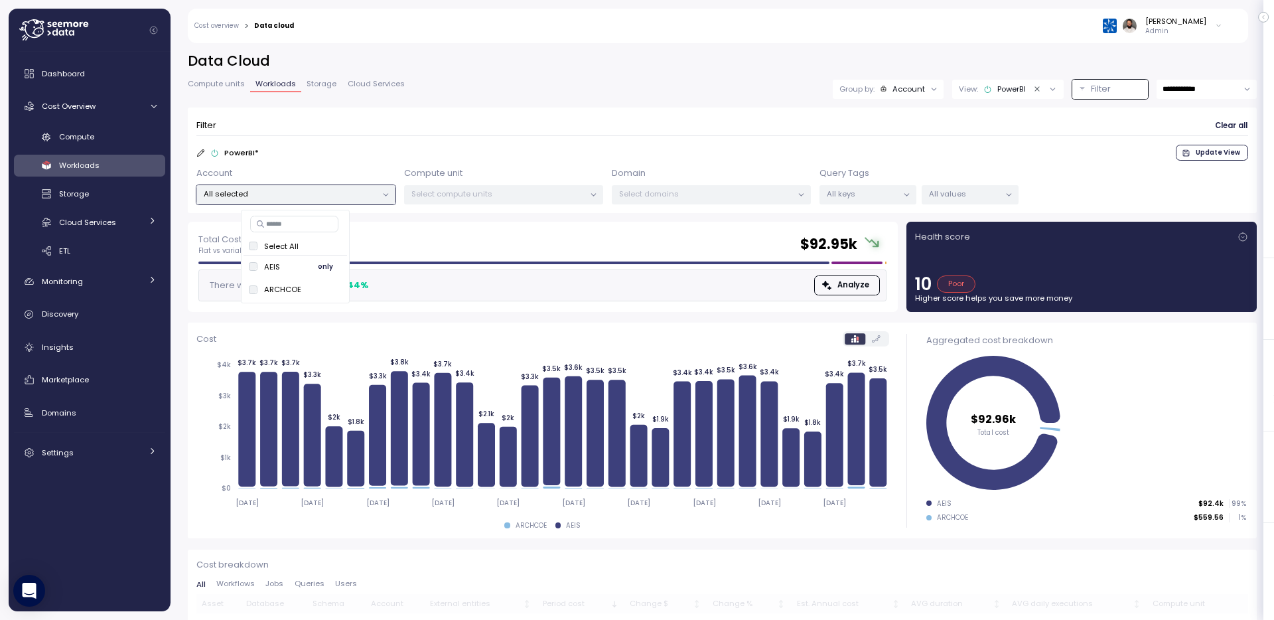
click at [331, 267] on span "only" at bounding box center [325, 266] width 15 height 15
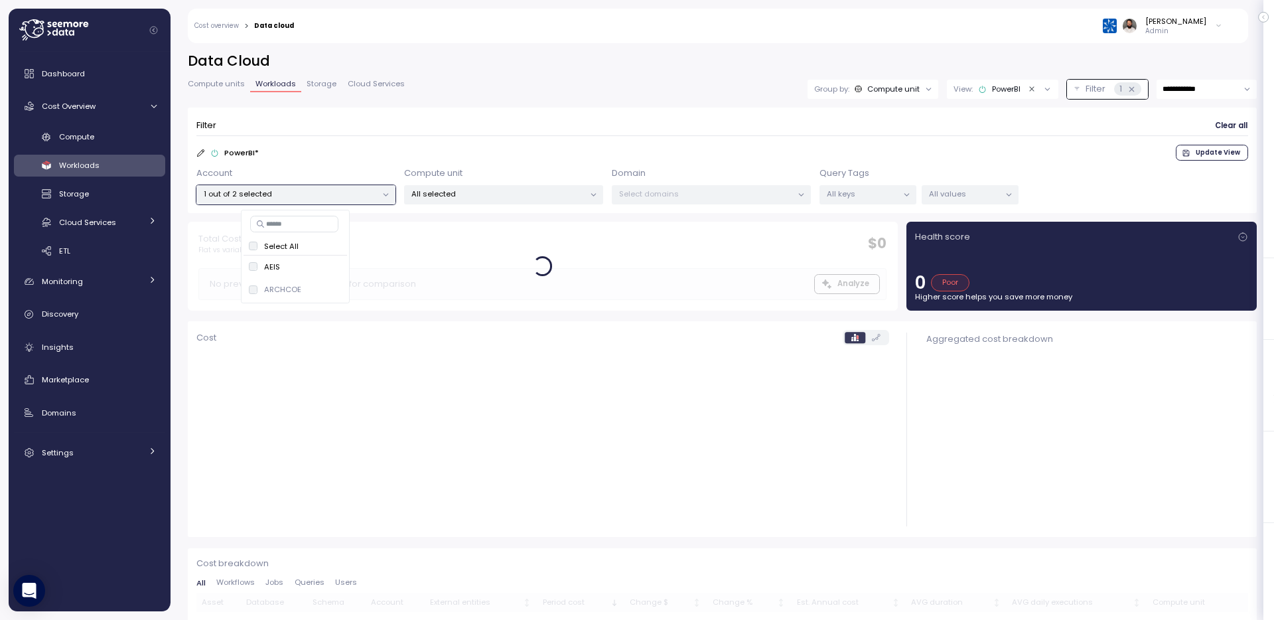
click at [505, 183] on div "Compute unit All selected" at bounding box center [503, 186] width 199 height 38
click at [505, 192] on p "All selected" at bounding box center [497, 193] width 173 height 11
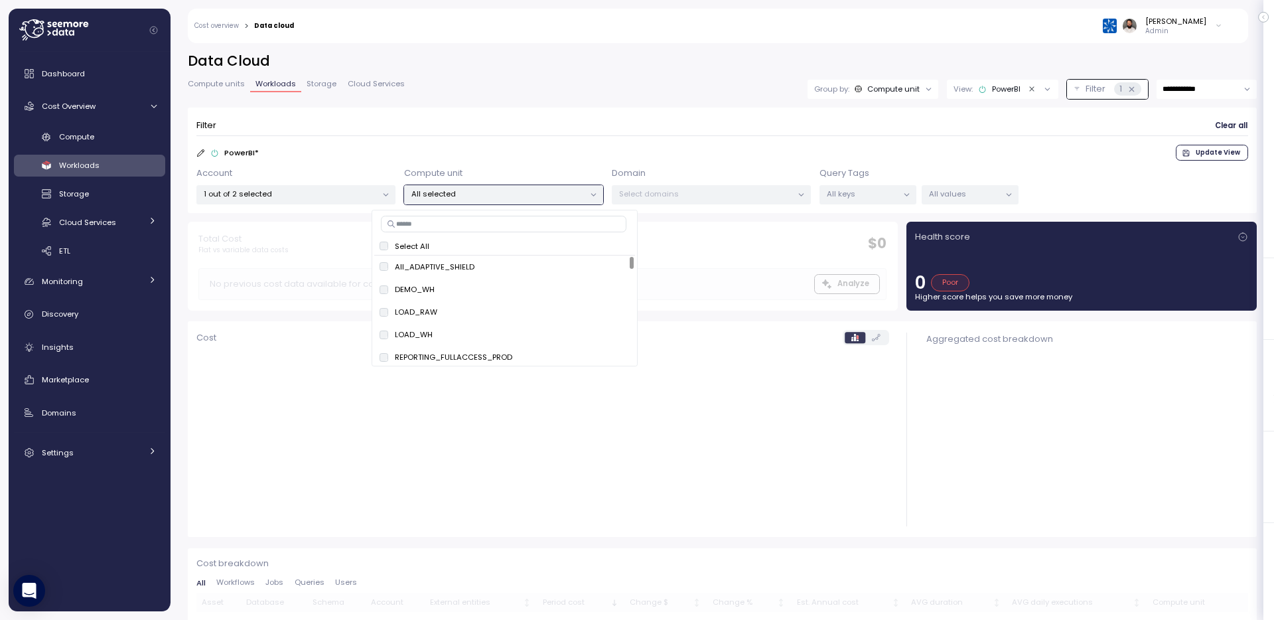
click at [498, 225] on input at bounding box center [504, 224] width 246 height 16
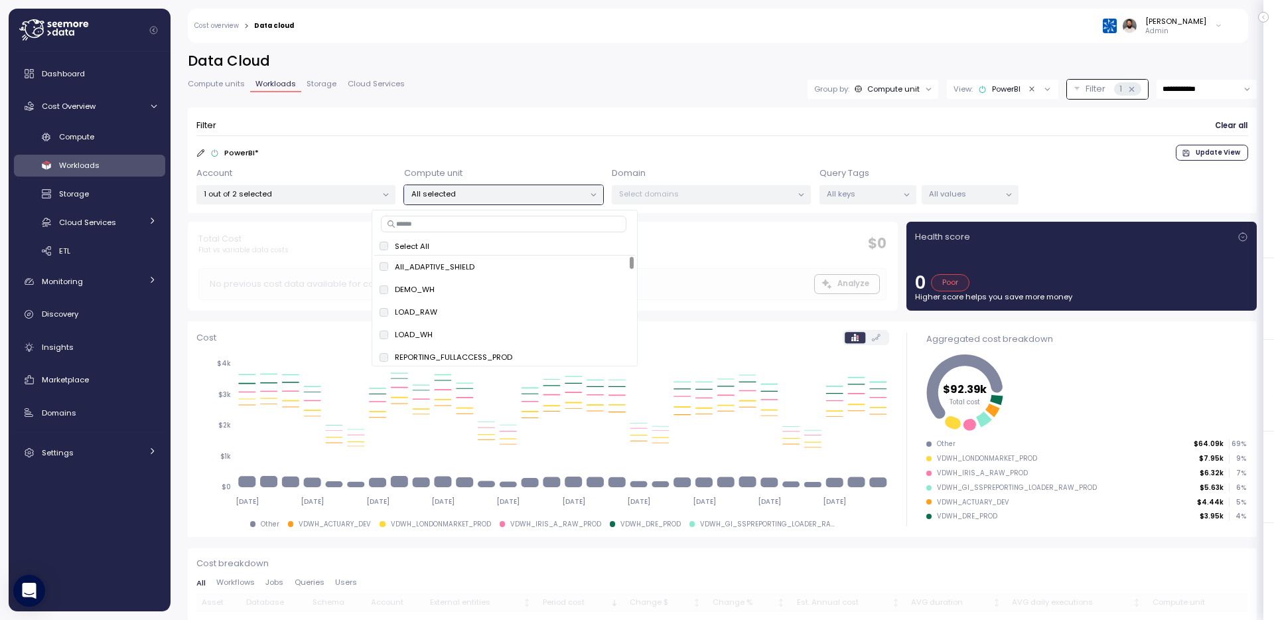
paste input "**********"
type input "**********"
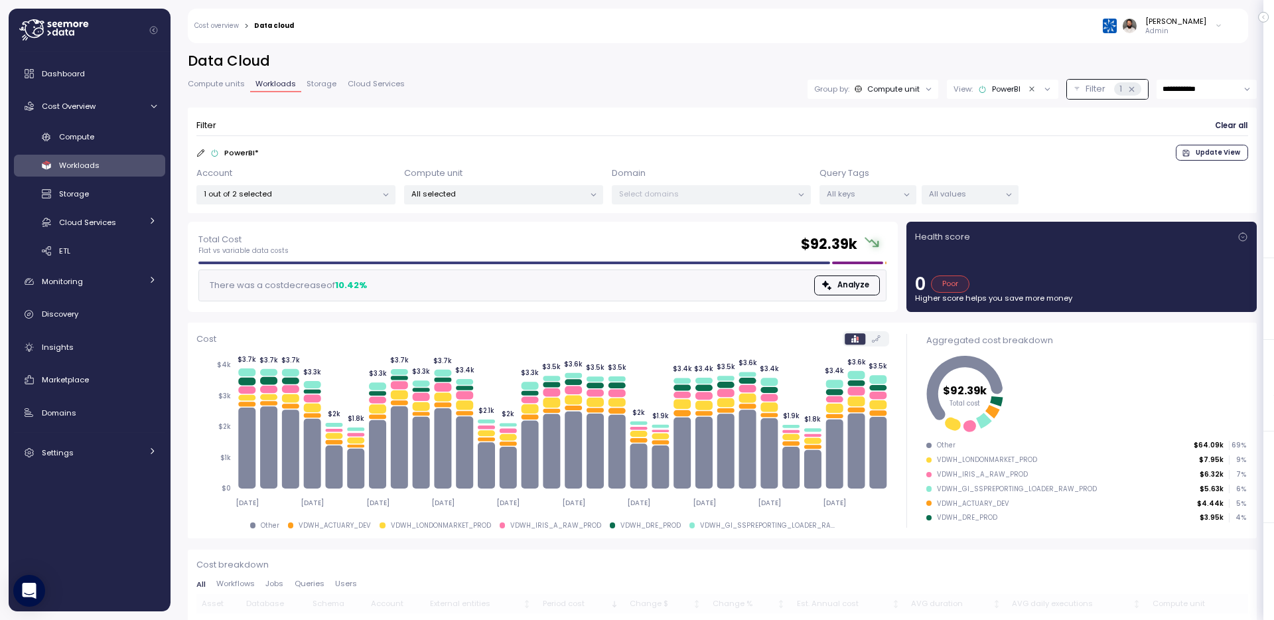
click at [360, 187] on div "1 out of 2 selected" at bounding box center [295, 194] width 199 height 19
click at [327, 289] on span "only" at bounding box center [325, 289] width 15 height 15
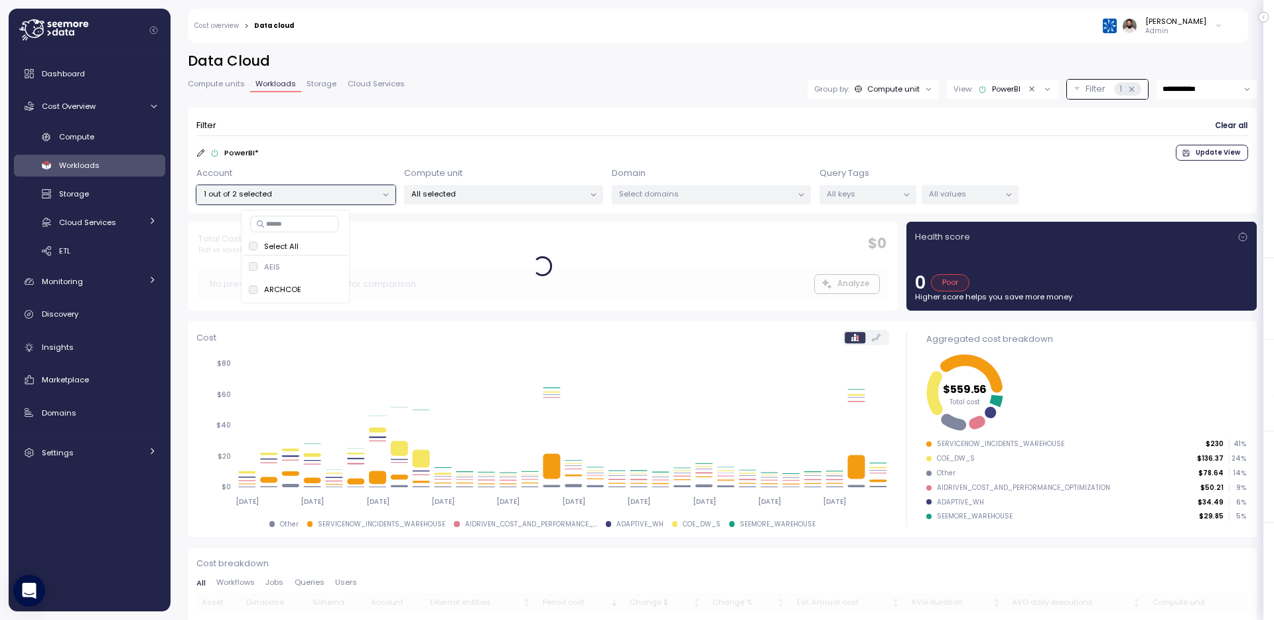
click at [497, 201] on div "All selected" at bounding box center [503, 194] width 199 height 19
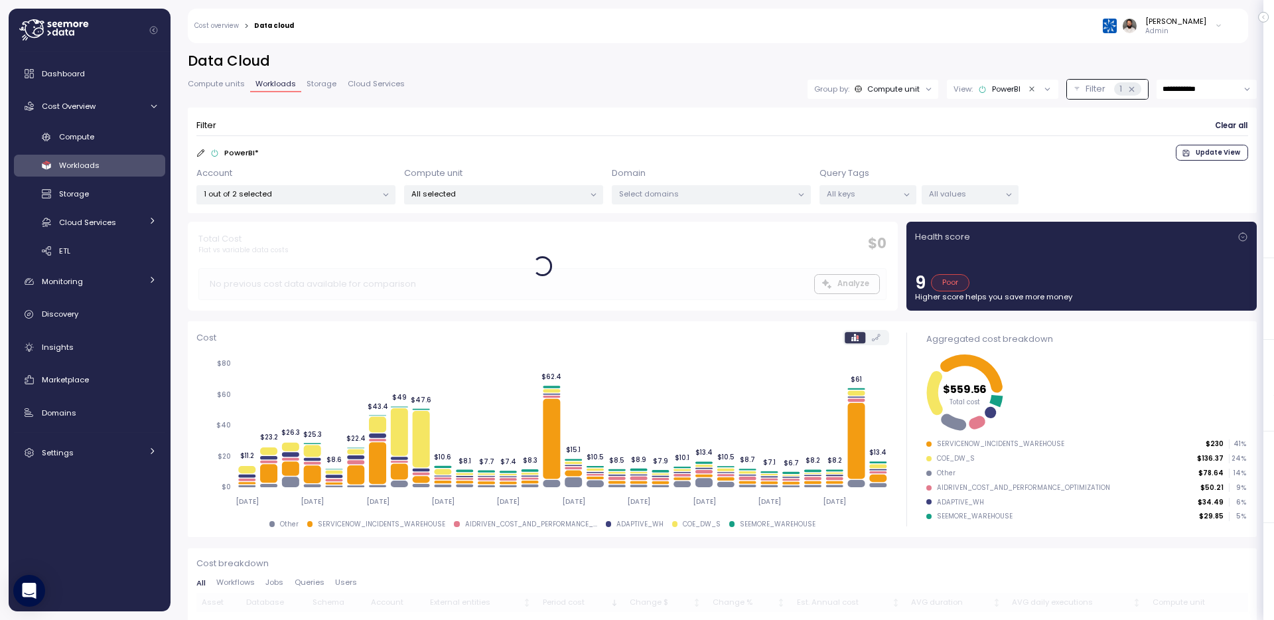
click at [355, 190] on p "1 out of 2 selected" at bounding box center [290, 193] width 173 height 11
click at [314, 269] on button "only" at bounding box center [326, 267] width 32 height 16
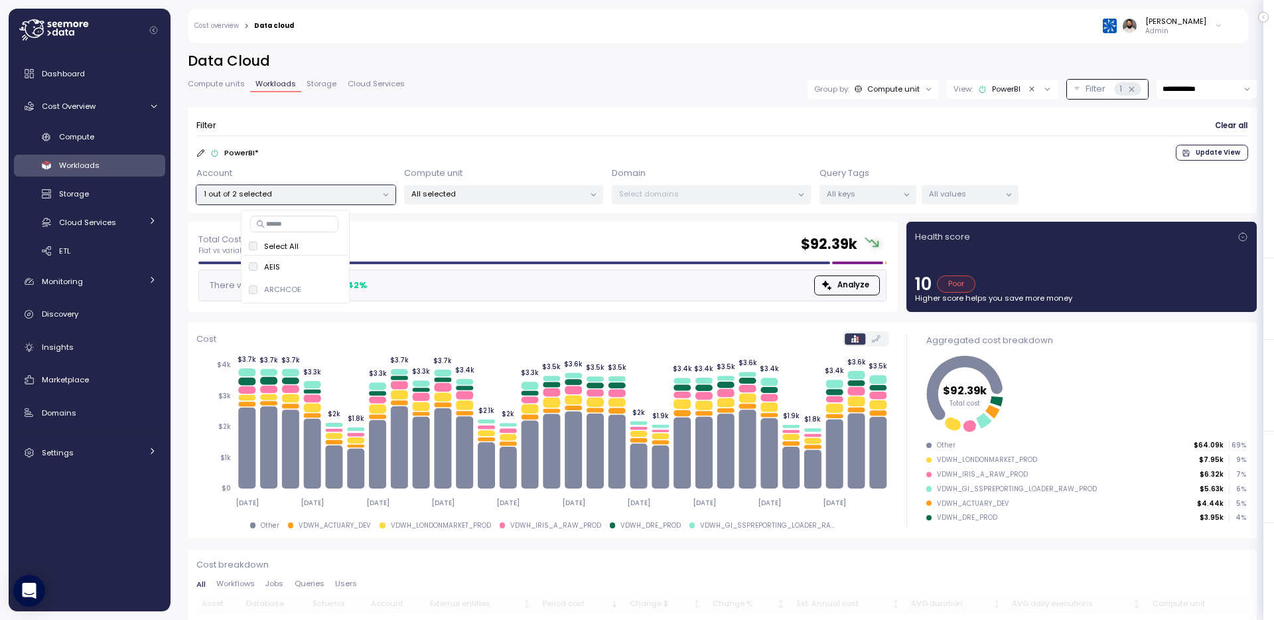
click at [485, 193] on p "All selected" at bounding box center [497, 193] width 173 height 11
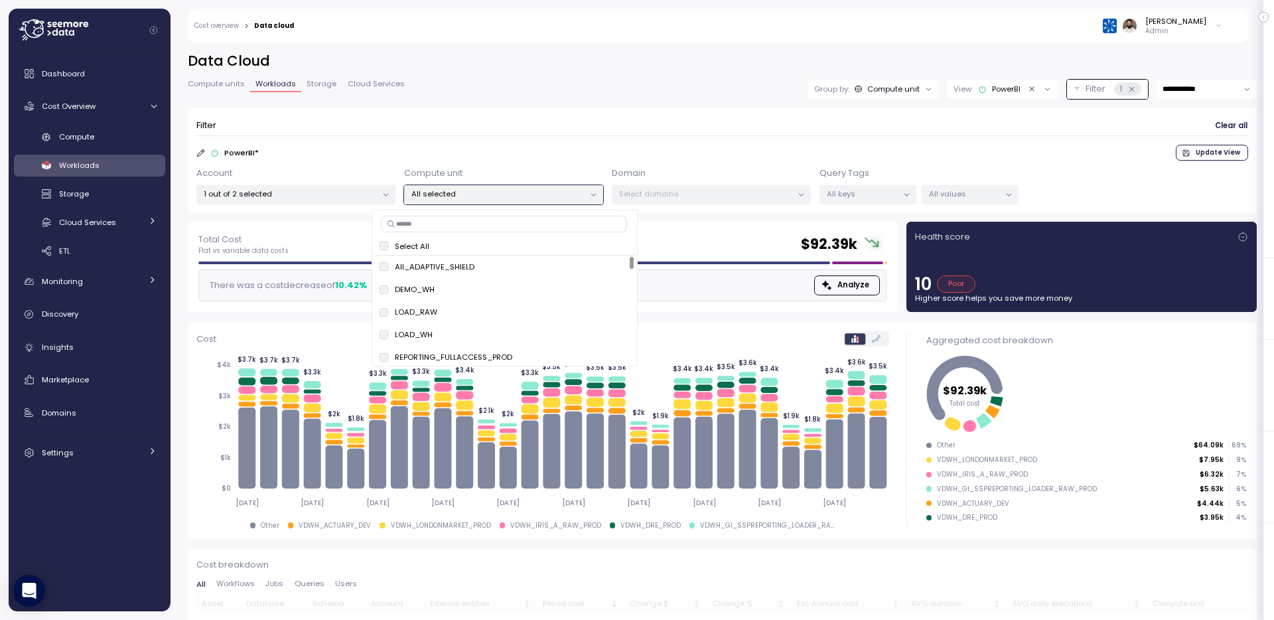
click at [499, 230] on input at bounding box center [504, 224] width 246 height 16
paste input "**********"
type input "**********"
click at [1039, 94] on div at bounding box center [1039, 89] width 26 height 12
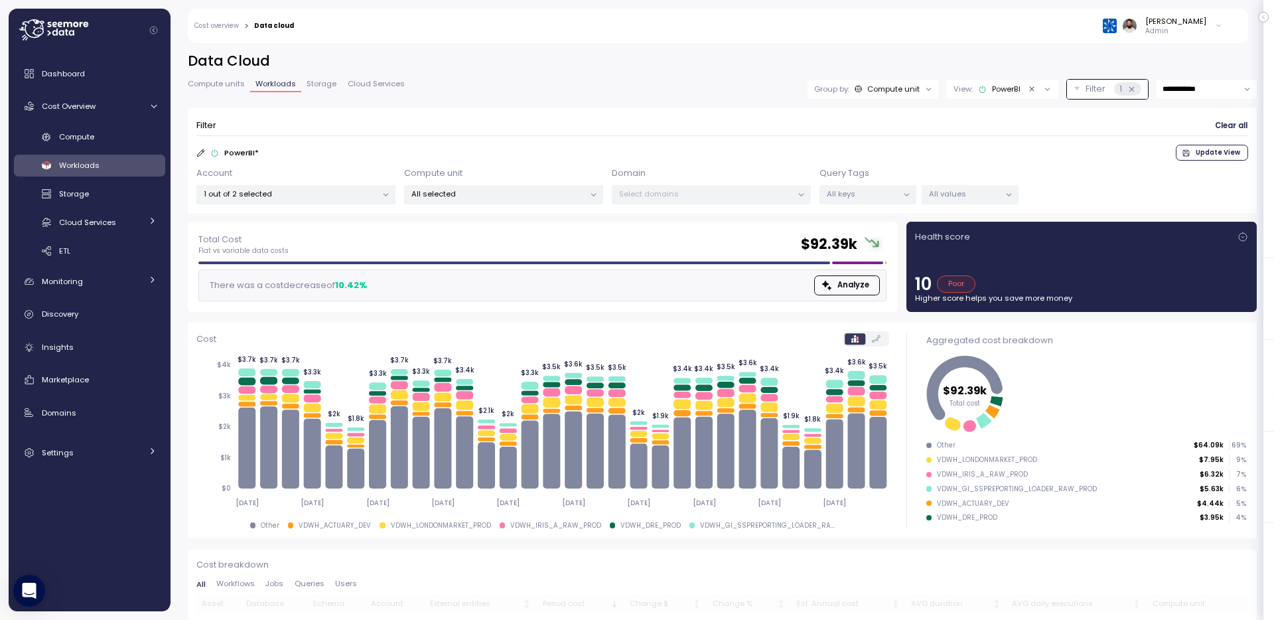
click at [1086, 88] on p "Filter" at bounding box center [1096, 88] width 20 height 13
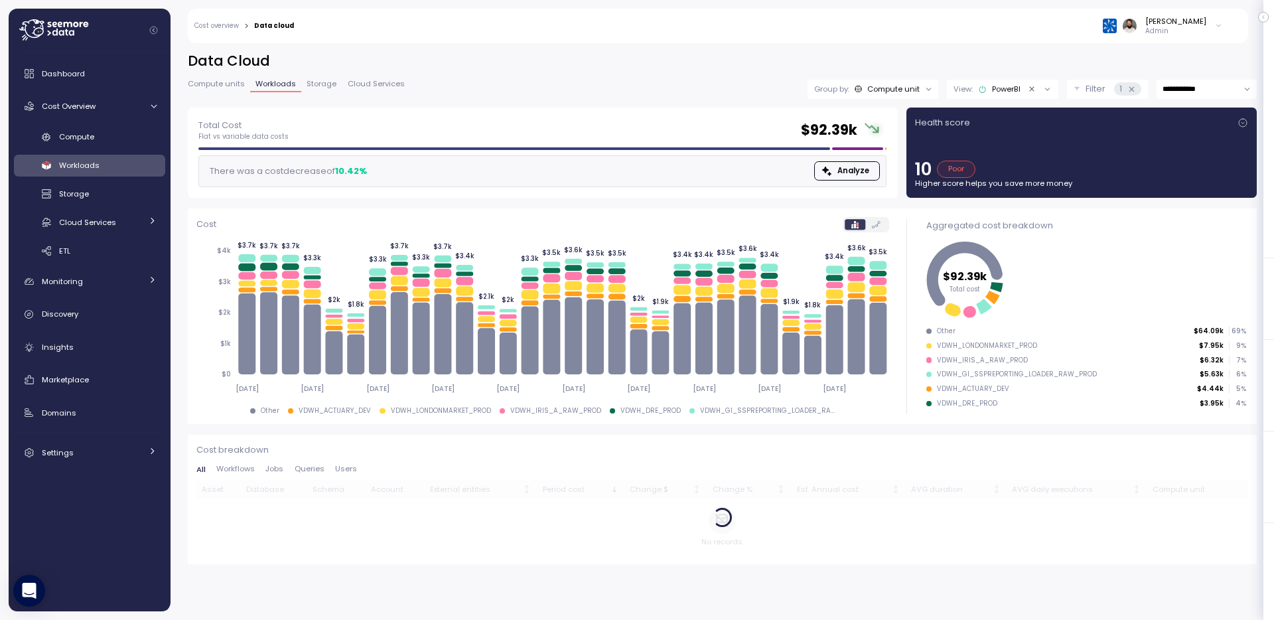
click at [1086, 93] on p "Filter" at bounding box center [1096, 88] width 20 height 13
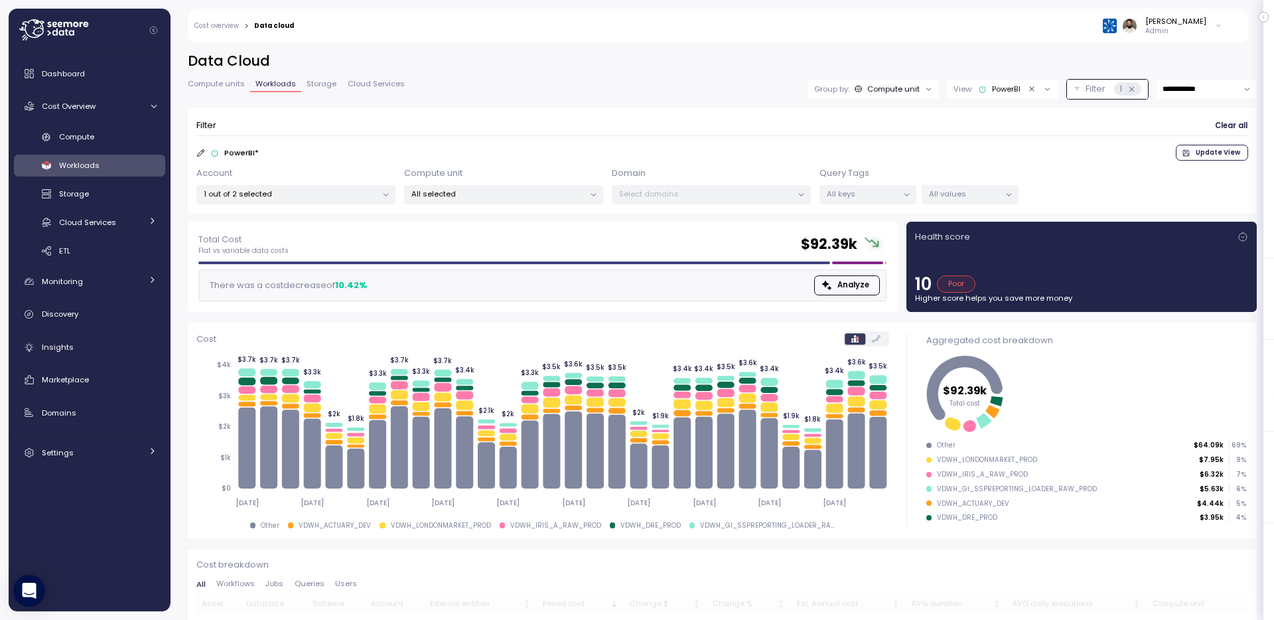
click at [580, 188] on p "All selected" at bounding box center [497, 193] width 173 height 11
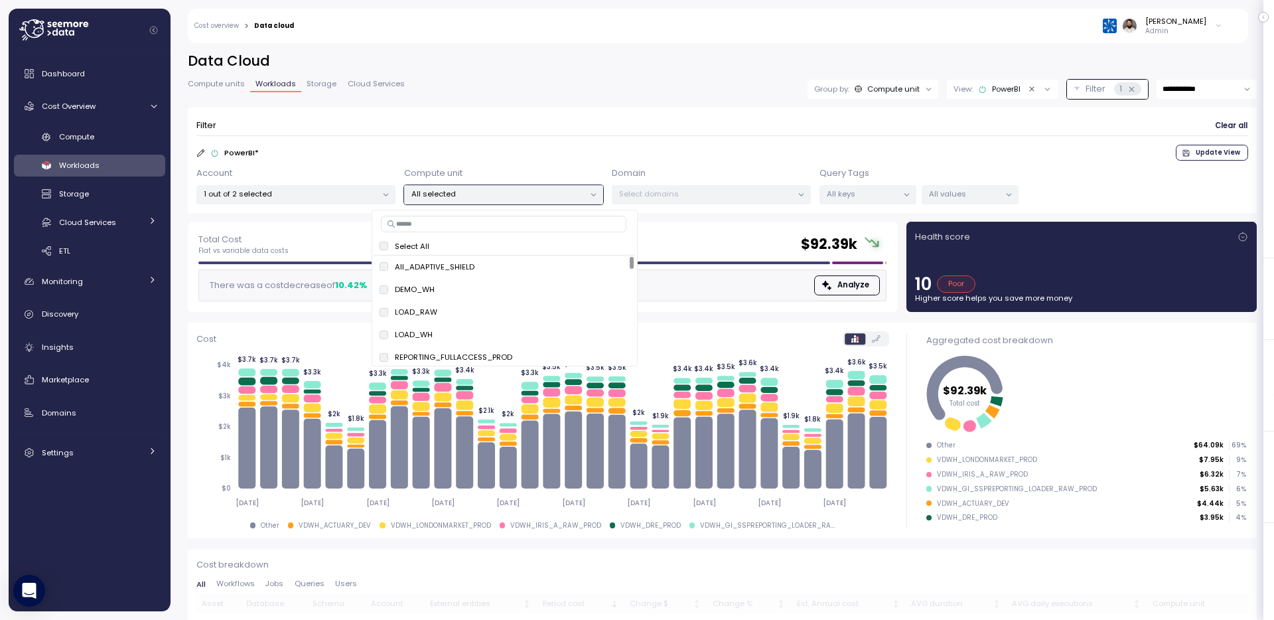
click at [555, 222] on input at bounding box center [504, 224] width 246 height 16
paste input "**********"
type input "**********"
click at [562, 265] on span "only" at bounding box center [556, 266] width 15 height 15
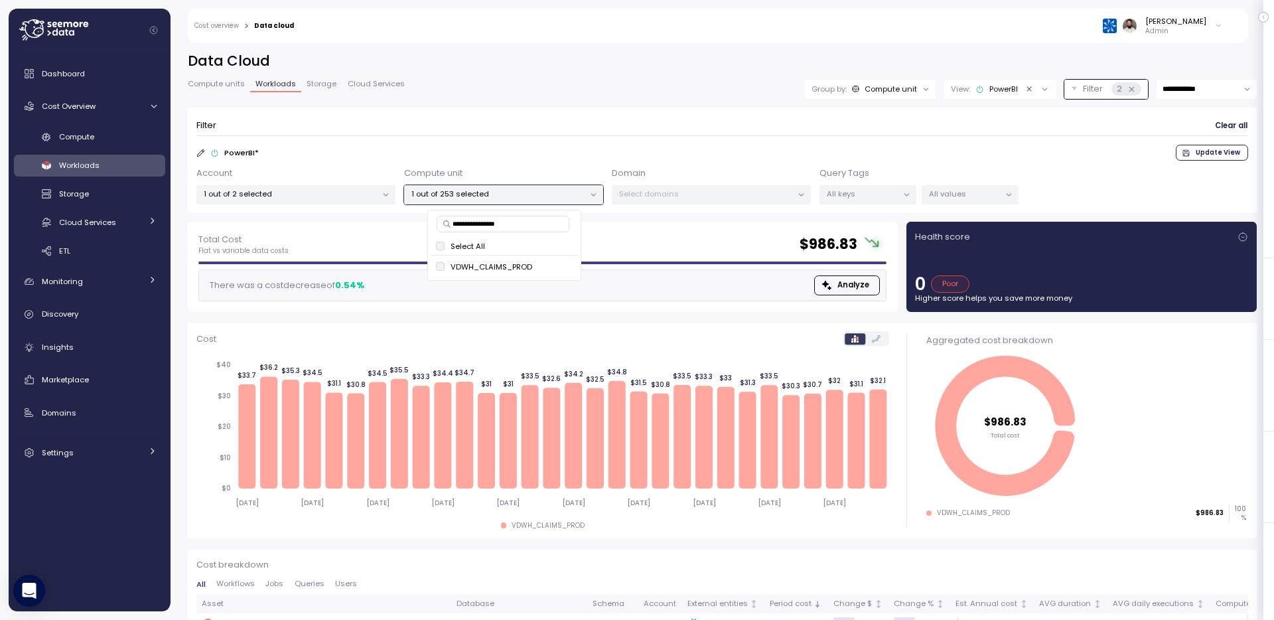
click at [216, 86] on span "Compute units" at bounding box center [216, 83] width 57 height 7
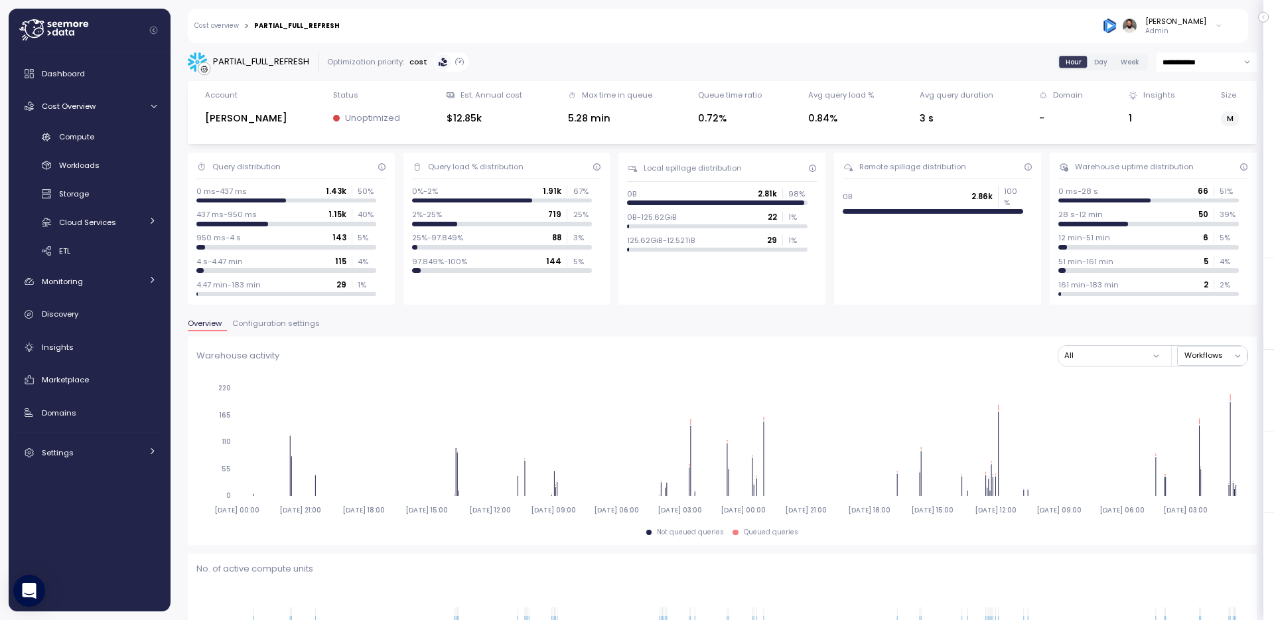
click at [1198, 64] on input "**********" at bounding box center [1207, 61] width 100 height 19
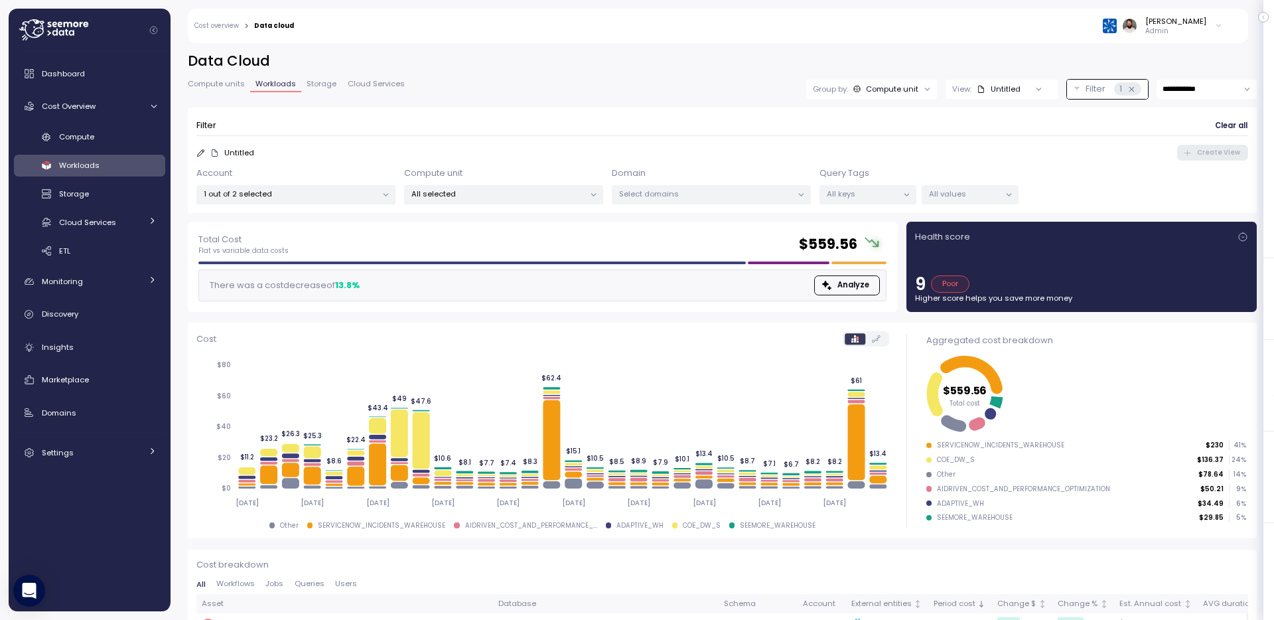
click at [399, 200] on div "Account 1 out of 2 selected Compute unit All selected Domain Select domains Que…" at bounding box center [722, 186] width 1052 height 38
click at [386, 200] on div at bounding box center [385, 195] width 19 height 19
click at [380, 196] on div at bounding box center [385, 195] width 19 height 19
click at [376, 194] on div at bounding box center [385, 195] width 19 height 19
click at [354, 194] on p "1 out of 2 selected" at bounding box center [290, 193] width 173 height 11
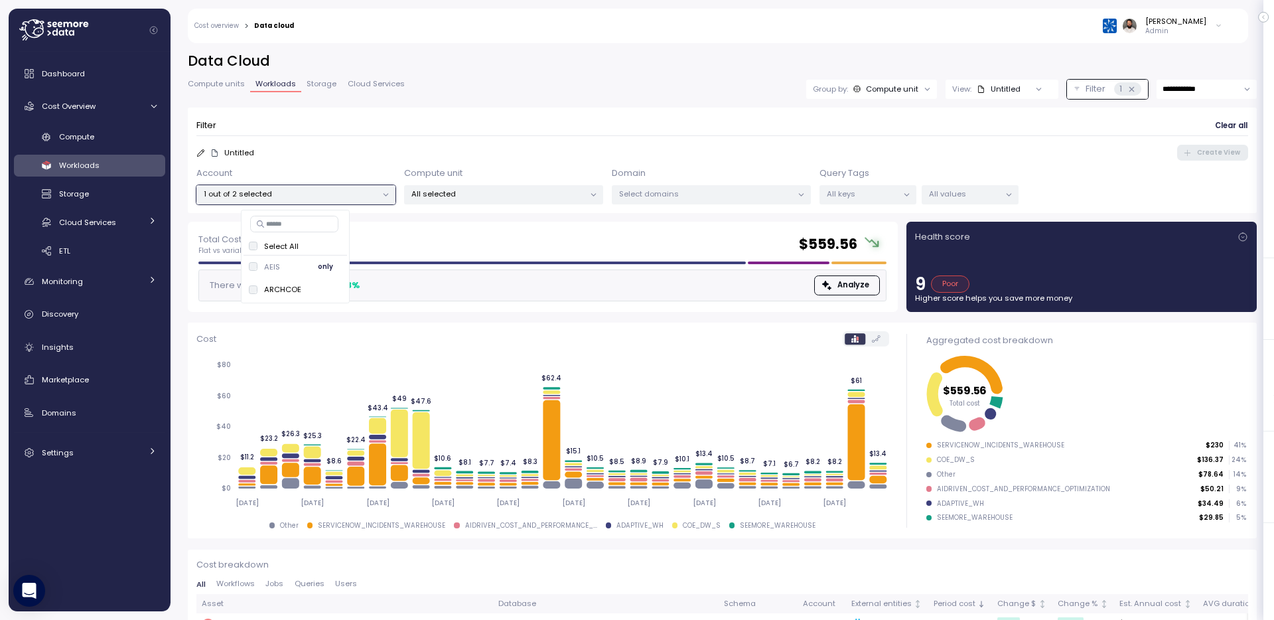
click at [325, 270] on span "only" at bounding box center [325, 266] width 15 height 15
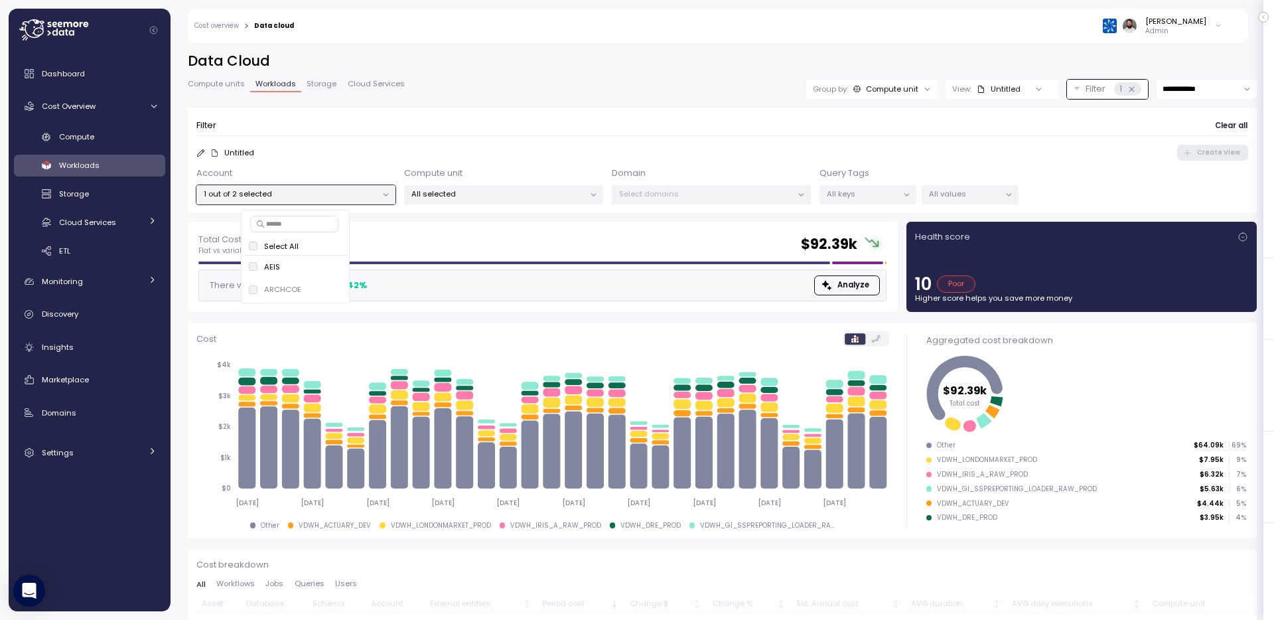
click at [479, 203] on div "All selected" at bounding box center [503, 194] width 199 height 19
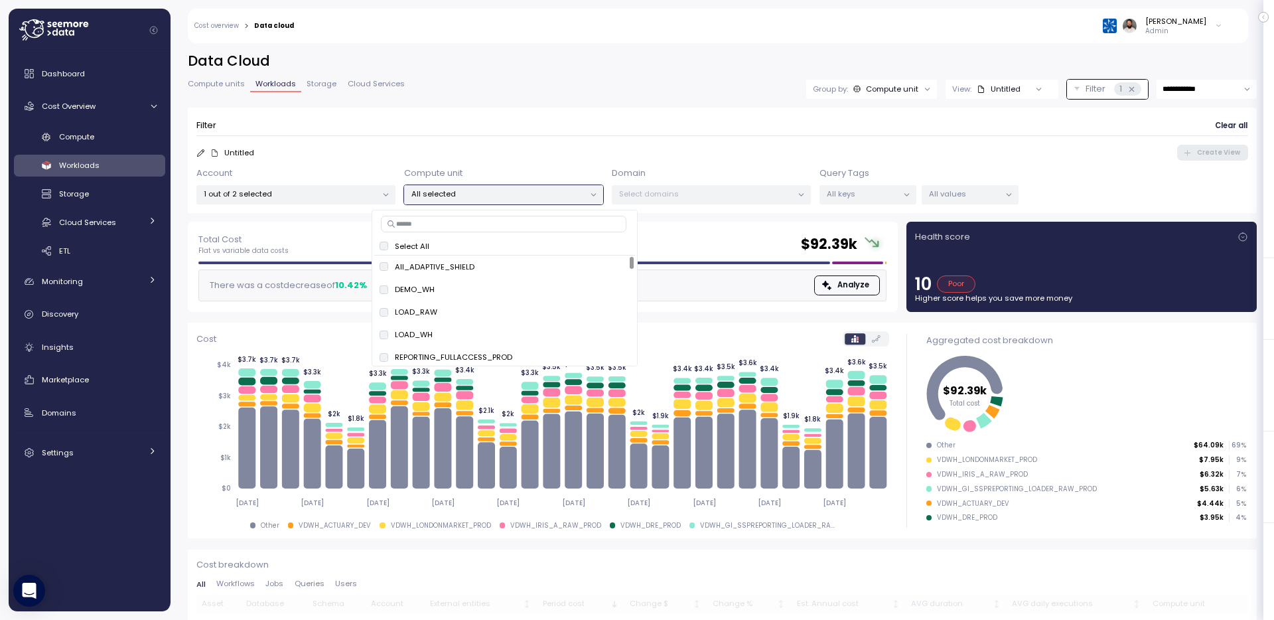
click at [467, 233] on div "Select All AII_ADAPTIVE_SHIELD only DEMO_WH only LOAD_RAW only LOAD_WH only REP…" at bounding box center [505, 288] width 266 height 157
click at [467, 230] on input at bounding box center [504, 224] width 246 height 16
paste input "**********"
type input "**********"
click at [567, 263] on button "only" at bounding box center [557, 267] width 32 height 16
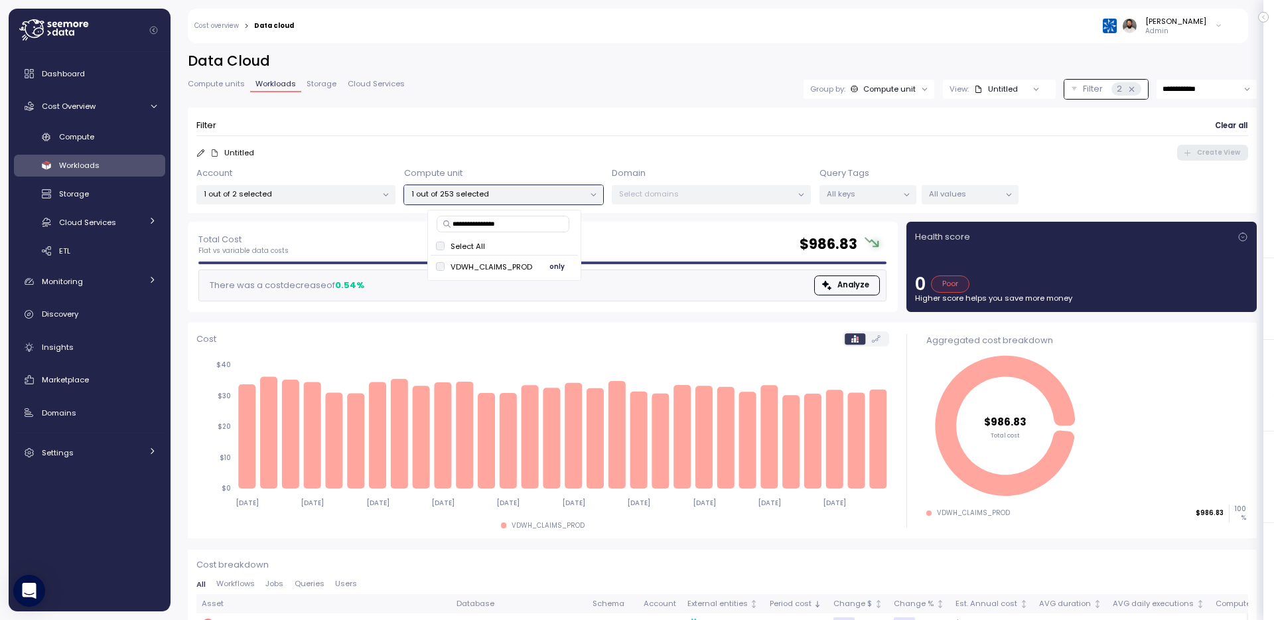
click at [559, 263] on span "only" at bounding box center [556, 266] width 15 height 15
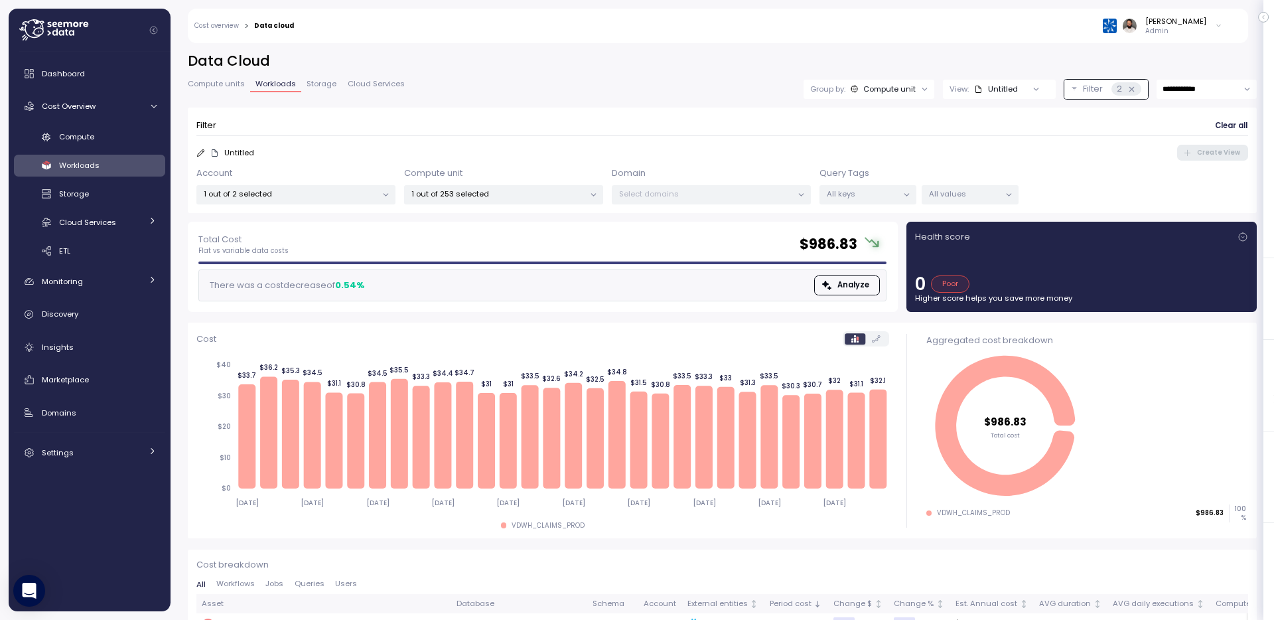
click at [1179, 94] on input "**********" at bounding box center [1207, 89] width 100 height 19
click at [91, 131] on span "Compute" at bounding box center [76, 136] width 35 height 11
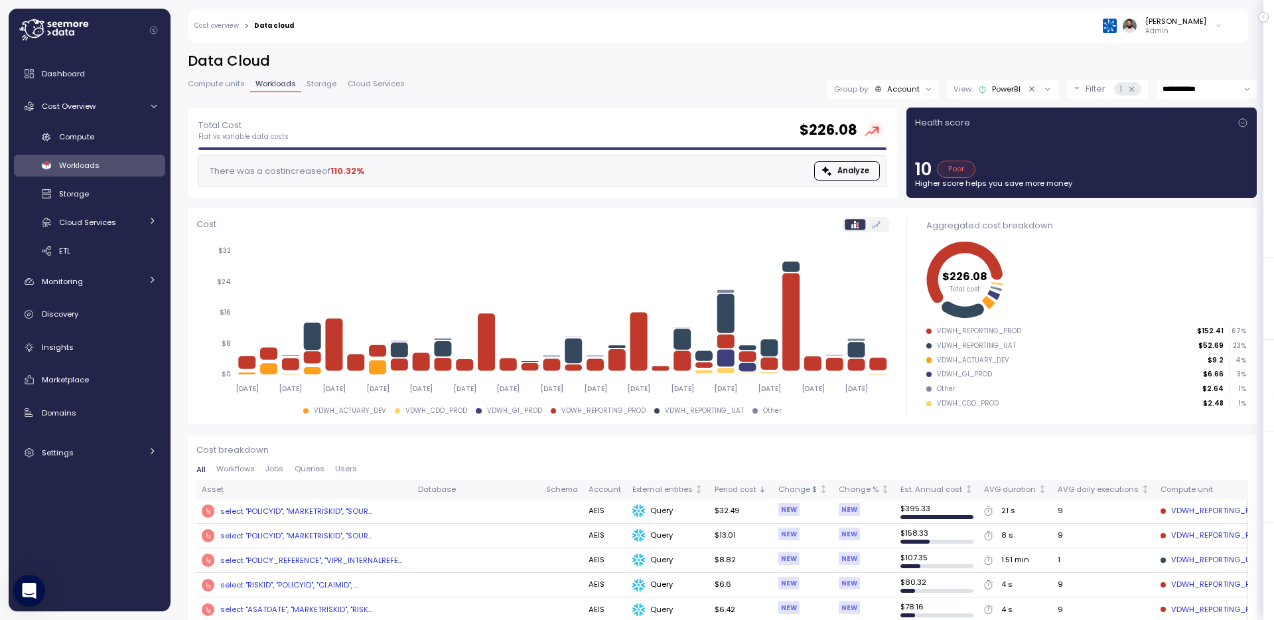
click at [1030, 92] on icon "Clear value" at bounding box center [1032, 89] width 9 height 9
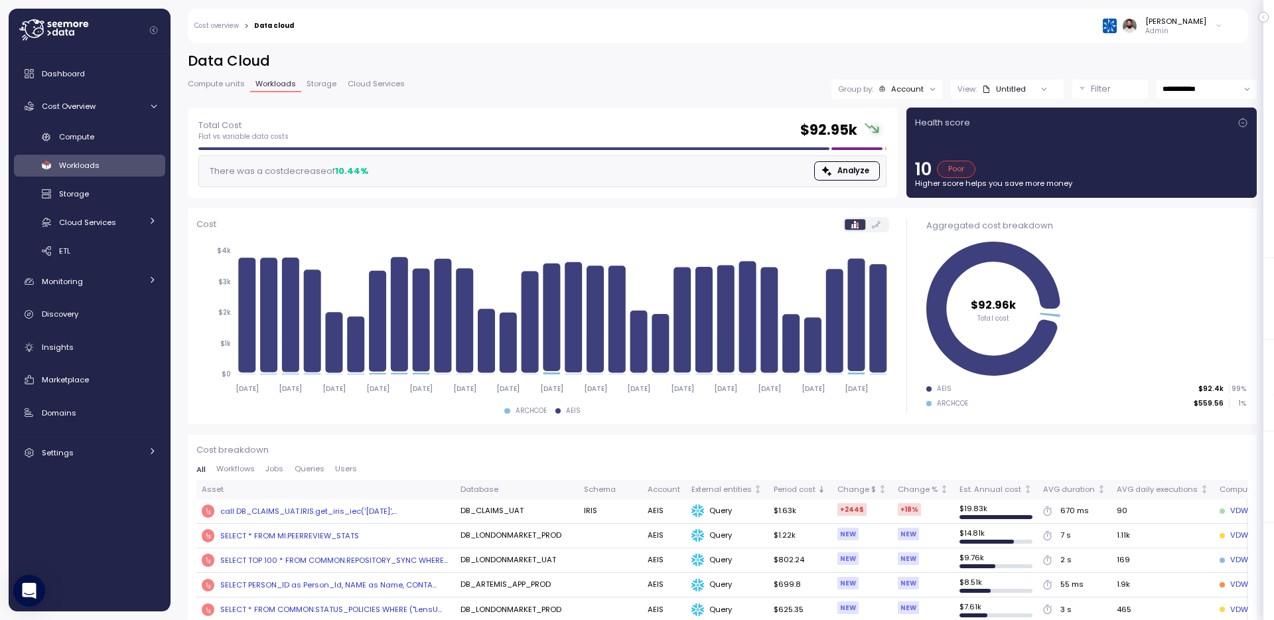
click at [1082, 91] on button "Filter" at bounding box center [1110, 89] width 76 height 19
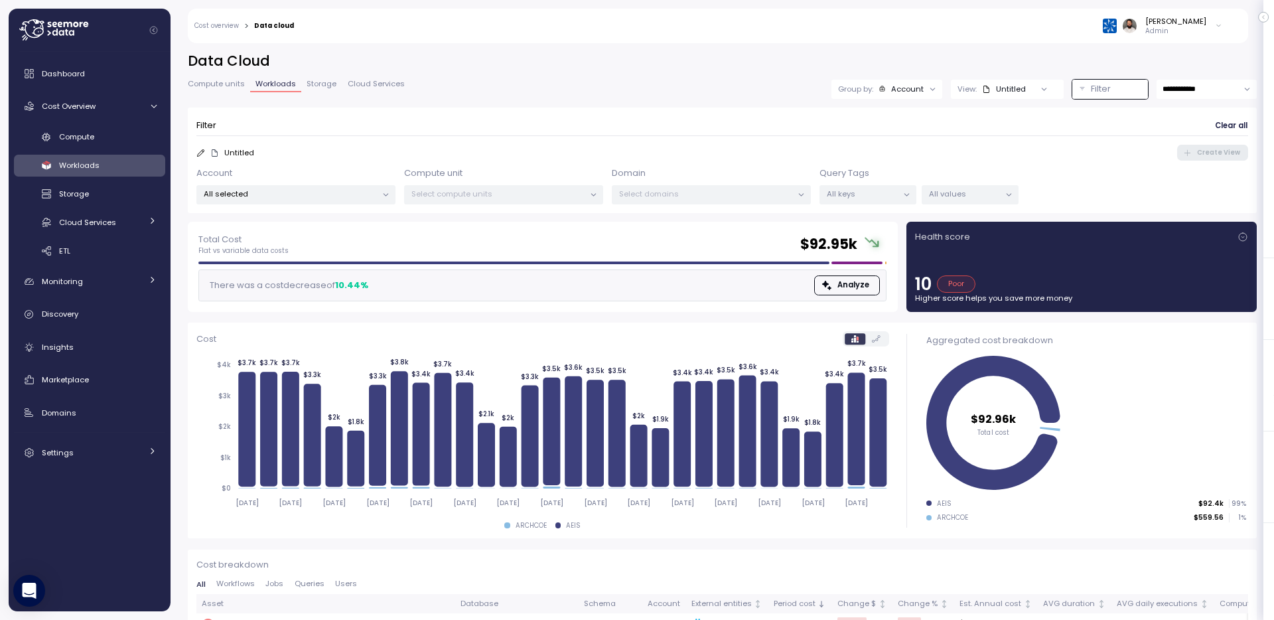
click at [340, 196] on p "All selected" at bounding box center [290, 193] width 173 height 11
click at [335, 260] on button "only" at bounding box center [326, 267] width 32 height 16
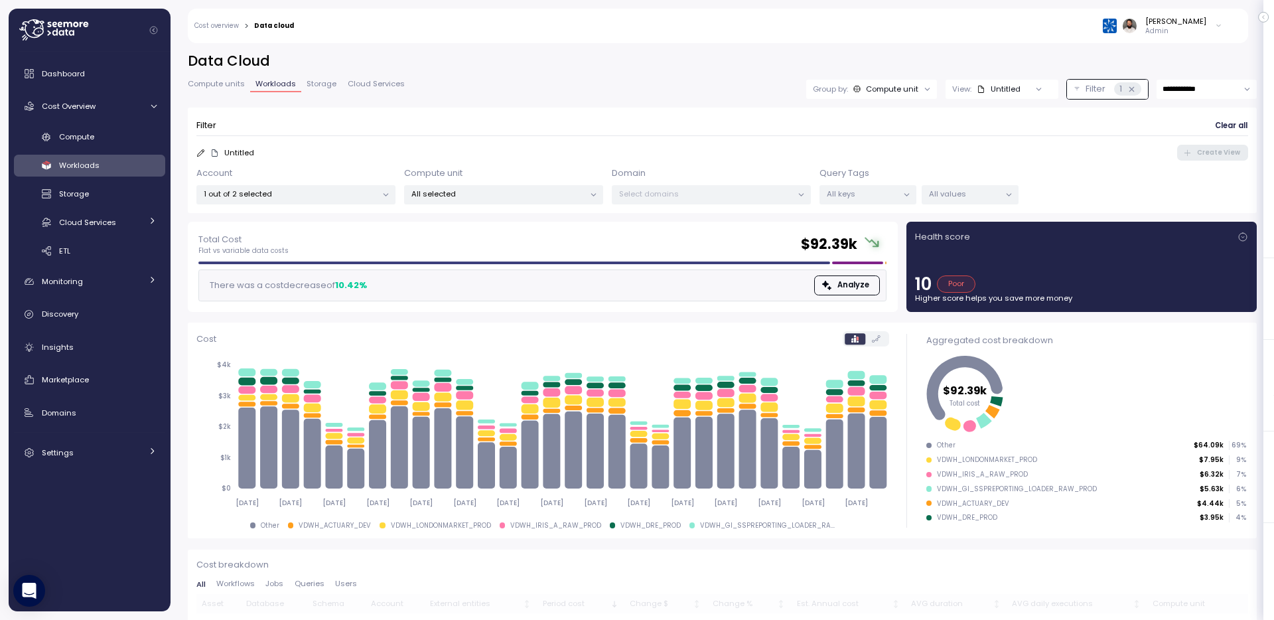
click at [517, 207] on div "Filter Clear all Untitled Create View Account 1 out of 2 selected Compute unit …" at bounding box center [722, 161] width 1069 height 106
click at [517, 198] on p "All selected" at bounding box center [497, 193] width 173 height 11
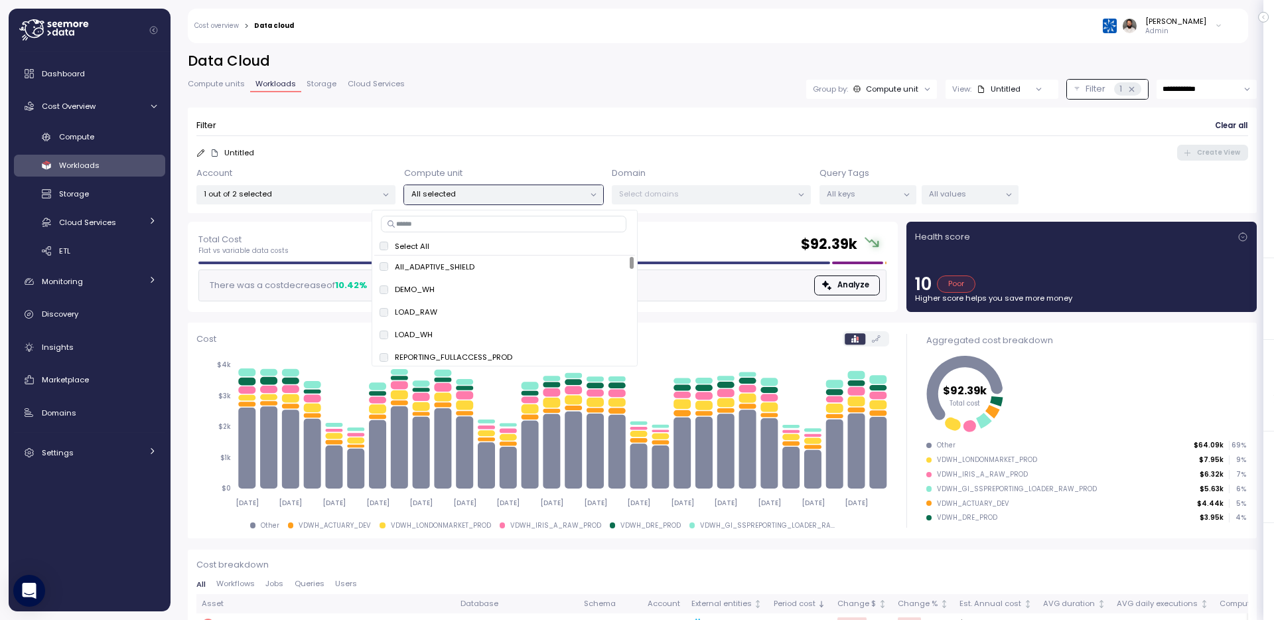
click at [540, 227] on input at bounding box center [504, 224] width 246 height 16
type input "*"
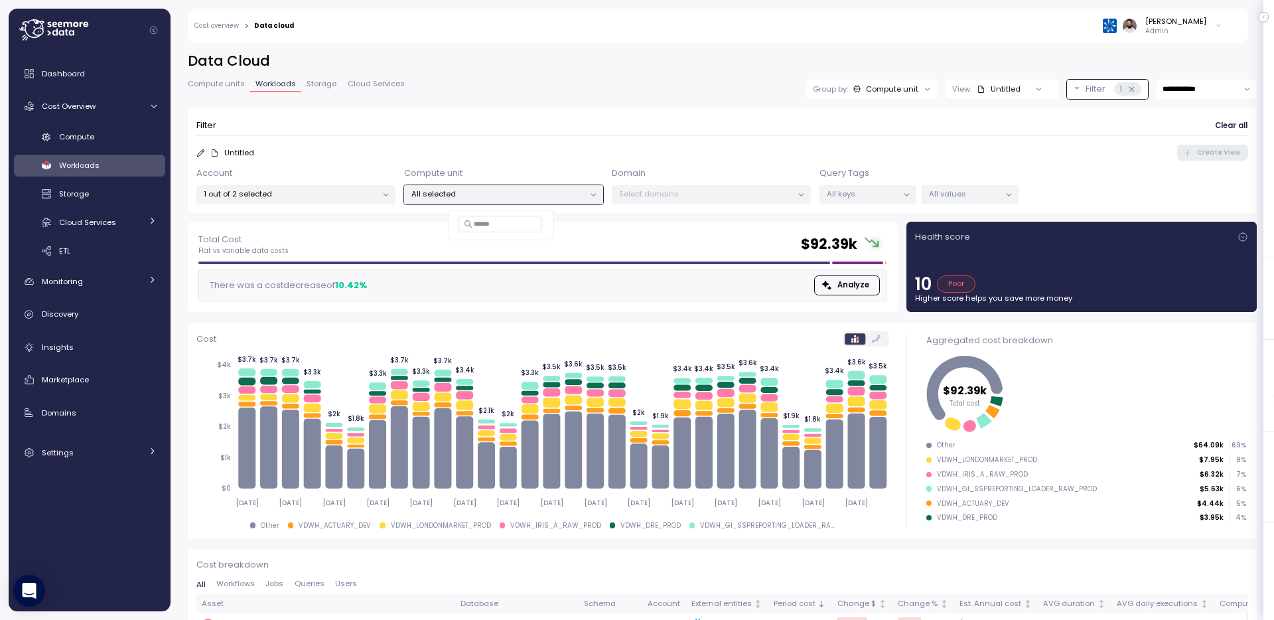
paste input "**********"
type input "**********"
click at [557, 268] on span "only" at bounding box center [556, 266] width 15 height 15
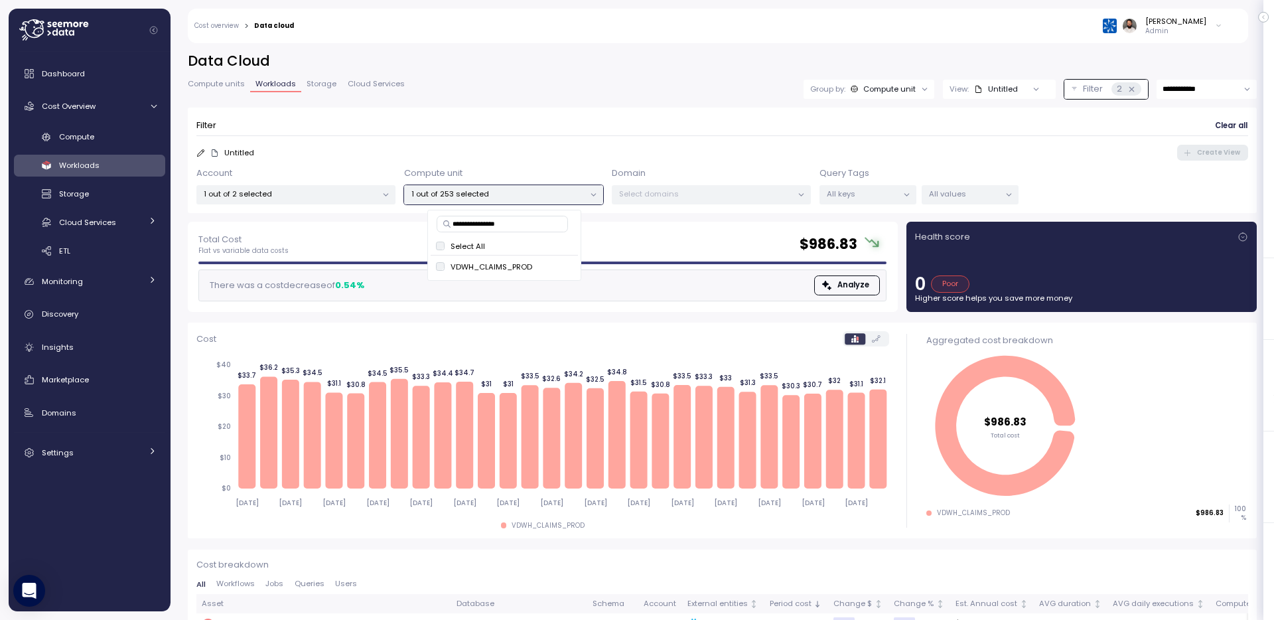
click at [226, 88] on span "Compute units" at bounding box center [216, 83] width 57 height 7
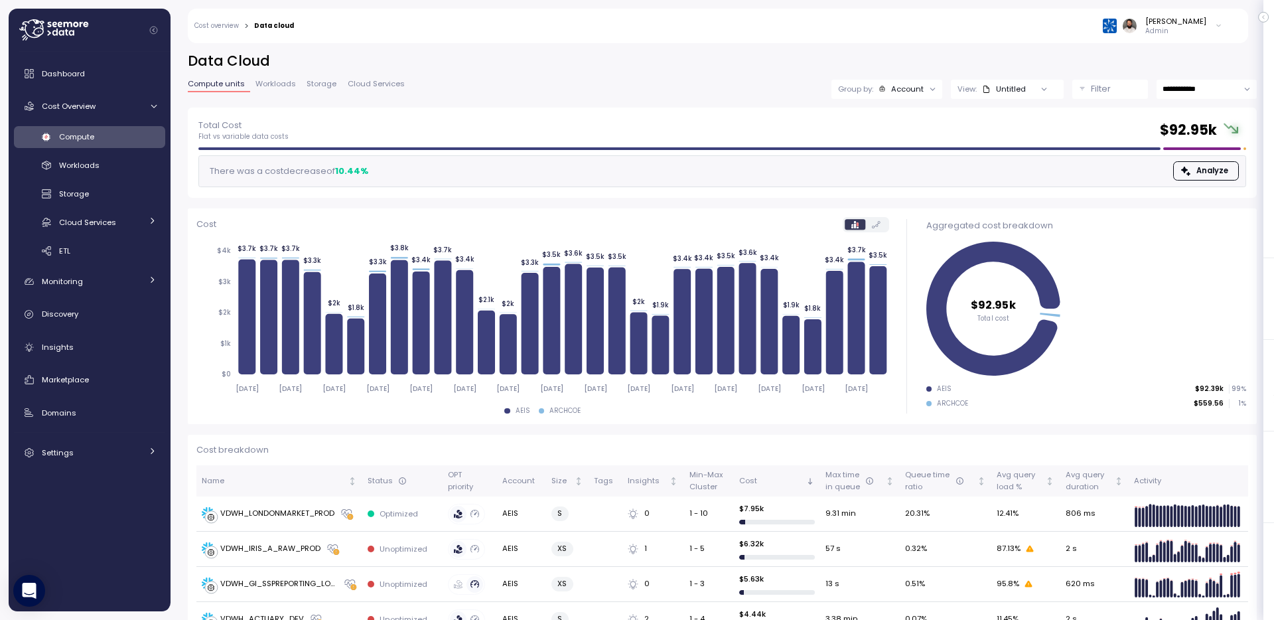
click at [1081, 88] on button "Filter" at bounding box center [1110, 89] width 76 height 19
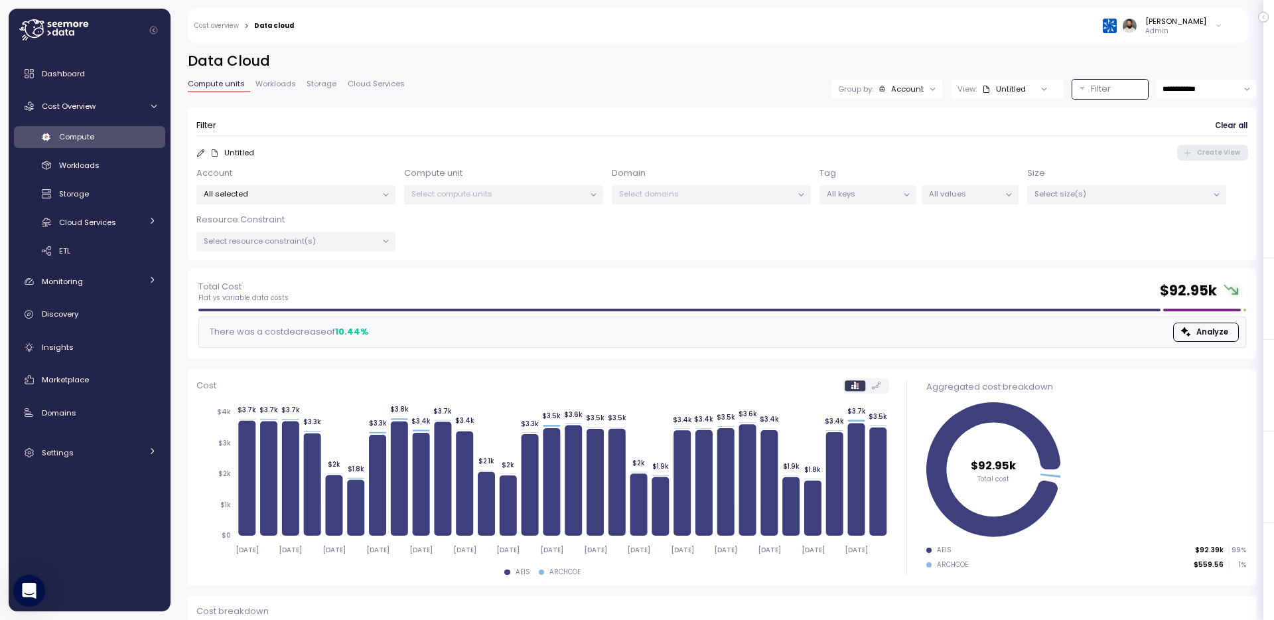
click at [352, 196] on p "All selected" at bounding box center [290, 193] width 173 height 11
click at [330, 287] on span "only" at bounding box center [325, 289] width 15 height 15
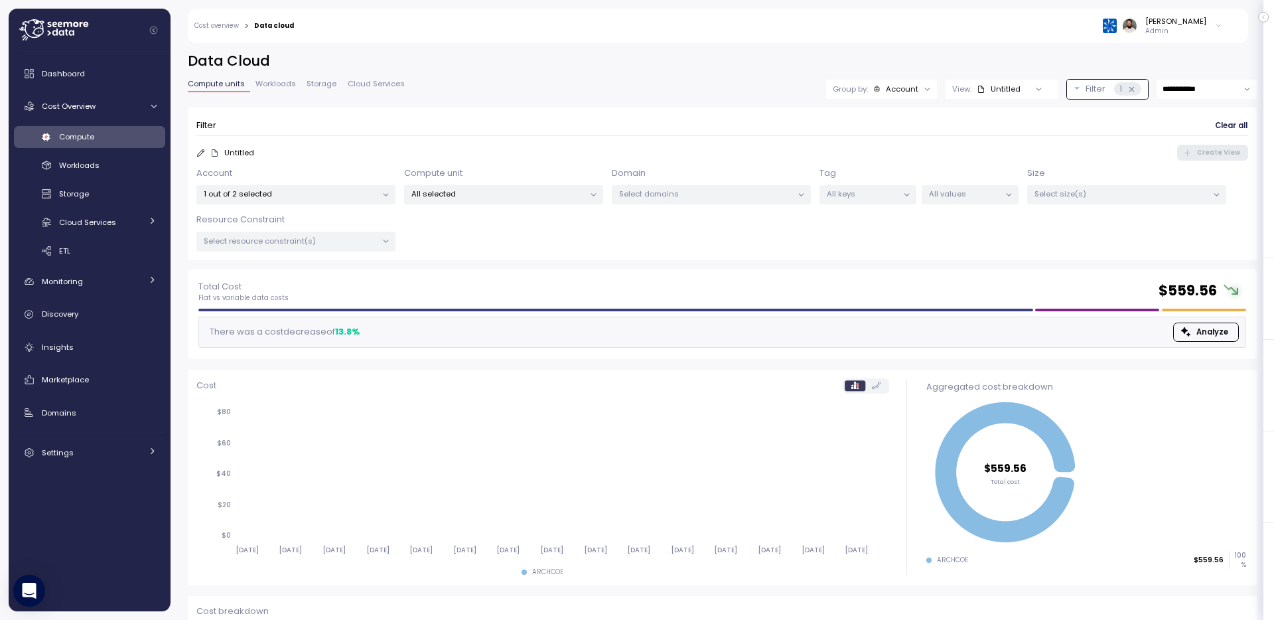
click at [556, 196] on p "All selected" at bounding box center [497, 193] width 173 height 11
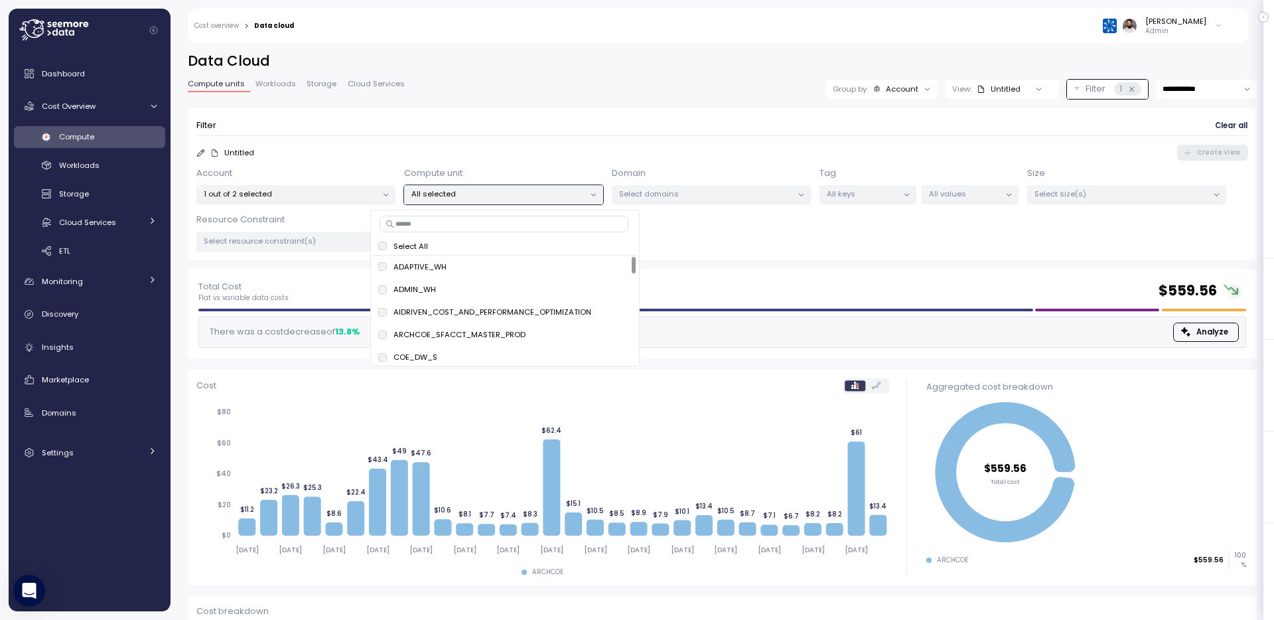
click at [549, 217] on input at bounding box center [504, 224] width 249 height 16
paste input "**********"
type input "**********"
click at [571, 196] on p "All selected" at bounding box center [497, 193] width 173 height 11
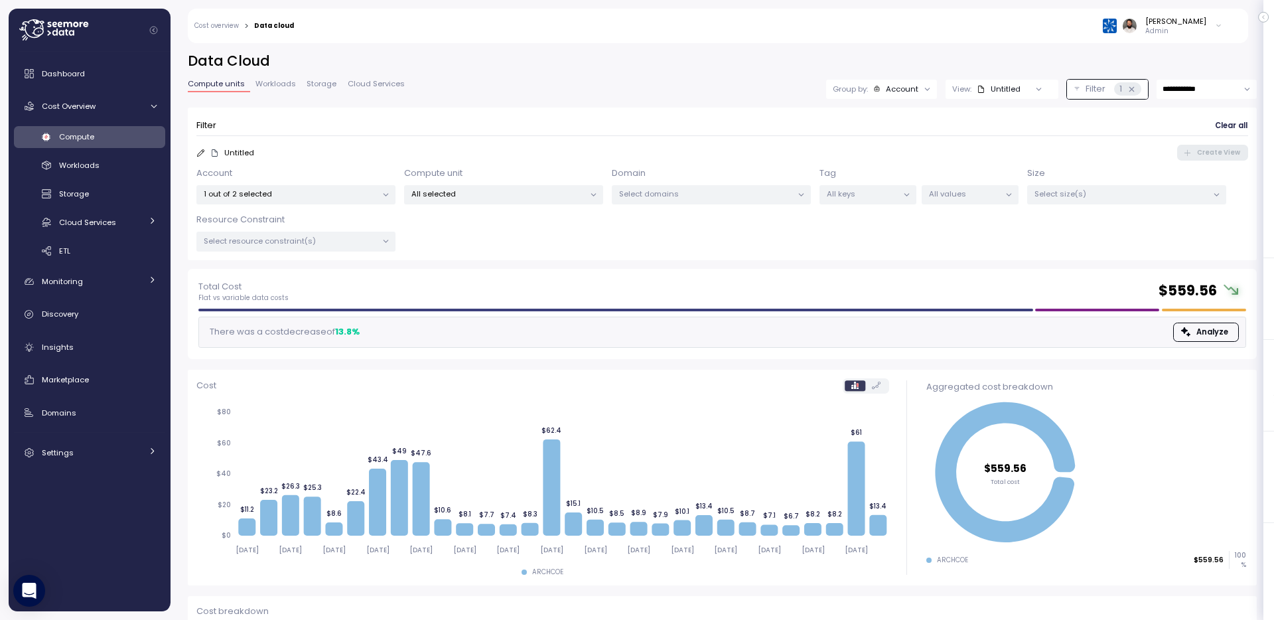
click at [326, 188] on p "1 out of 2 selected" at bounding box center [290, 193] width 173 height 11
click at [330, 263] on span "only" at bounding box center [325, 266] width 15 height 15
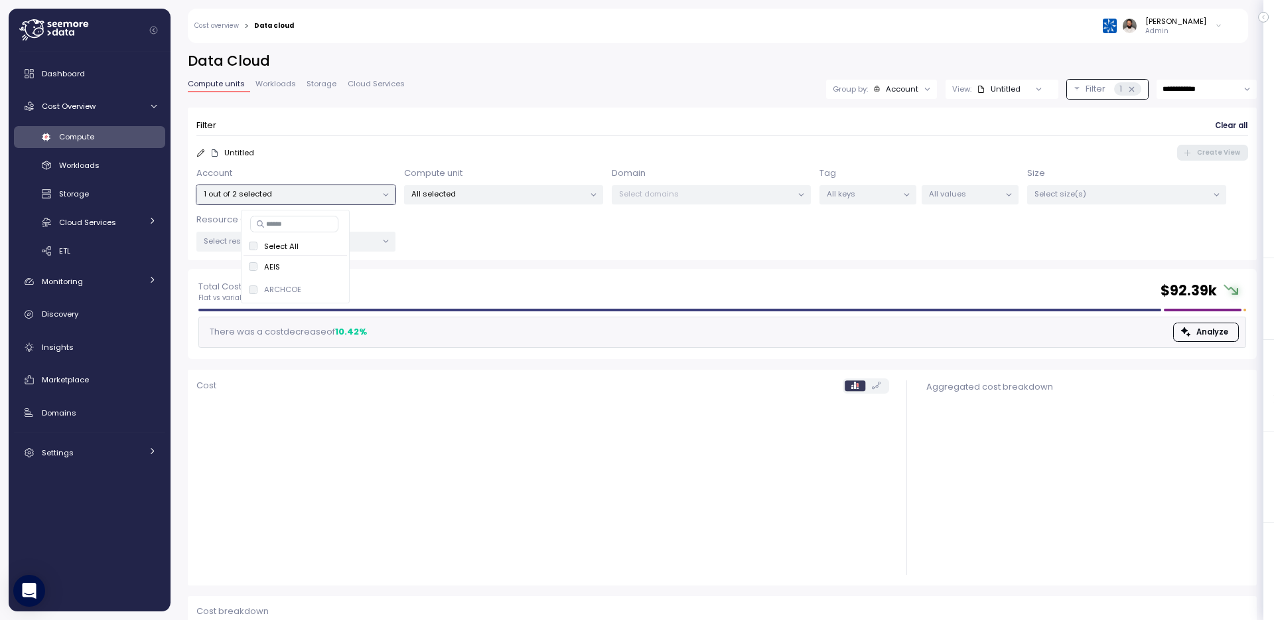
click at [508, 196] on p "All selected" at bounding box center [497, 193] width 173 height 11
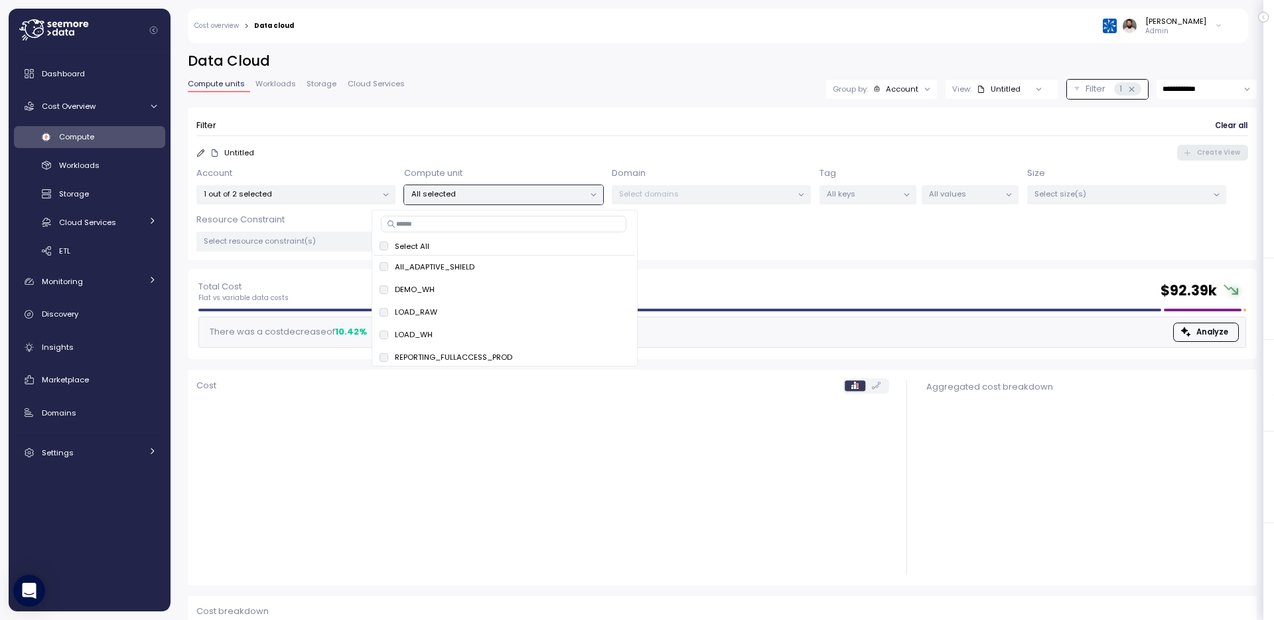
click at [508, 192] on p "All selected" at bounding box center [497, 193] width 173 height 11
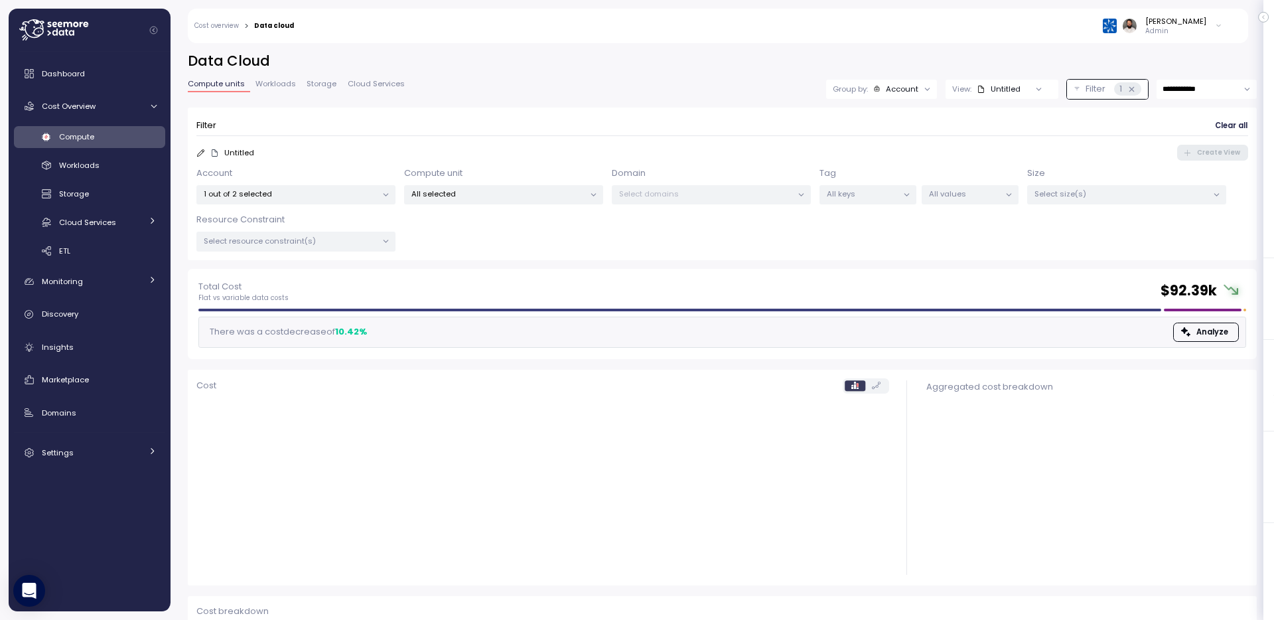
click at [500, 216] on div "Account 1 out of 2 selected Compute unit All selected Domain Select domains Tag…" at bounding box center [722, 209] width 1052 height 85
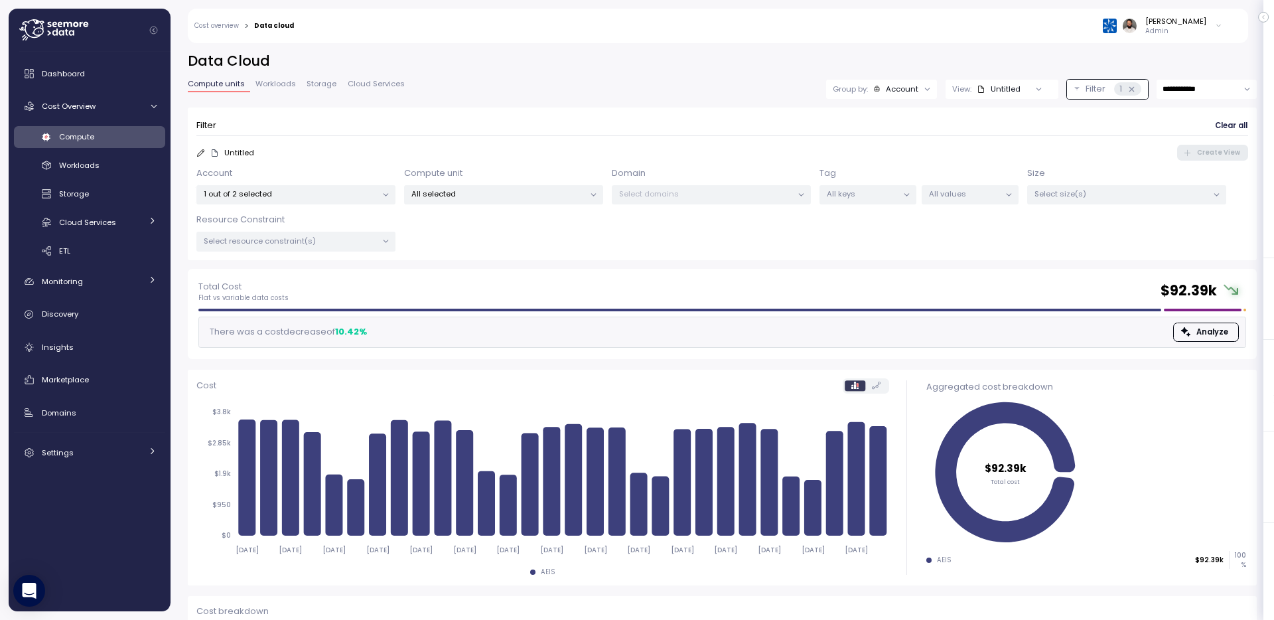
click at [500, 194] on p "All selected" at bounding box center [497, 193] width 173 height 11
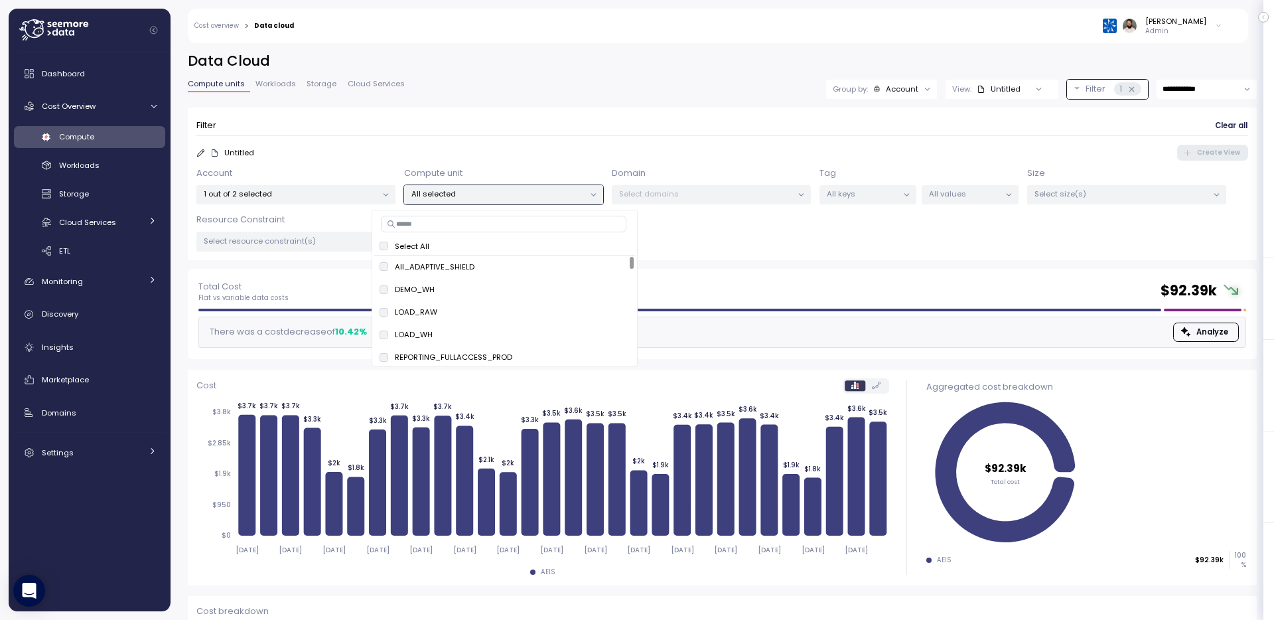
click at [498, 226] on input at bounding box center [504, 224] width 246 height 16
paste input "**********"
type input "**********"
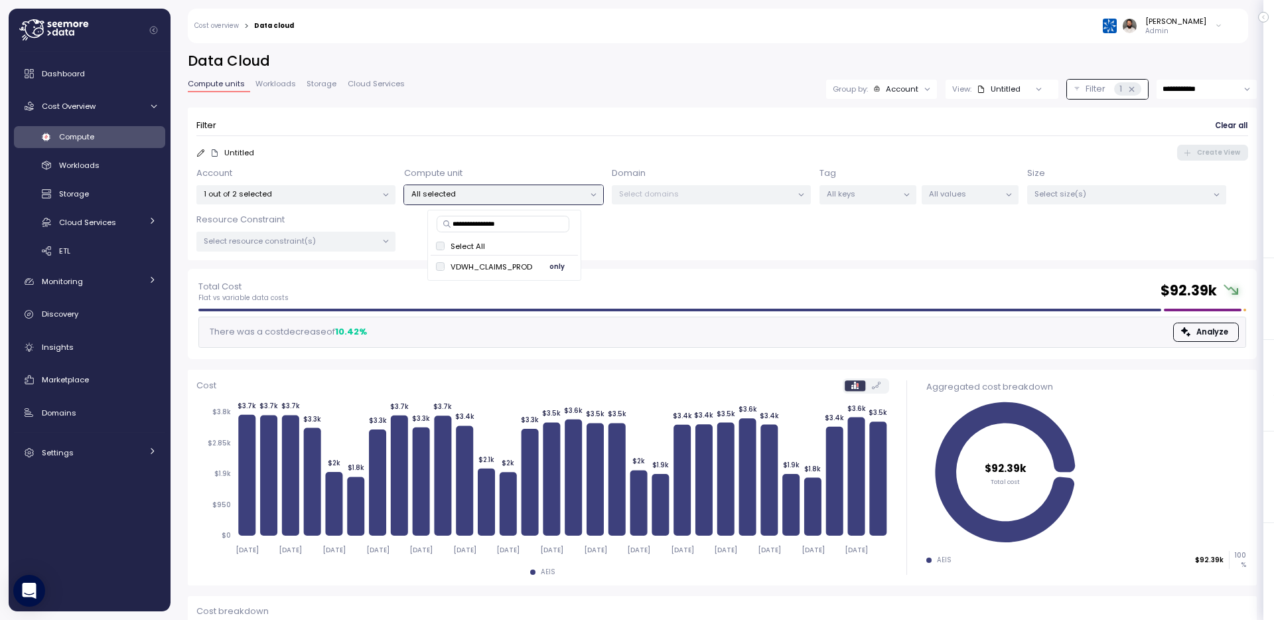
click at [557, 262] on span "only" at bounding box center [556, 266] width 15 height 15
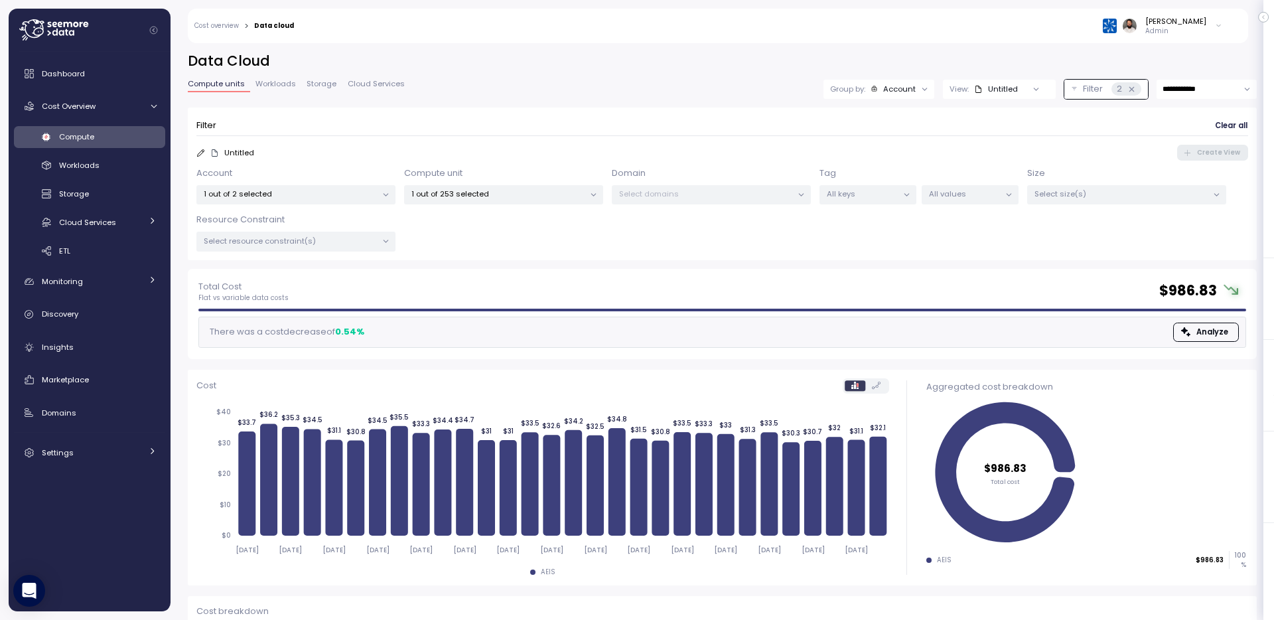
click at [722, 133] on div "Filter Clear all" at bounding box center [722, 125] width 1052 height 19
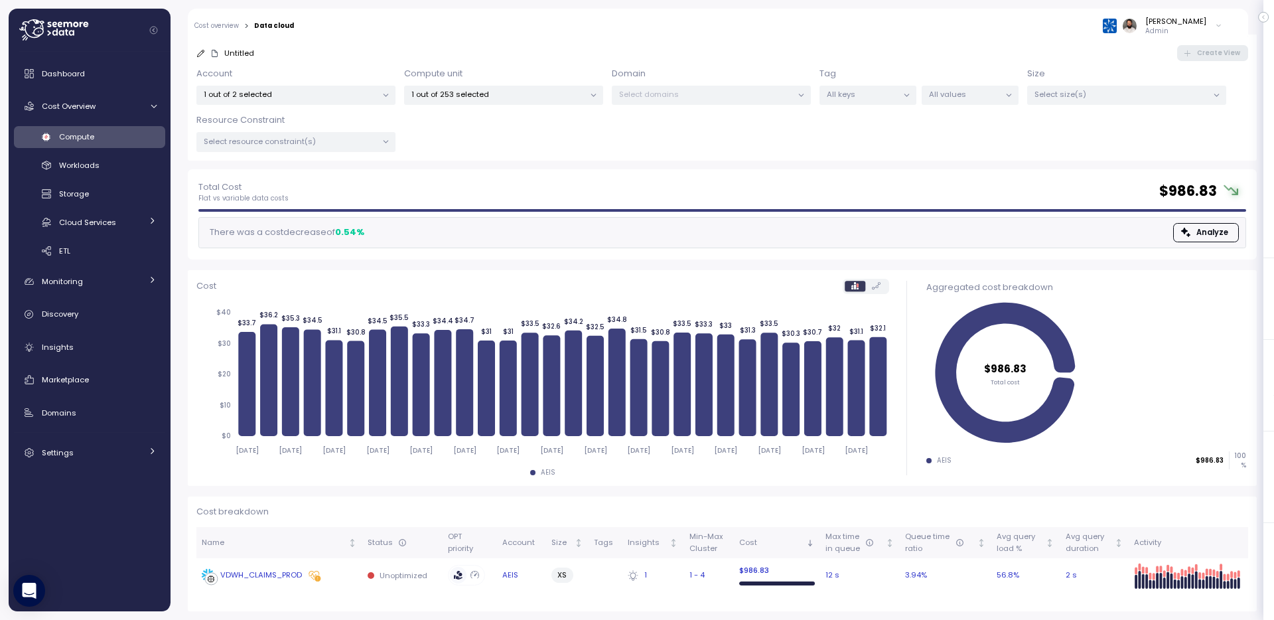
click at [316, 581] on icon at bounding box center [314, 575] width 14 height 13
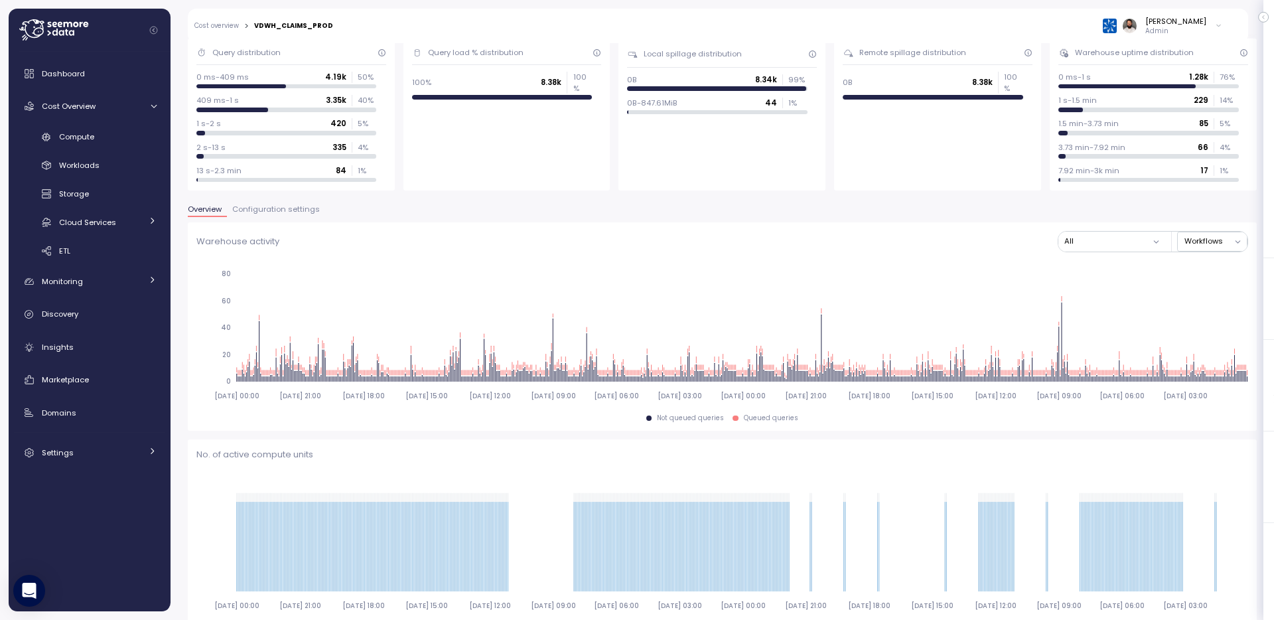
scroll to position [113, 0]
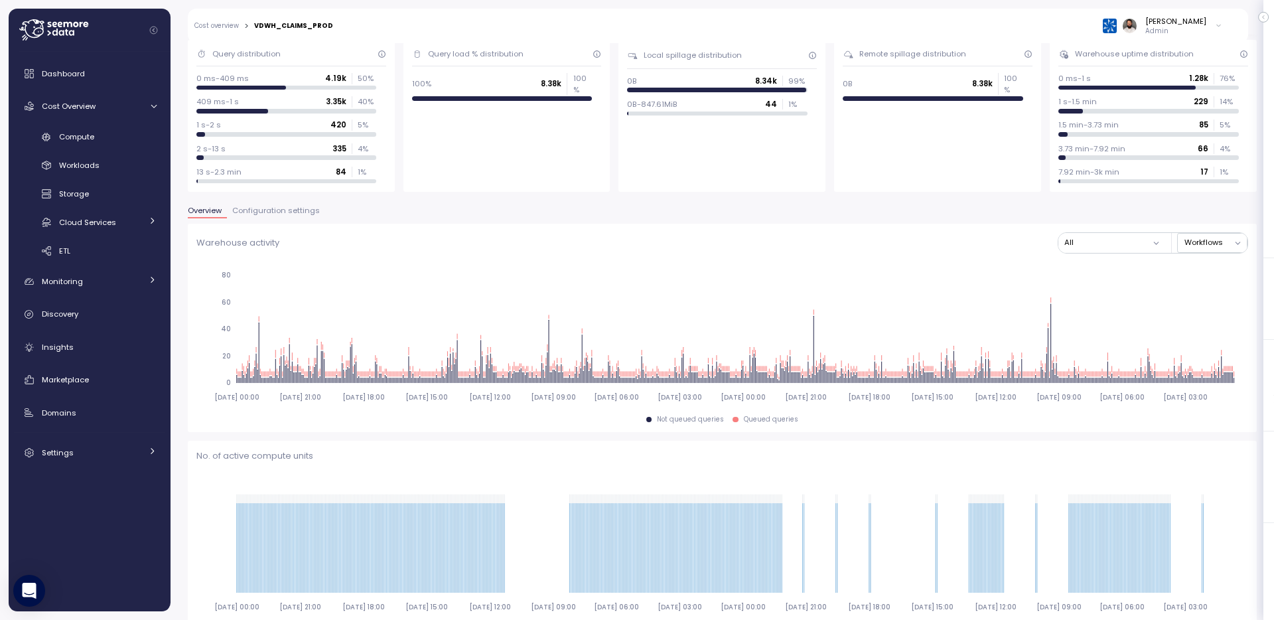
scroll to position [113, 0]
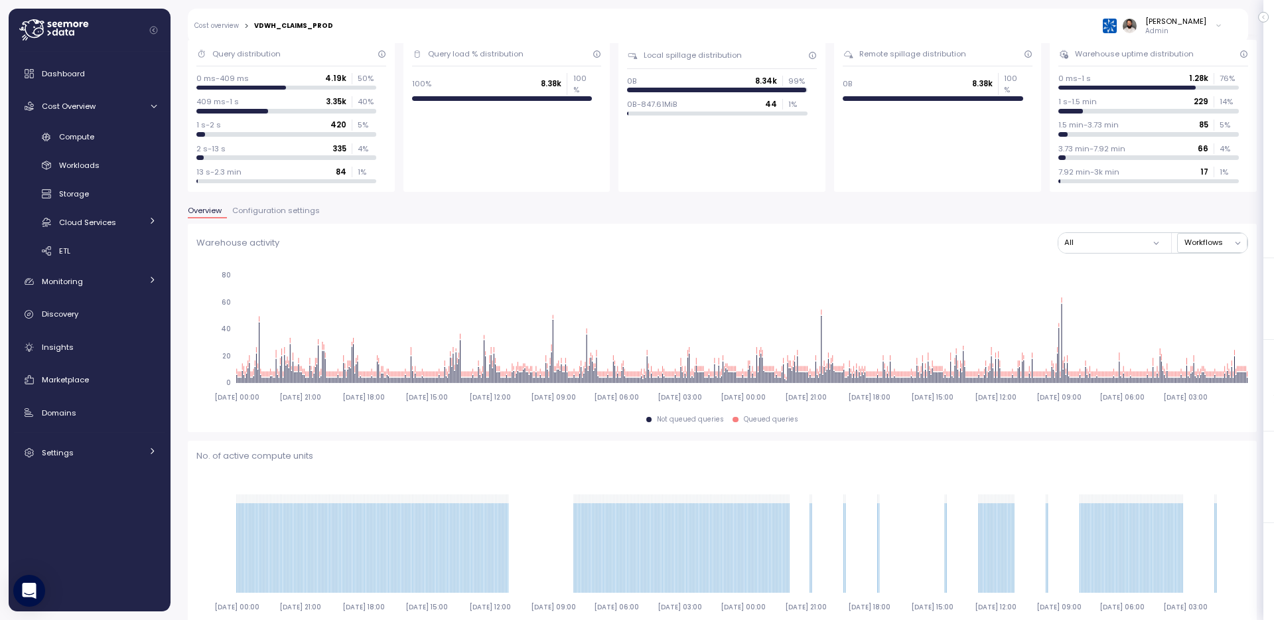
click at [265, 222] on div "Overview Configuration settings" at bounding box center [722, 215] width 1069 height 17
click at [265, 210] on span "Configuration settings" at bounding box center [276, 210] width 88 height 7
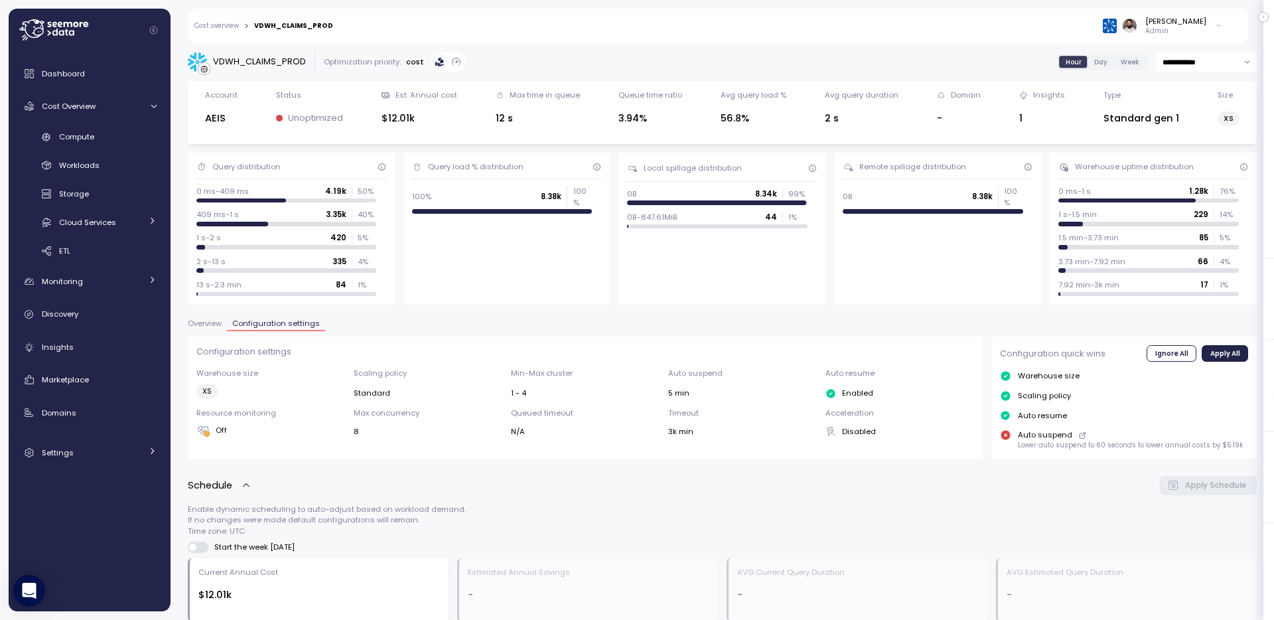
click at [282, 65] on div "VDWH_CLAIMS_PROD" at bounding box center [259, 61] width 93 height 13
copy div "VDWH_CLAIMS_PROD"
click at [316, 23] on div "VDWH_CLAIMS_PROD" at bounding box center [293, 26] width 79 height 7
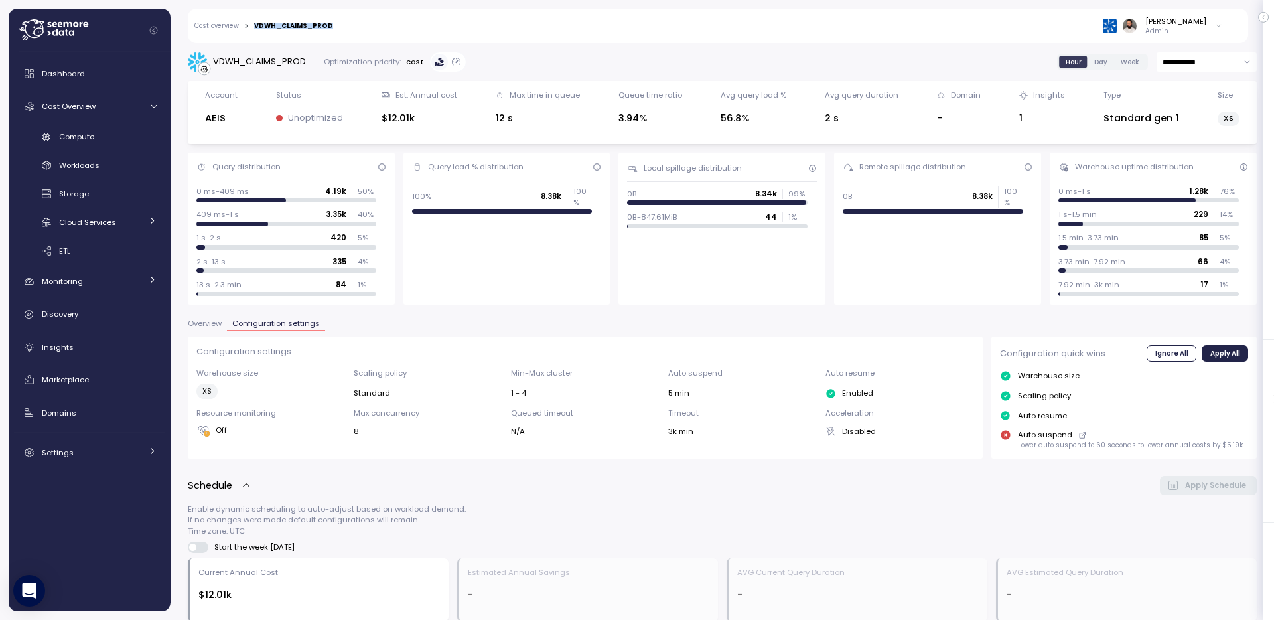
copy div "VDWH_CLAIMS_PROD"
click at [311, 30] on div "Cost overview > VDWH_CLAIMS_PROD Guy Biecher Admin" at bounding box center [709, 26] width 1043 height 35
click at [311, 30] on div "Cost overview > VDWH_CLAIMS_PROD" at bounding box center [263, 26] width 139 height 9
click at [311, 26] on div "VDWH_CLAIMS_PROD" at bounding box center [293, 26] width 79 height 7
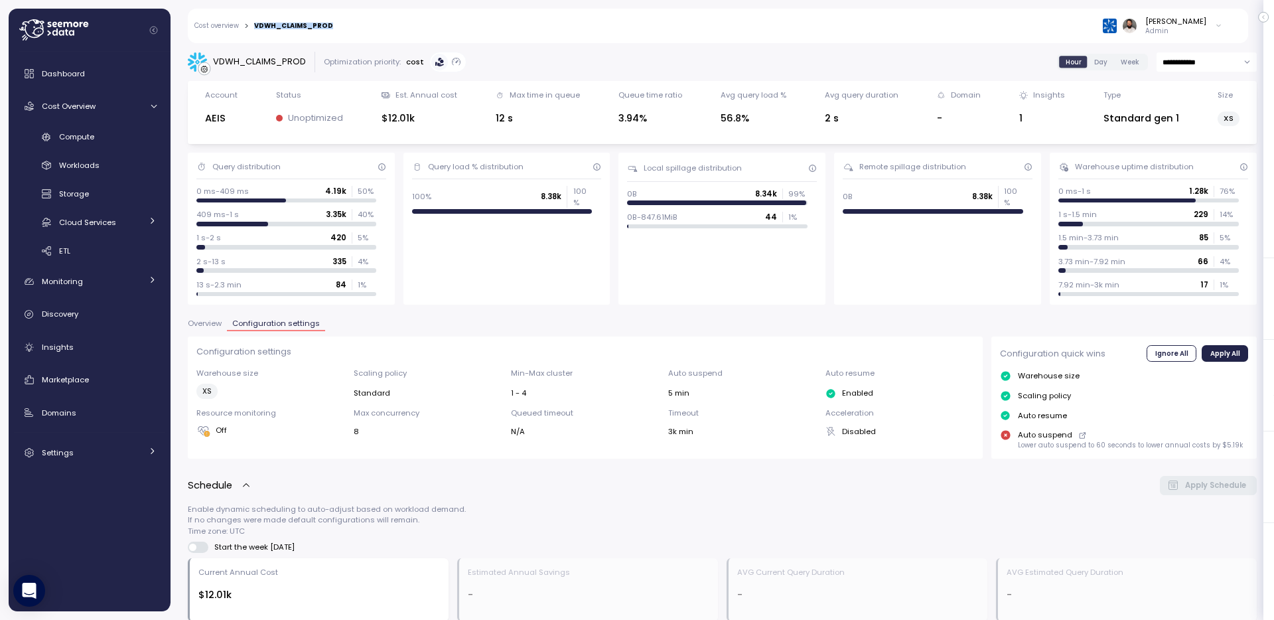
copy div "VDWH_CLAIMS_PROD"
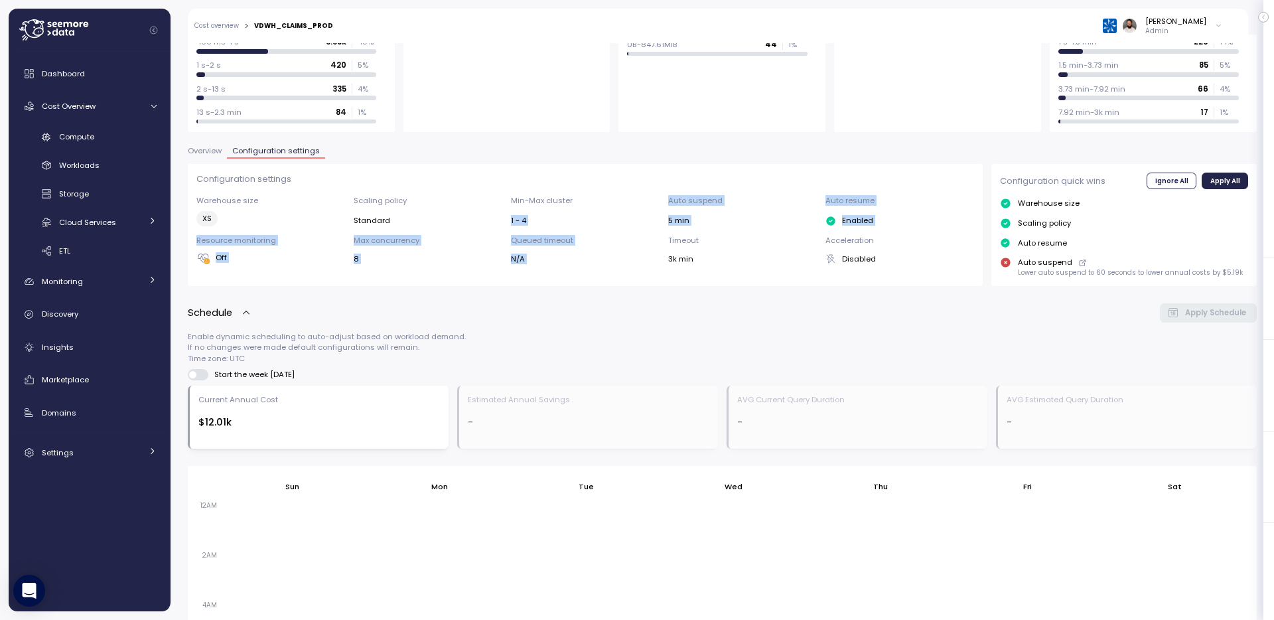
drag, startPoint x: 660, startPoint y: 205, endPoint x: 676, endPoint y: 232, distance: 30.6
click at [676, 232] on div "Warehouse size XS Scaling policy Standard Min-Max cluster 1 - 4 Auto suspend 5 …" at bounding box center [585, 230] width 778 height 70
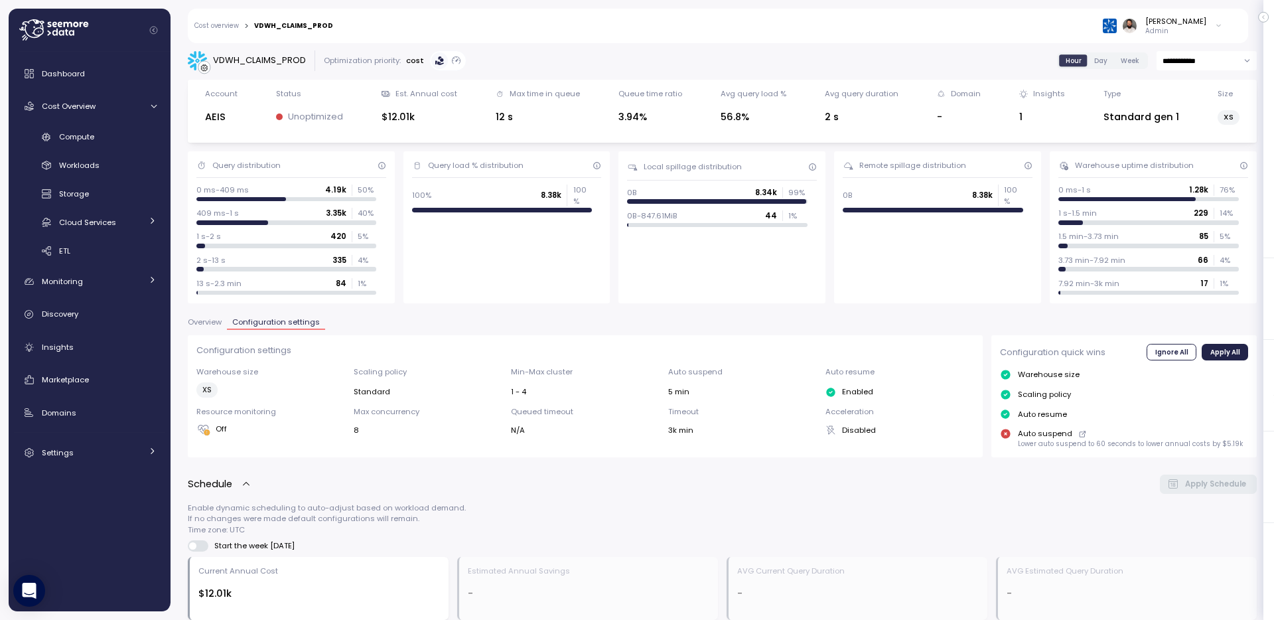
scroll to position [3, 0]
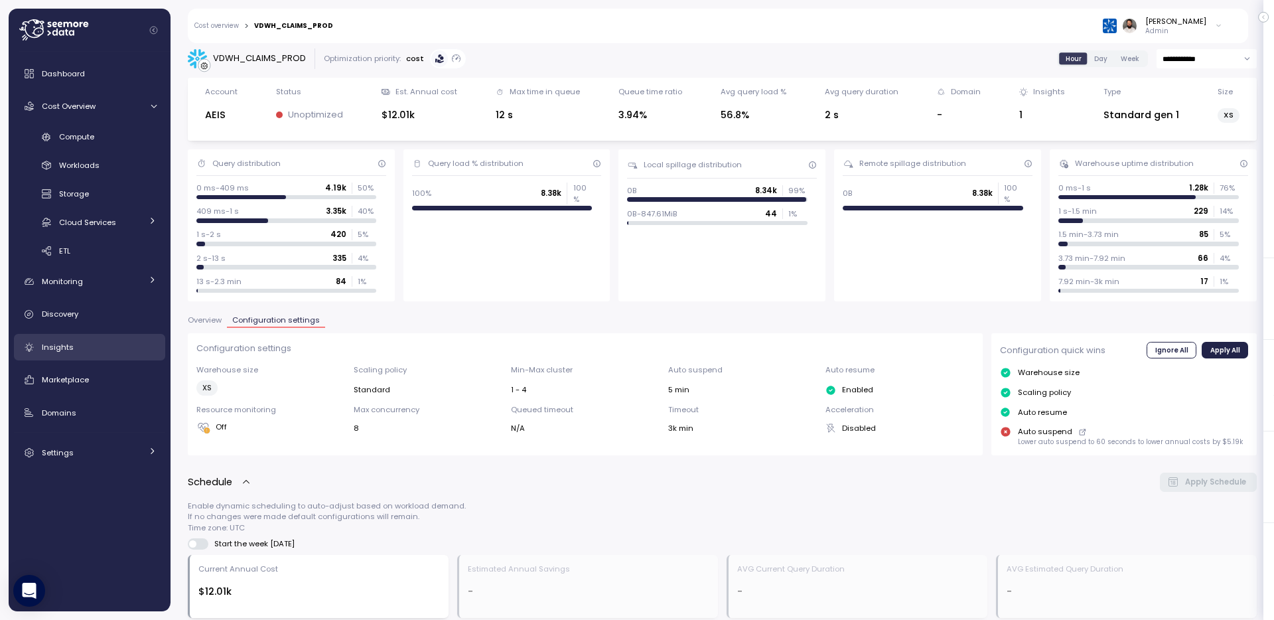
click at [63, 360] on link "Insights" at bounding box center [89, 347] width 151 height 27
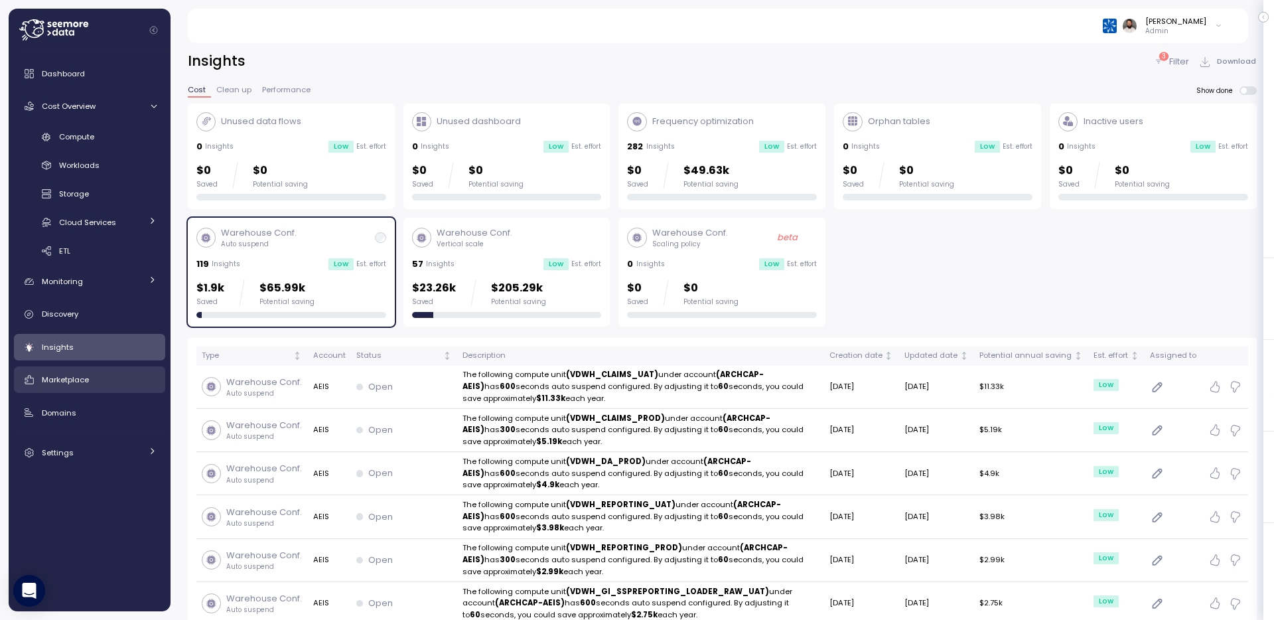
click at [84, 388] on link "Marketplace" at bounding box center [89, 379] width 151 height 27
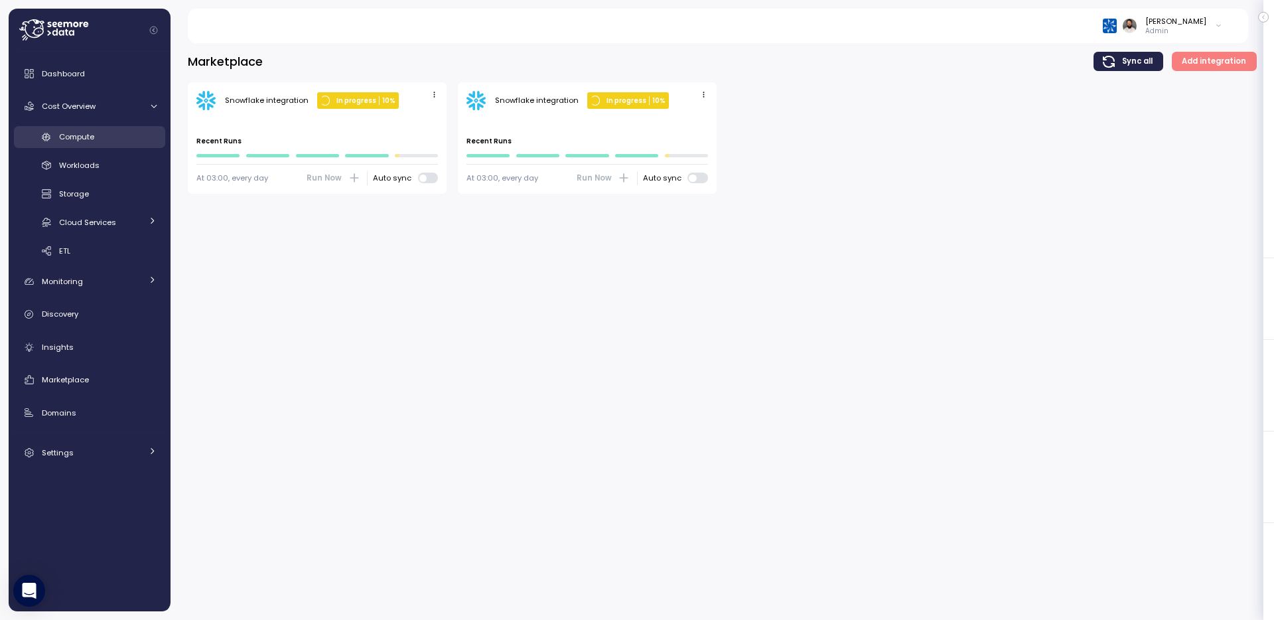
click at [93, 136] on span "Compute" at bounding box center [76, 136] width 35 height 11
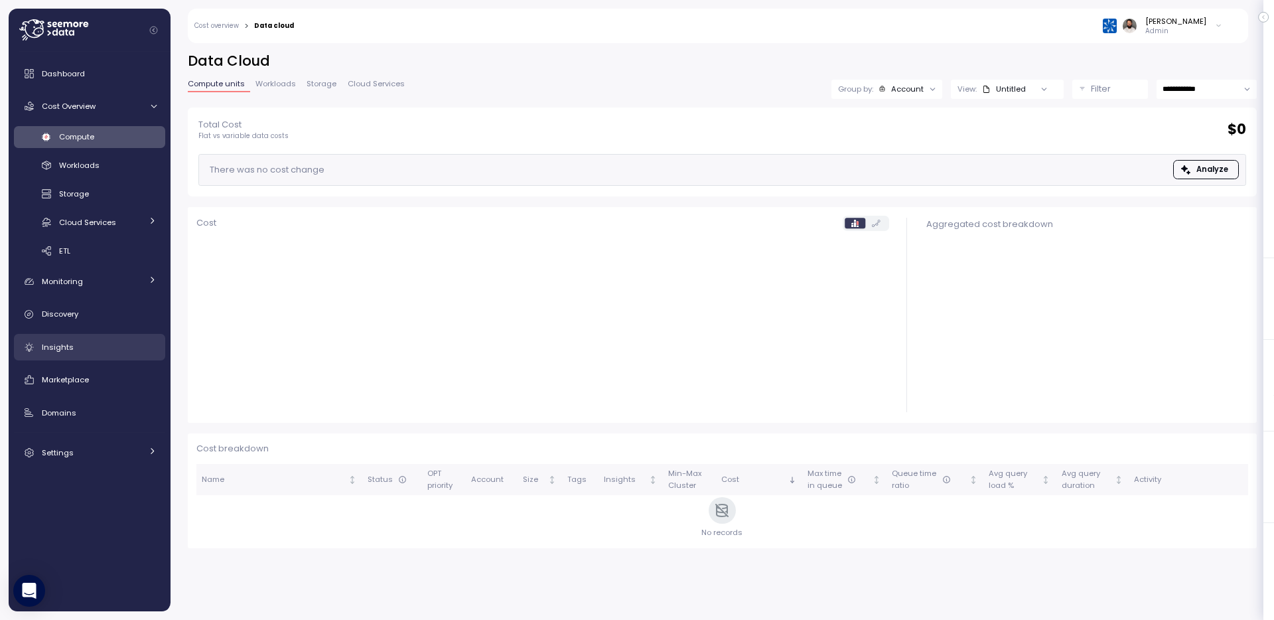
click at [82, 356] on link "Insights" at bounding box center [89, 347] width 151 height 27
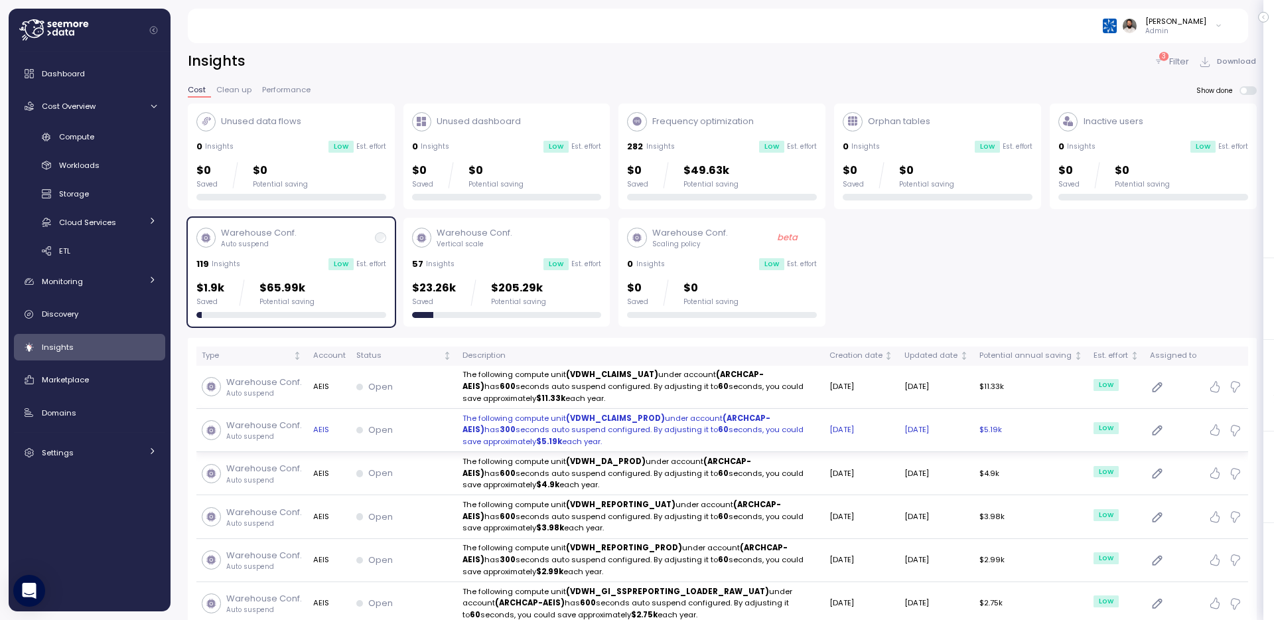
click at [526, 427] on p "The following compute unit (VDWH_CLAIMS_PROD) under account (ARCHCAP-AEIS) has …" at bounding box center [641, 430] width 356 height 35
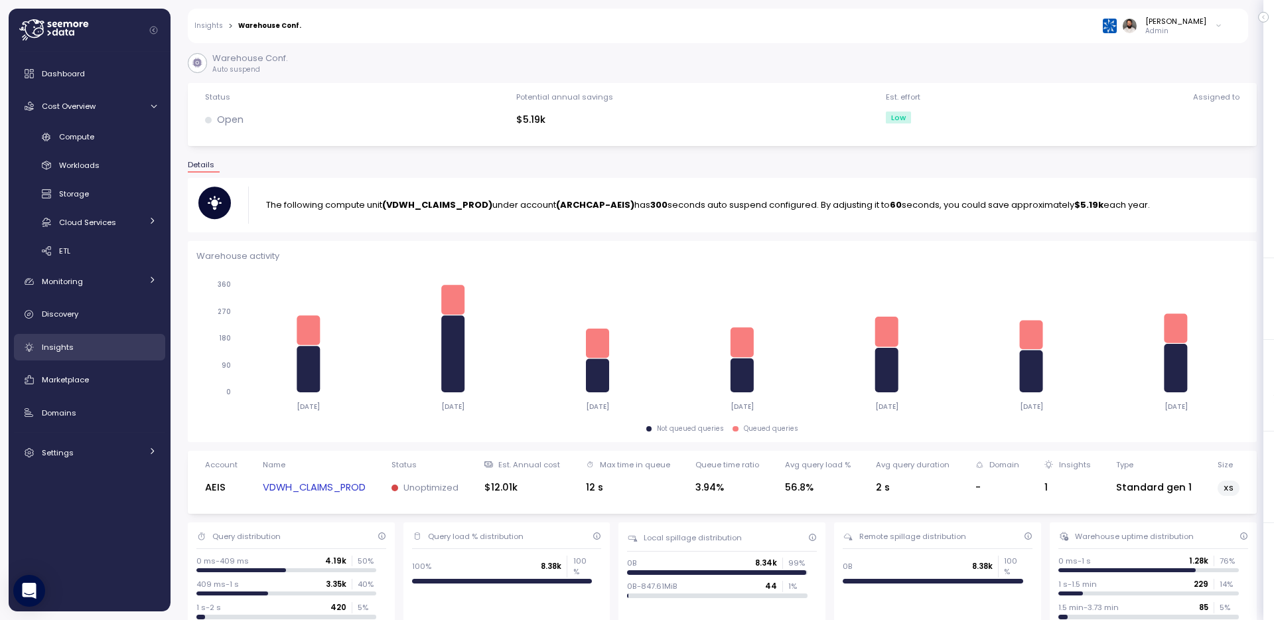
click at [70, 344] on span "Insights" at bounding box center [58, 347] width 32 height 11
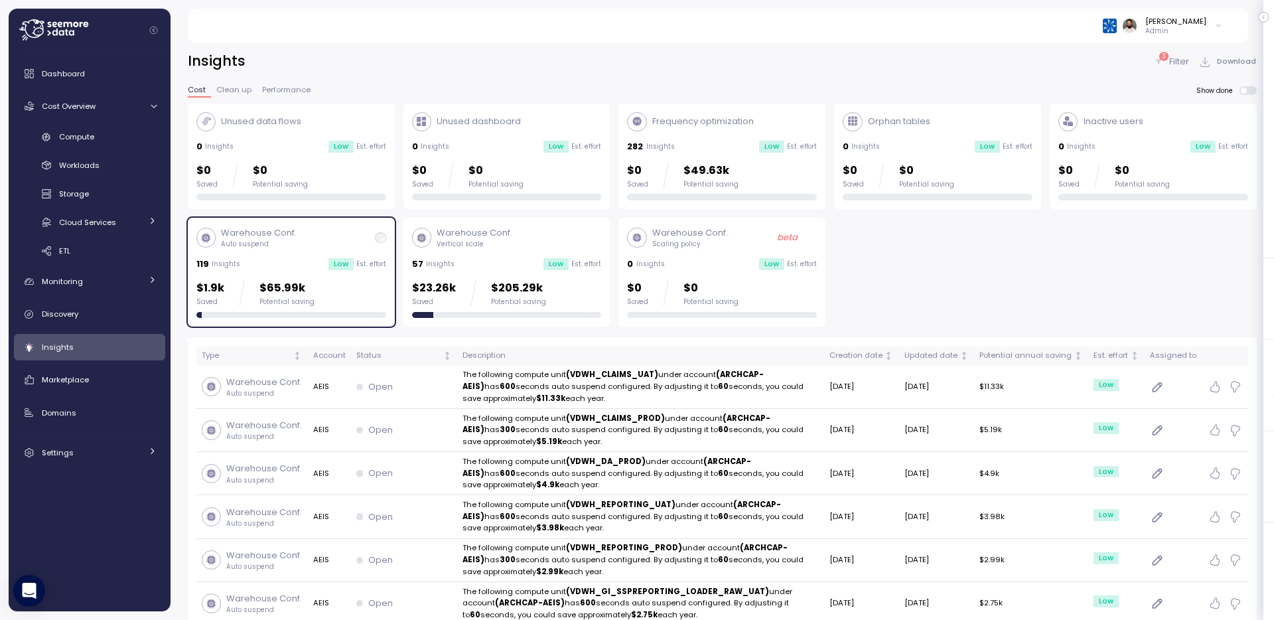
click at [586, 279] on div "$23.26k Saved $205.29k Potential saving" at bounding box center [507, 292] width 190 height 27
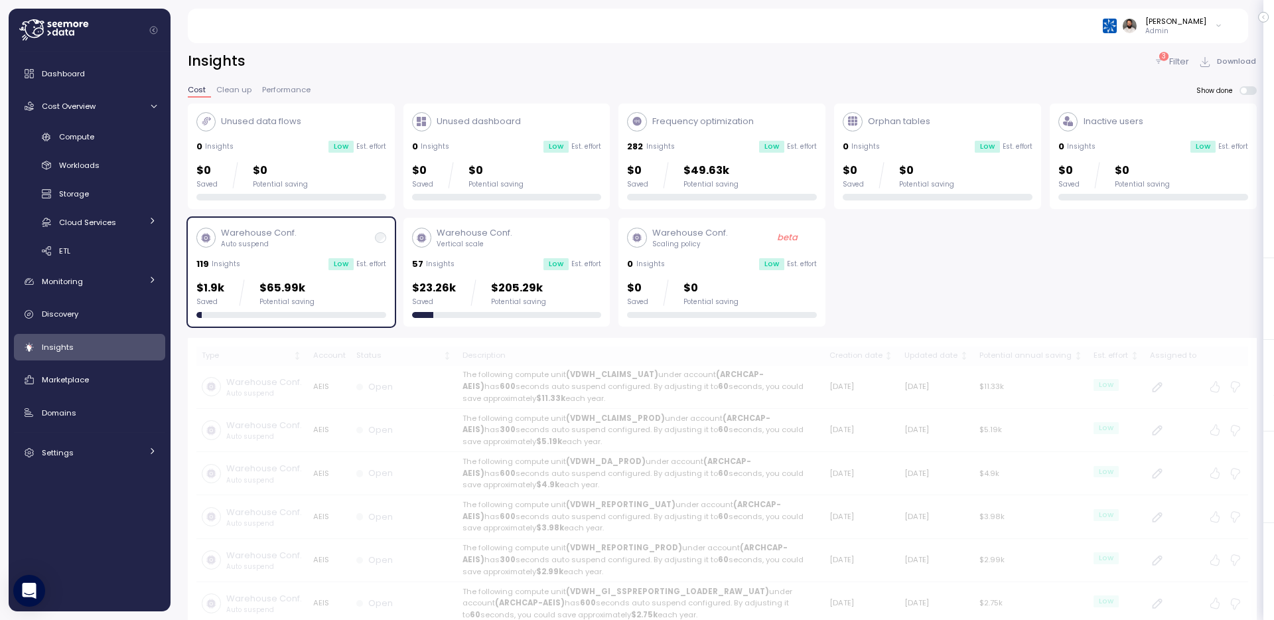
click at [565, 273] on div "Warehouse Conf. Vertical scale 57 Insights Low Est. effort $23.26k Saved $205.2…" at bounding box center [507, 272] width 190 height 92
click at [376, 259] on div "Low Est. effort" at bounding box center [357, 264] width 58 height 12
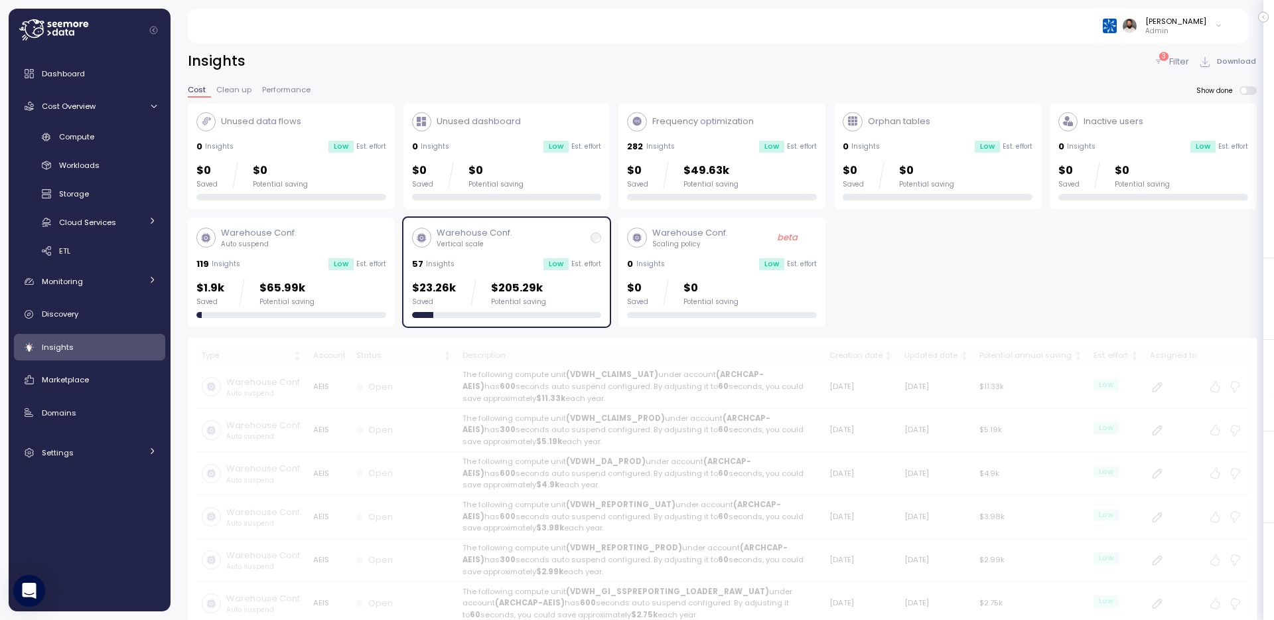
click at [478, 264] on div "57 Insights Low Est. effort" at bounding box center [507, 263] width 190 height 13
click at [385, 252] on div "Warehouse Conf. Auto suspend 119 Insights Low Est. effort $1.9k Saved $65.99k P…" at bounding box center [291, 272] width 190 height 92
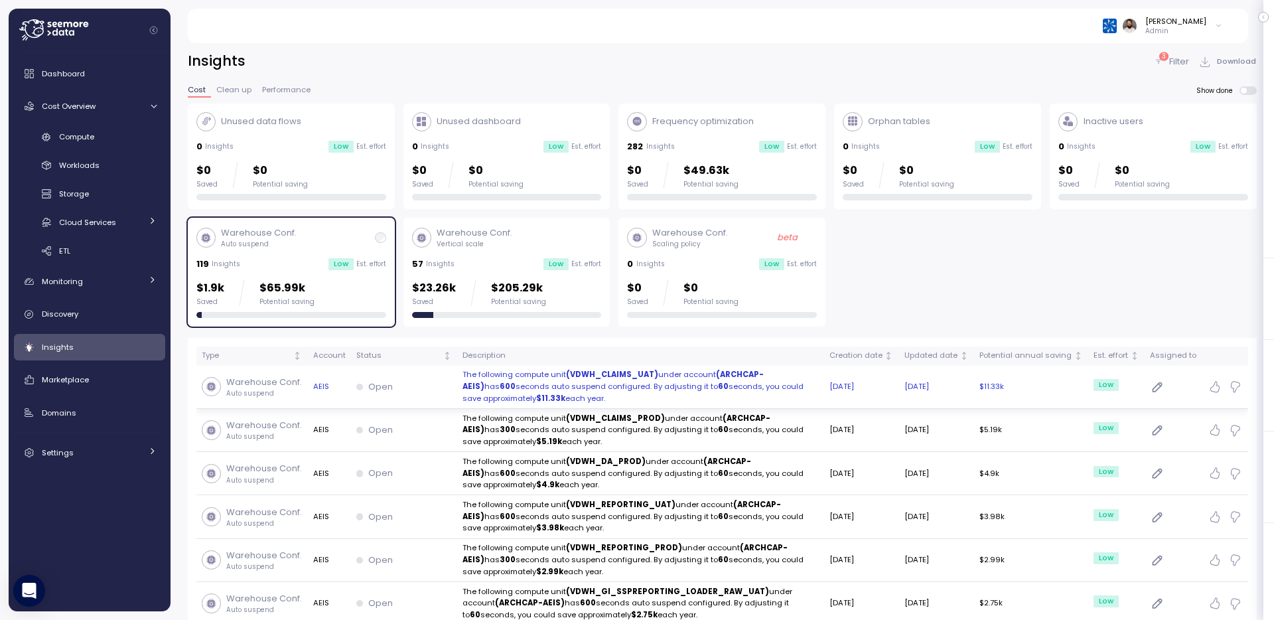
click at [615, 394] on p "The following compute unit (VDWH_CLAIMS_UAT) under account (ARCHCAP-AEIS) has 6…" at bounding box center [641, 386] width 356 height 35
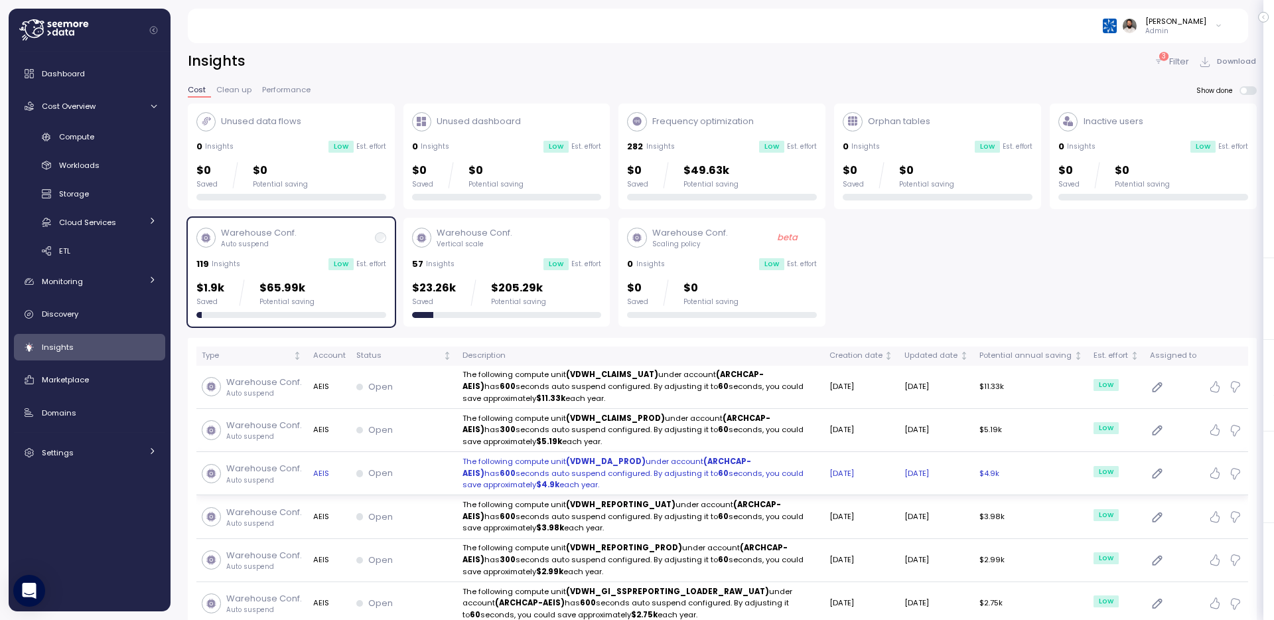
click at [611, 471] on p "The following compute unit (VDWH_DA_PROD) under account (ARCHCAP-AEIS) has 600 …" at bounding box center [641, 473] width 356 height 35
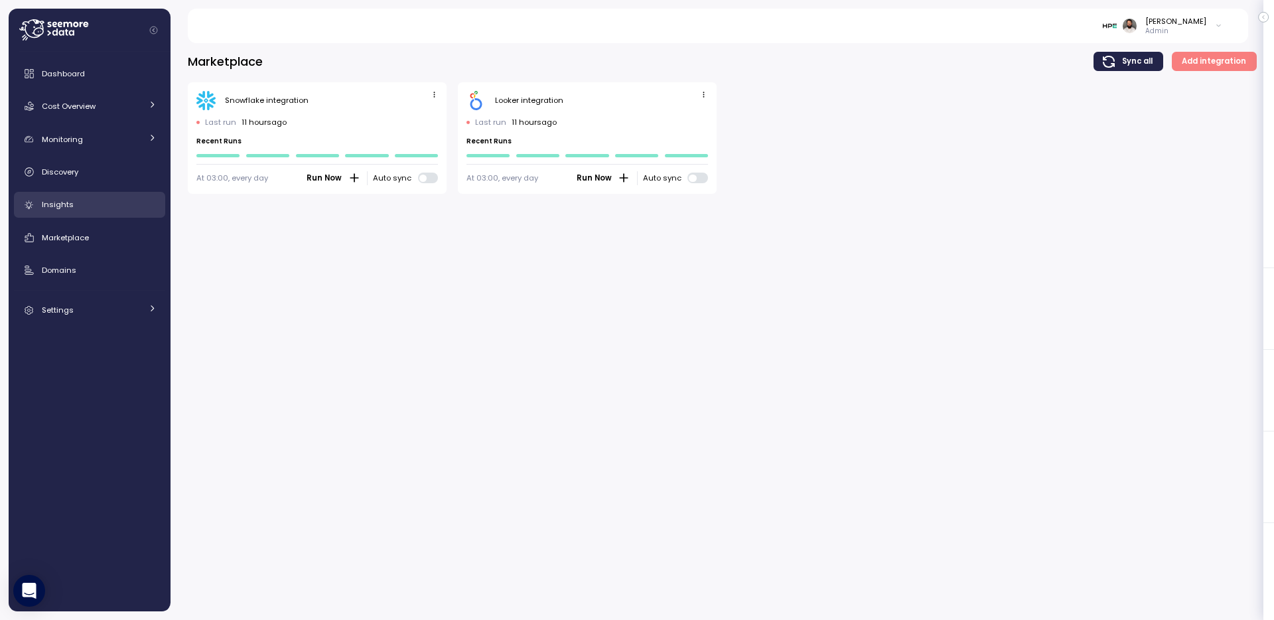
click at [94, 199] on div "Insights" at bounding box center [99, 204] width 115 height 13
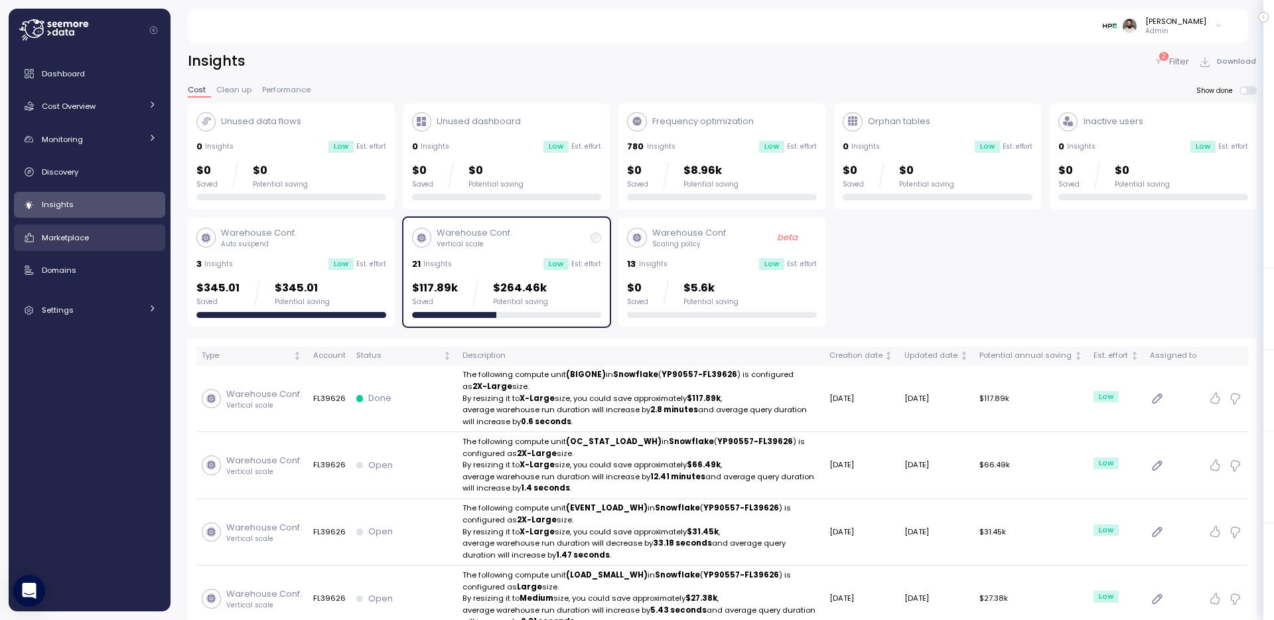
click at [131, 232] on div "Marketplace" at bounding box center [99, 237] width 115 height 13
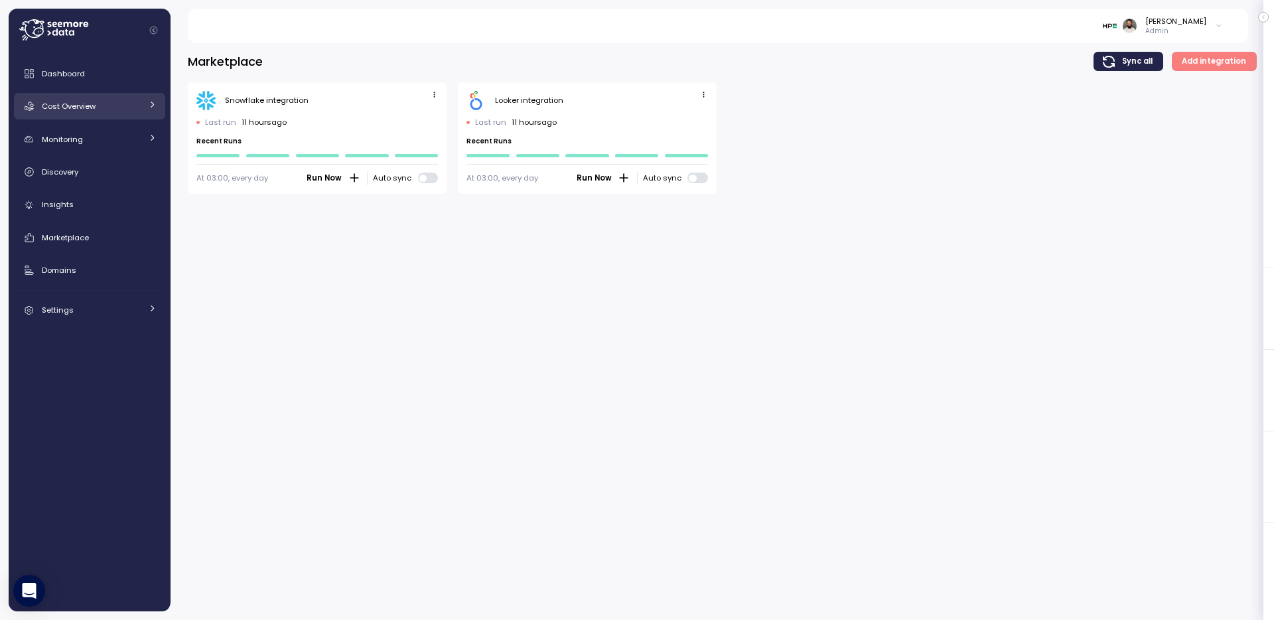
click at [94, 110] on span "Cost Overview" at bounding box center [69, 106] width 54 height 11
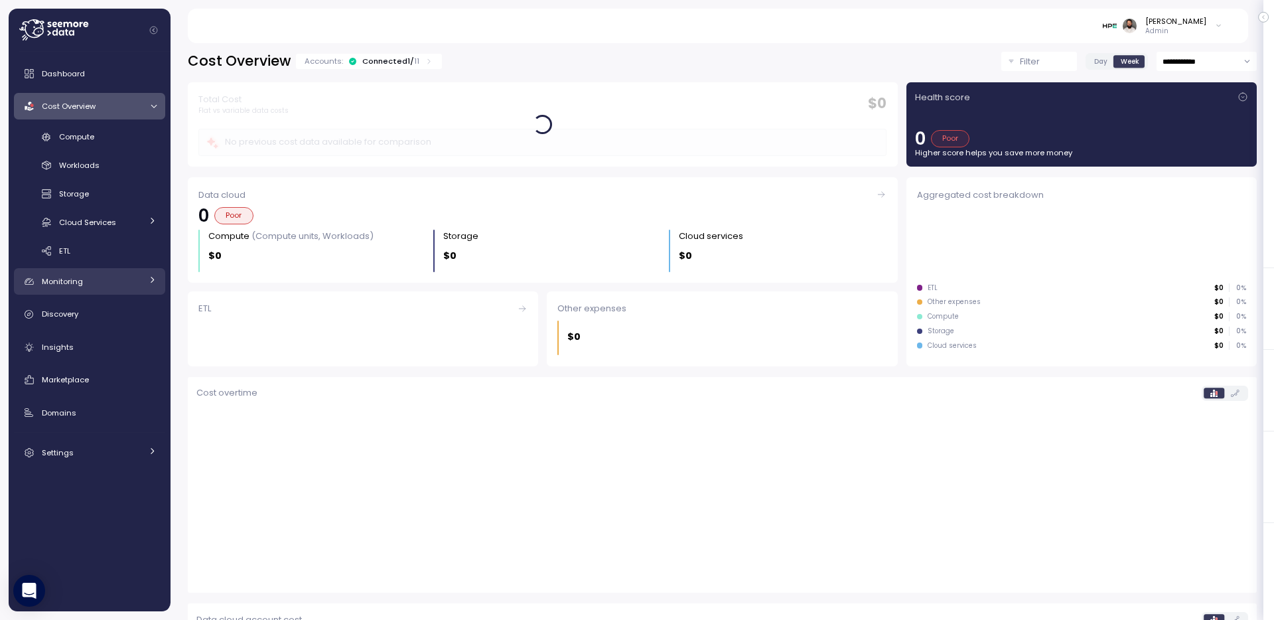
click at [92, 287] on div "Monitoring" at bounding box center [92, 281] width 100 height 13
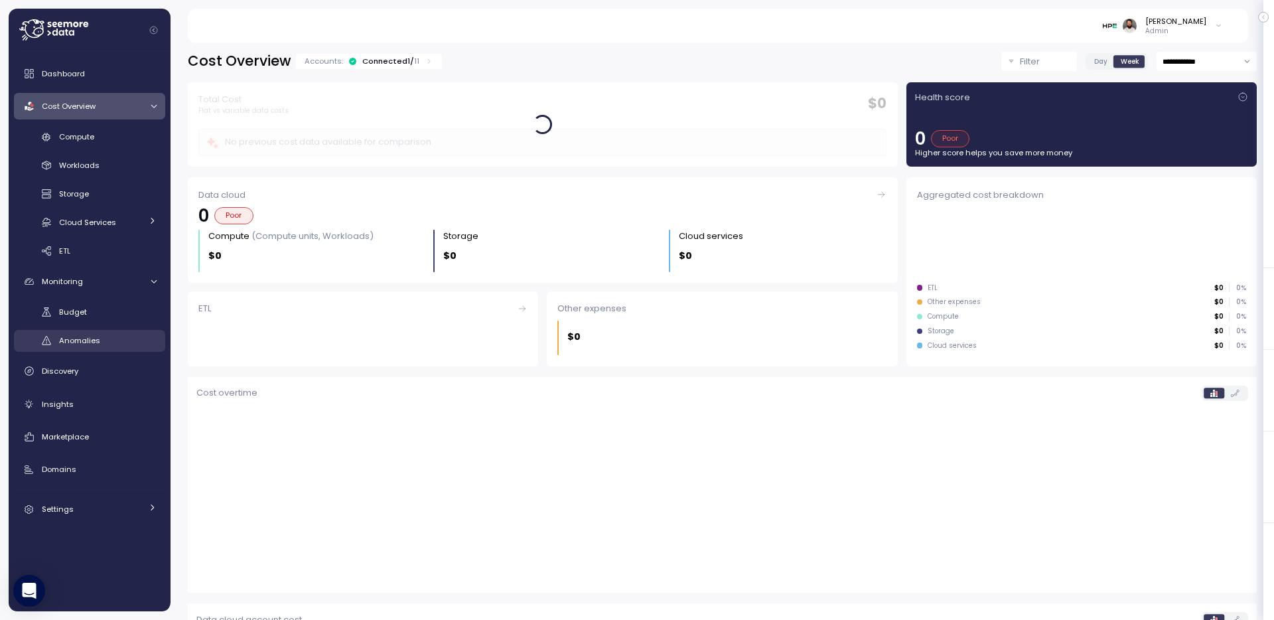
click at [96, 340] on span "Anomalies" at bounding box center [79, 340] width 41 height 11
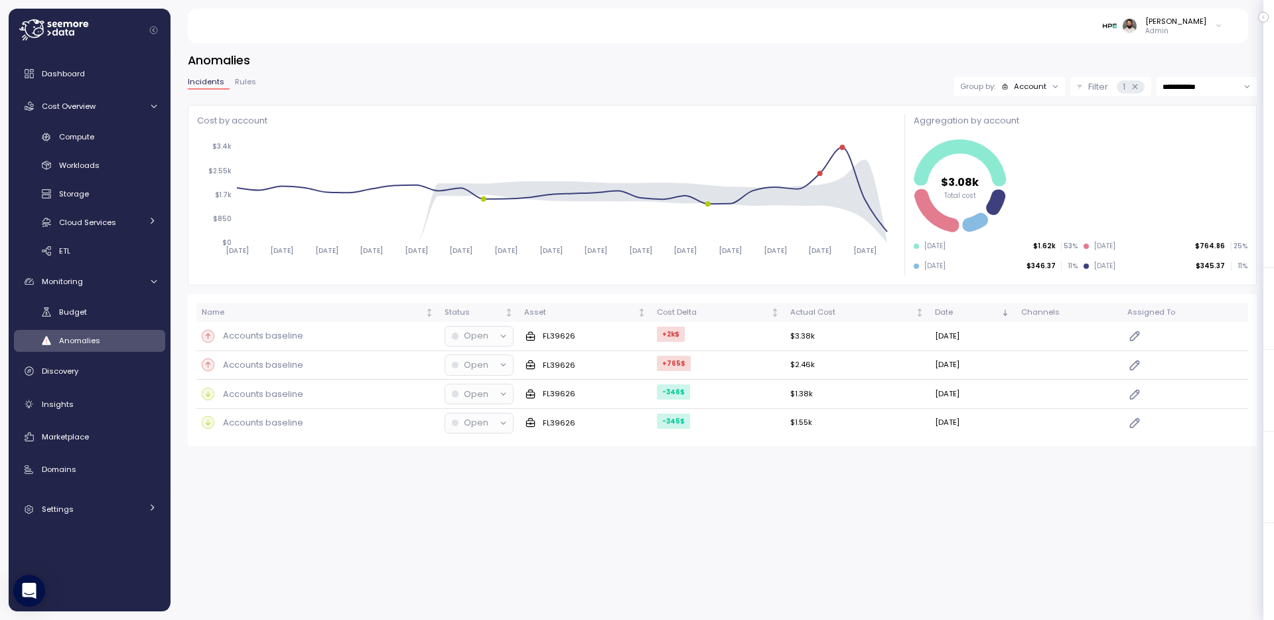
click at [996, 88] on div "Group by: Account" at bounding box center [1003, 86] width 86 height 11
click at [1003, 135] on p "Compute unit" at bounding box center [1021, 138] width 52 height 11
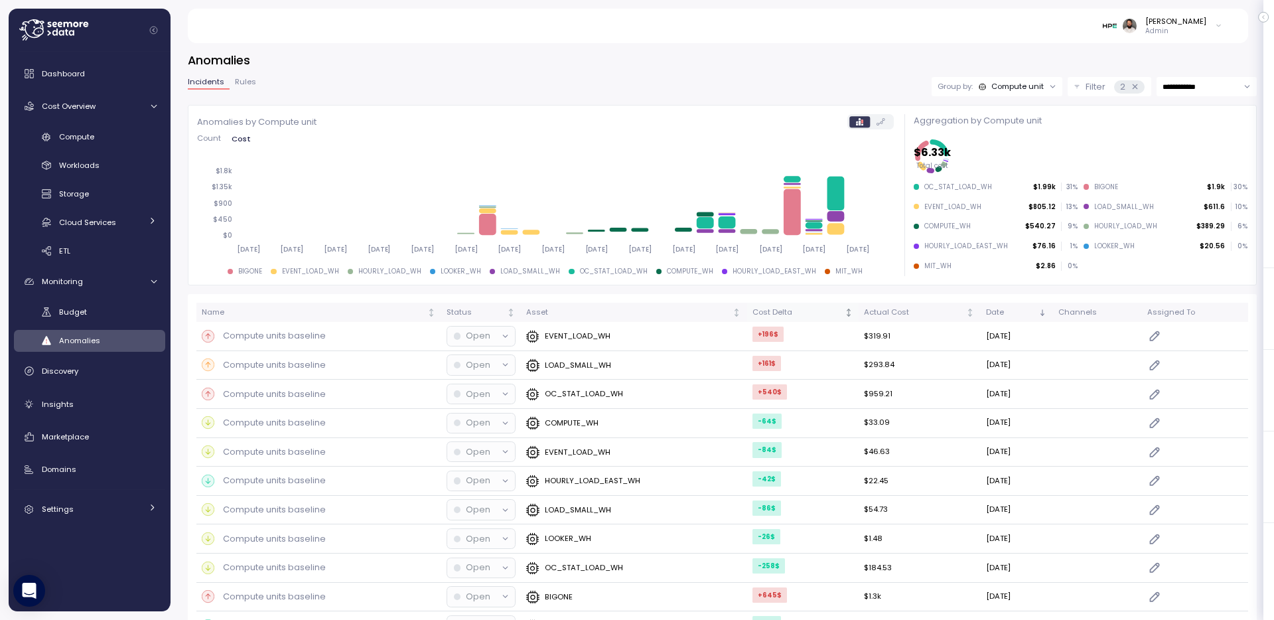
click at [783, 305] on th "Cost Delta" at bounding box center [803, 312] width 112 height 19
click at [581, 344] on td "BIGONE" at bounding box center [634, 336] width 226 height 29
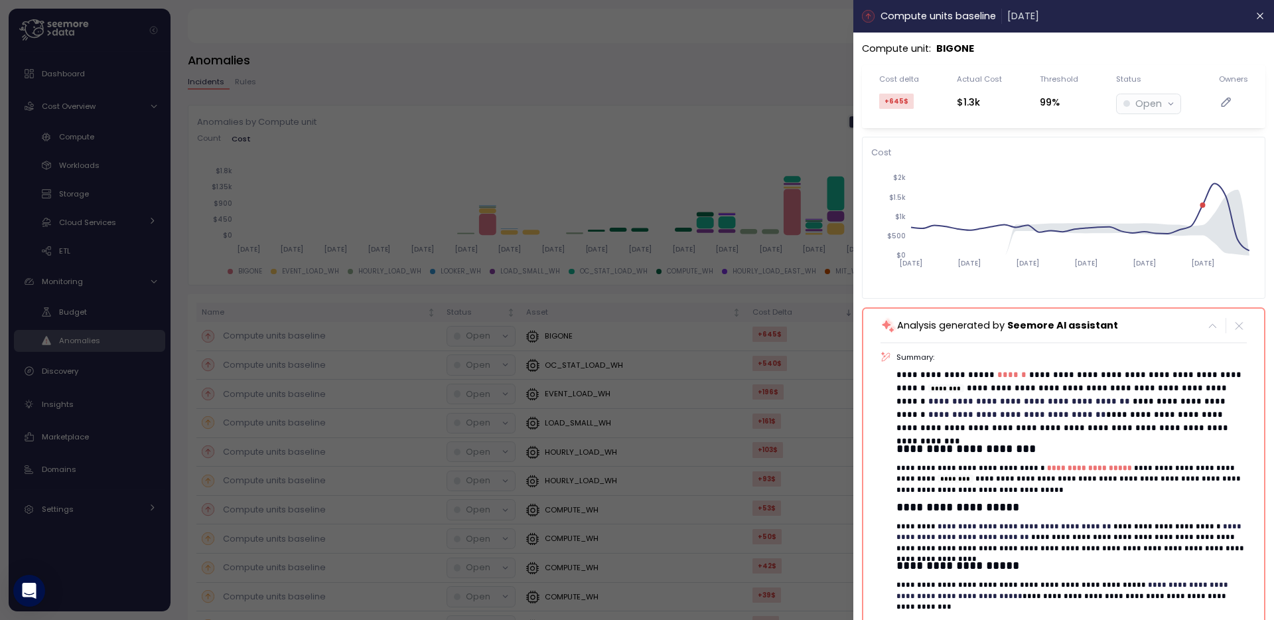
click at [1252, 27] on header "Compute units baseline 09 Aug 2025" at bounding box center [1063, 16] width 421 height 33
click at [1258, 21] on icon "button" at bounding box center [1261, 16] width 11 height 11
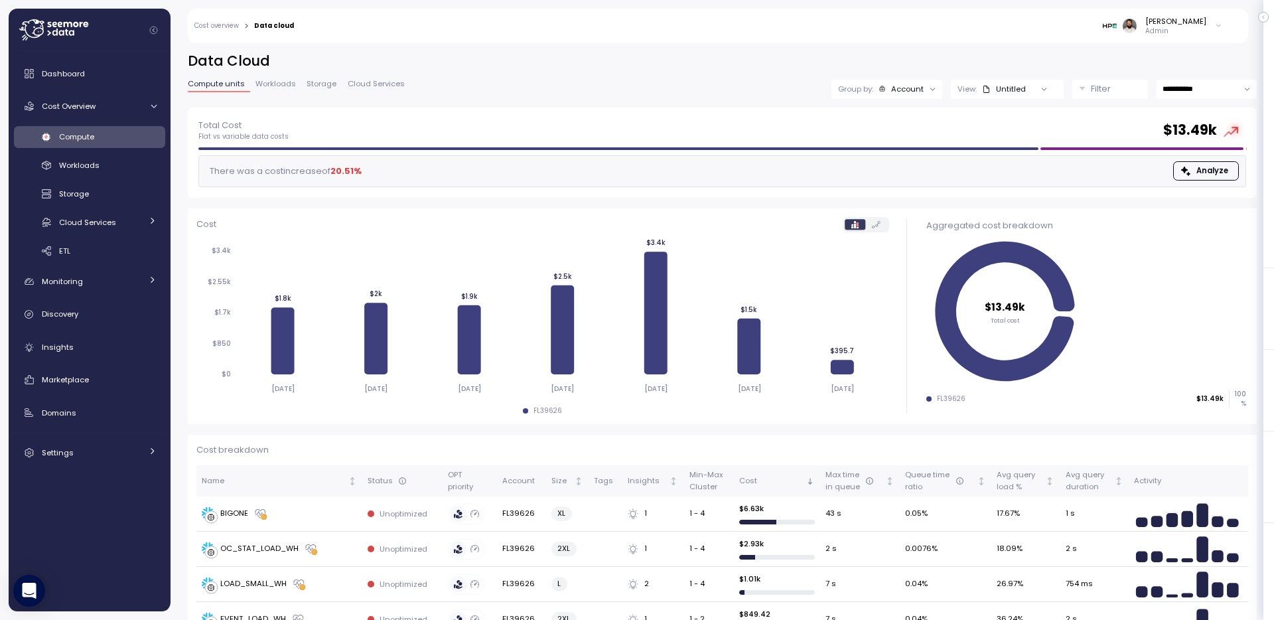
click at [1220, 22] on icon at bounding box center [1218, 26] width 7 height 16
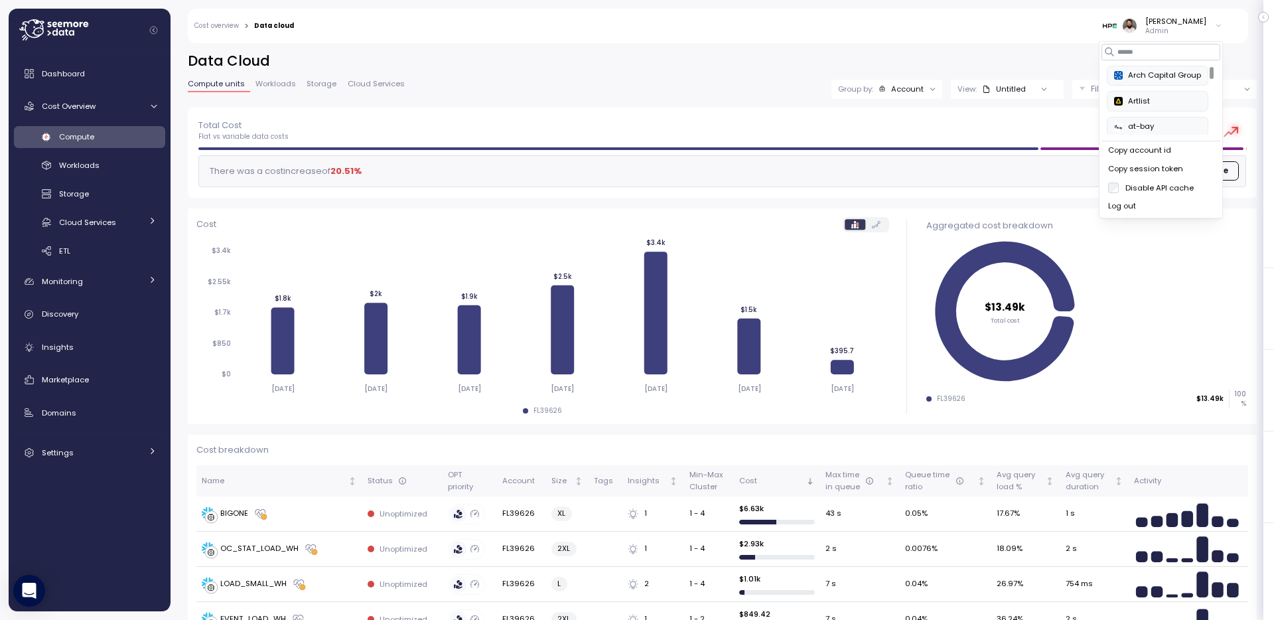
click at [1202, 26] on div "[PERSON_NAME]" at bounding box center [1175, 21] width 61 height 11
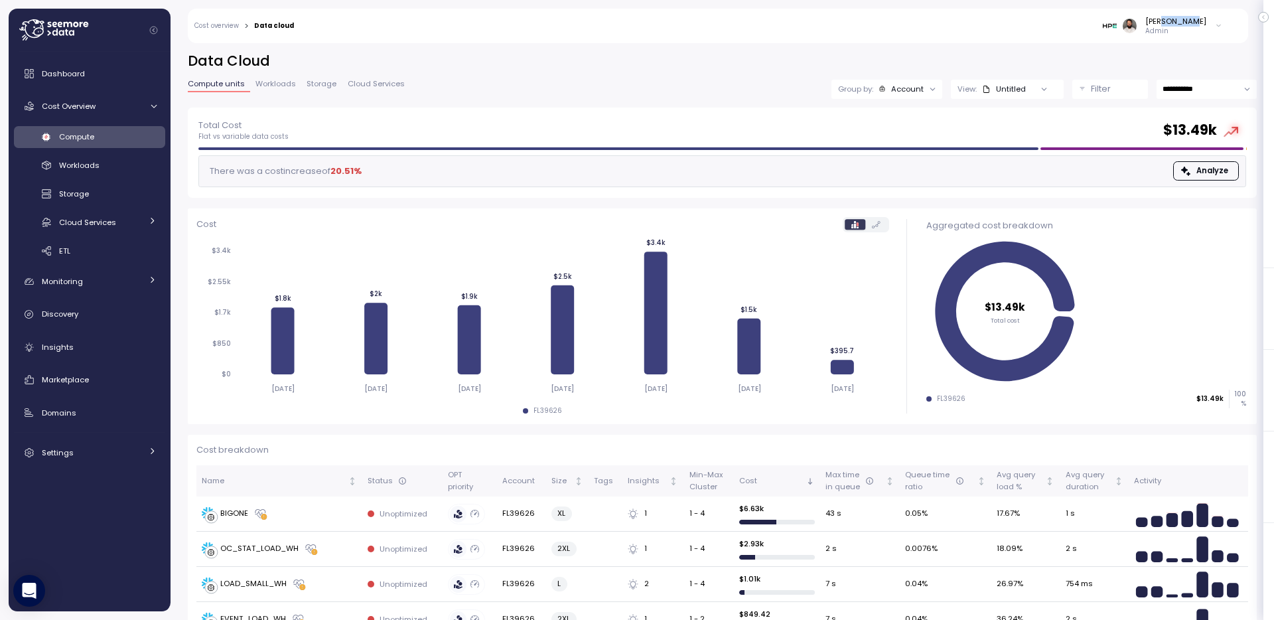
click at [1202, 26] on div "[PERSON_NAME]" at bounding box center [1175, 21] width 61 height 11
click at [132, 151] on div "Compute Workloads Storage Cloud Services Clustering columns Pipes AI Services S…" at bounding box center [89, 194] width 151 height 136
click at [129, 161] on div "Workloads" at bounding box center [108, 165] width 98 height 13
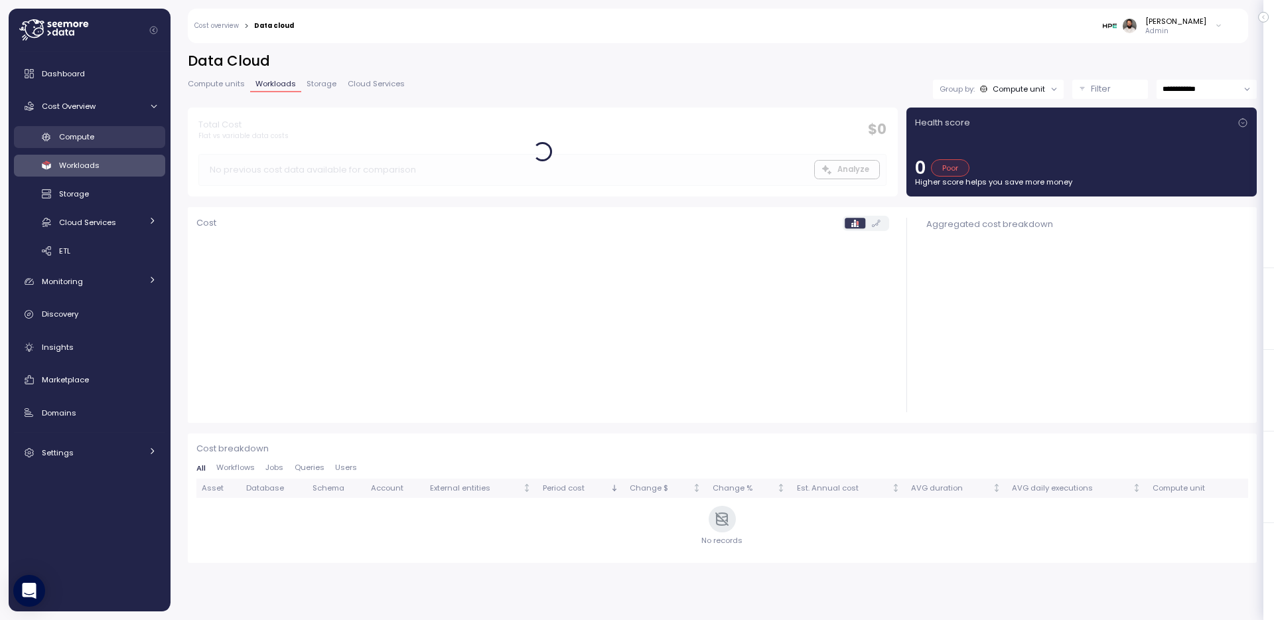
click at [129, 141] on div "Compute" at bounding box center [108, 136] width 98 height 13
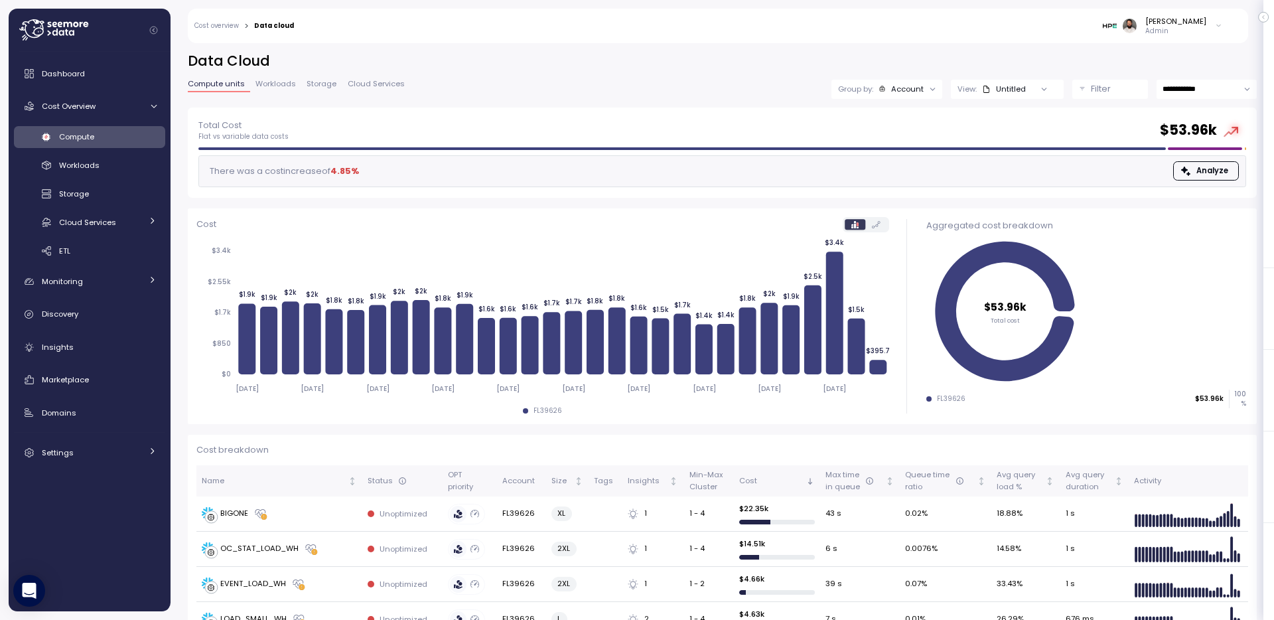
click at [1202, 25] on div "[PERSON_NAME]" at bounding box center [1175, 21] width 61 height 11
click at [94, 167] on span "Workloads" at bounding box center [79, 165] width 40 height 11
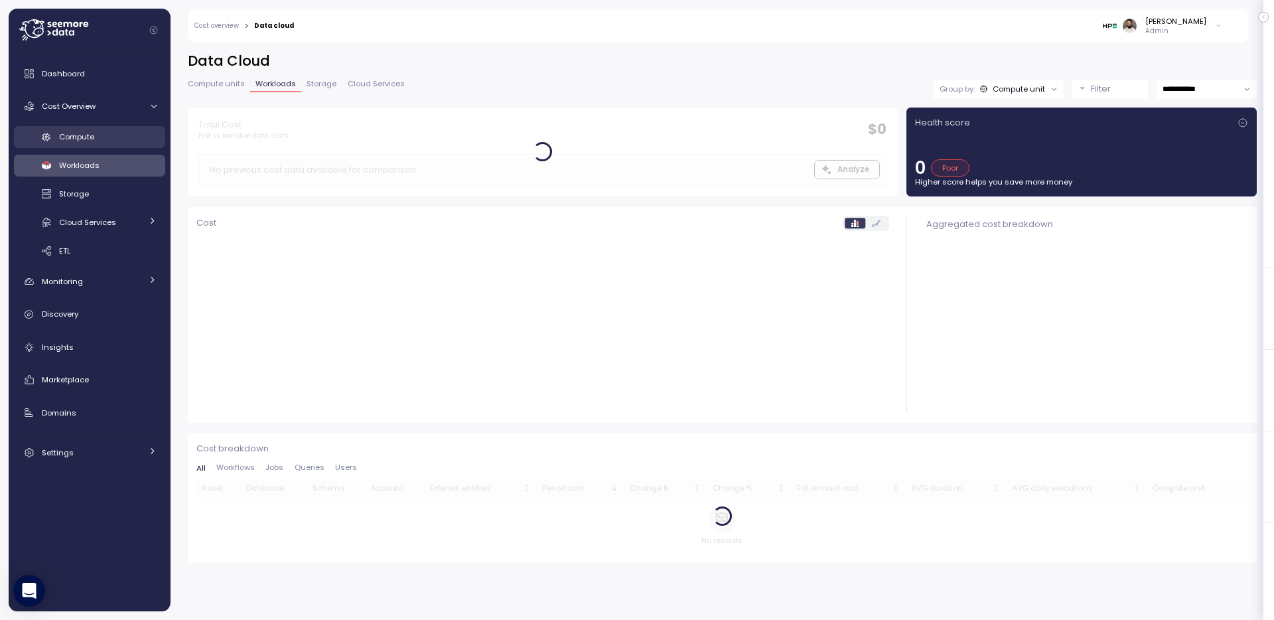
click at [103, 143] on link "Compute" at bounding box center [89, 137] width 151 height 22
